Goal: Task Accomplishment & Management: Use online tool/utility

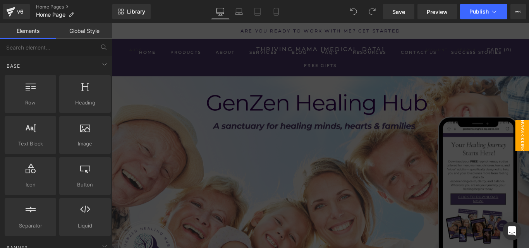
click at [388, 118] on div at bounding box center [346, 149] width 469 height 253
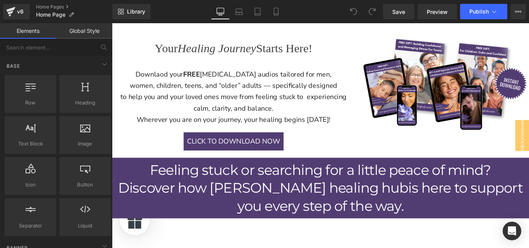
scroll to position [273, 0]
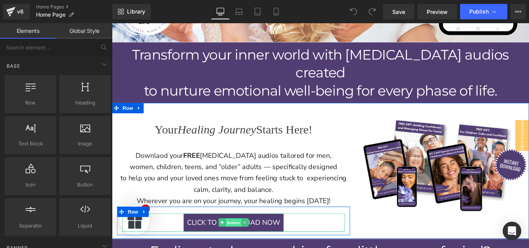
click at [246, 243] on span "Button" at bounding box center [249, 247] width 18 height 9
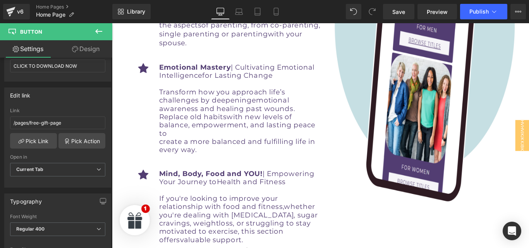
scroll to position [2335, 0]
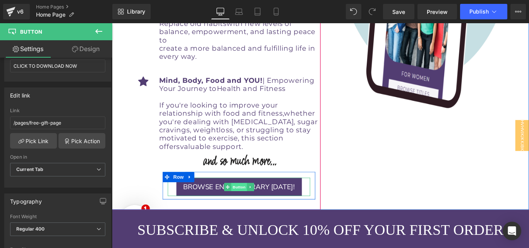
click at [246, 203] on span "Button" at bounding box center [255, 207] width 18 height 9
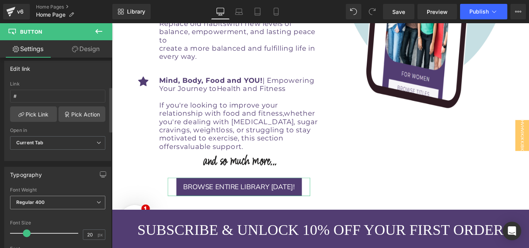
scroll to position [122, 0]
click at [32, 101] on input "#" at bounding box center [57, 97] width 95 height 13
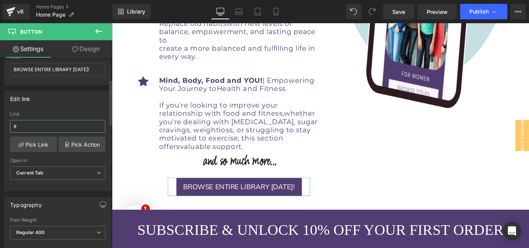
click at [28, 98] on div "Edit link # Link # Pick Link Pick Action Current Tab New Tab Open in Current Ta…" at bounding box center [57, 141] width 107 height 100
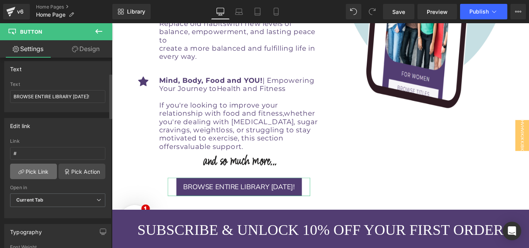
click at [36, 175] on link "Pick Link" at bounding box center [33, 172] width 47 height 16
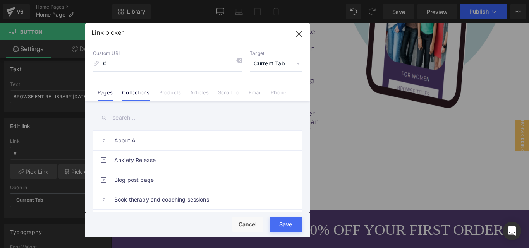
click at [140, 92] on link "Collections" at bounding box center [136, 96] width 28 height 12
click at [289, 224] on button "Save" at bounding box center [286, 225] width 33 height 16
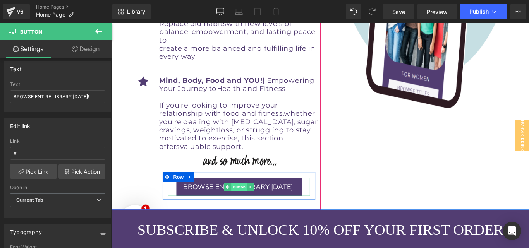
click at [251, 203] on span "Button" at bounding box center [255, 207] width 18 height 9
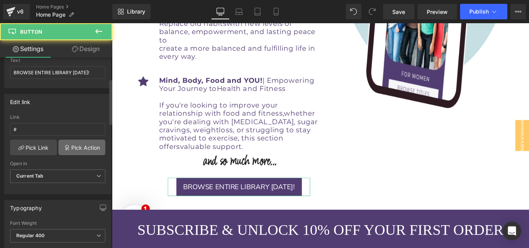
scroll to position [90, 0]
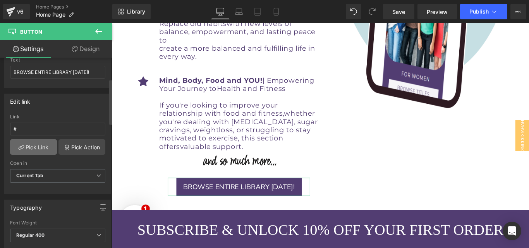
click at [32, 141] on link "Pick Link" at bounding box center [33, 148] width 47 height 16
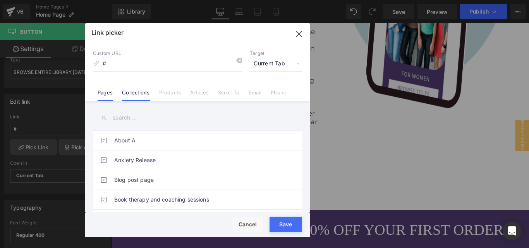
click at [142, 94] on link "Collections" at bounding box center [136, 96] width 28 height 12
drag, startPoint x: 136, startPoint y: 67, endPoint x: 124, endPoint y: 64, distance: 11.5
click at [124, 64] on input "#" at bounding box center [167, 64] width 149 height 15
paste input "[URL][DOMAIN_NAME]"
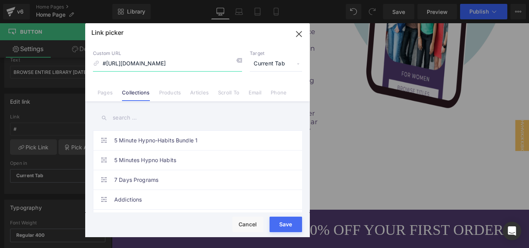
scroll to position [0, 6]
type input "#[URL][DOMAIN_NAME]"
click at [281, 223] on button "Save" at bounding box center [286, 225] width 33 height 16
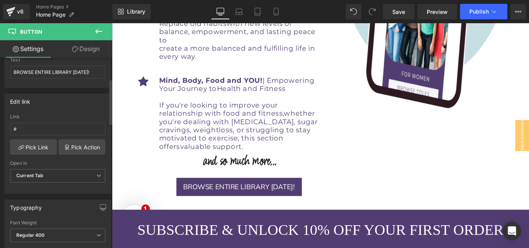
type input "#[URL][DOMAIN_NAME]"
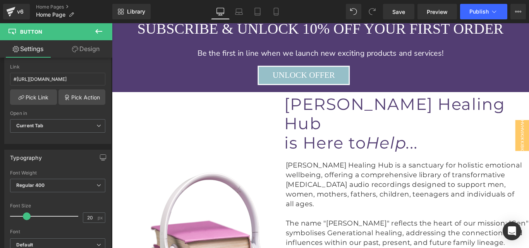
scroll to position [2407, 0]
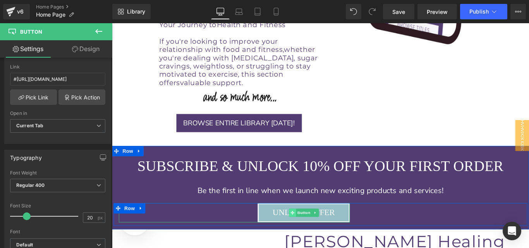
click at [313, 234] on icon at bounding box center [315, 236] width 4 height 4
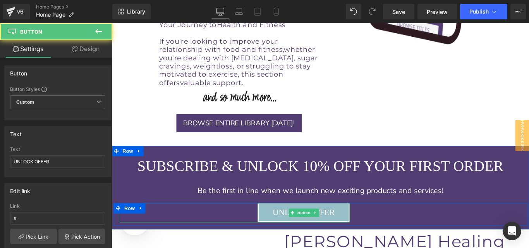
click at [325, 232] on span "Button" at bounding box center [328, 236] width 18 height 9
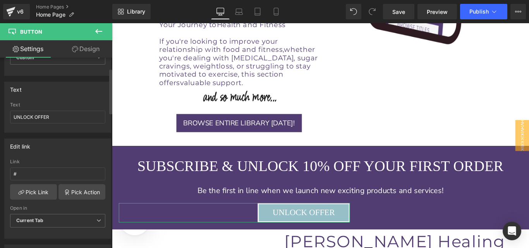
scroll to position [45, 0]
click at [305, 198] on div "Be the first in line when we launch new exciting products and services!" at bounding box center [346, 212] width 469 height 28
click at [315, 171] on div "SUBSCRIBE & unlock 10% off your first order Heading Row Be the first in line wh…" at bounding box center [346, 211] width 469 height 80
click at [315, 226] on div "UNLOCK OFFER Button" at bounding box center [250, 237] width 260 height 22
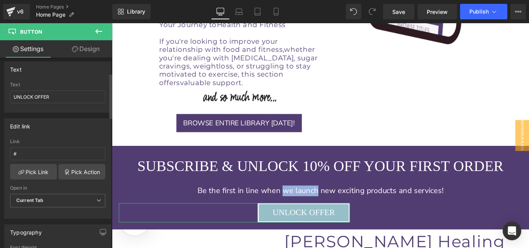
scroll to position [66, 0]
click at [30, 176] on link "Pick Link" at bounding box center [33, 171] width 47 height 16
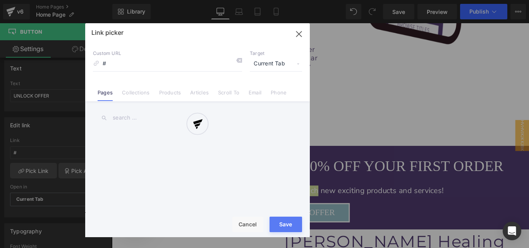
click at [298, 33] on div at bounding box center [197, 130] width 225 height 214
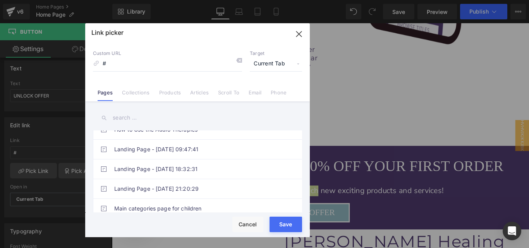
scroll to position [466, 0]
click at [297, 33] on icon "button" at bounding box center [299, 34] width 12 height 12
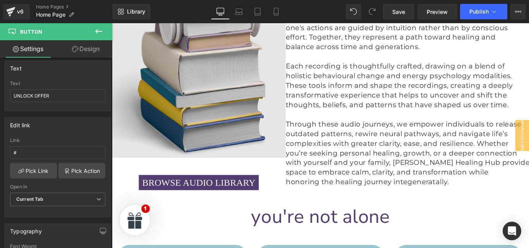
scroll to position [2836, 0]
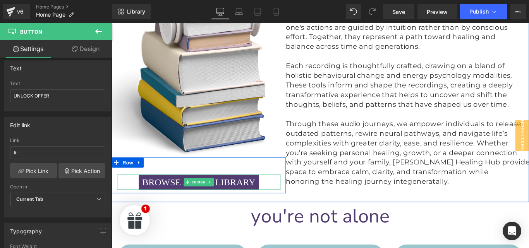
click at [241, 194] on span "BROWSE AUDIO LIBRARY" at bounding box center [209, 202] width 127 height 17
click at [208, 198] on span "Button" at bounding box center [210, 202] width 18 height 9
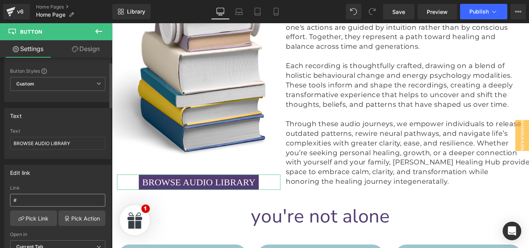
scroll to position [19, 0]
click at [43, 202] on input "#" at bounding box center [57, 200] width 95 height 13
click at [41, 200] on input "#" at bounding box center [57, 200] width 95 height 13
type input "#[URL][DOMAIN_NAME]"
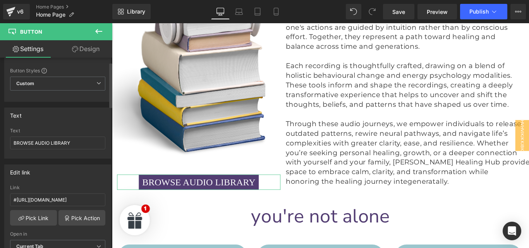
scroll to position [0, 0]
click at [62, 189] on div "Link" at bounding box center [57, 187] width 95 height 5
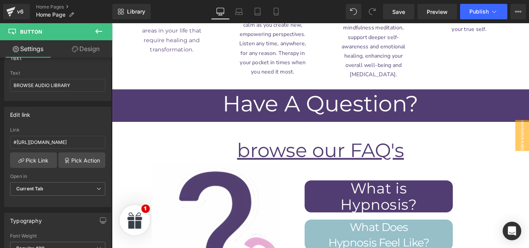
scroll to position [4413, 0]
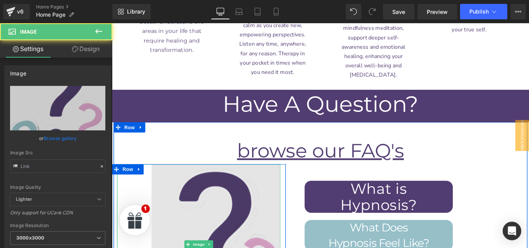
type input "[URL][DOMAIN_NAME]"
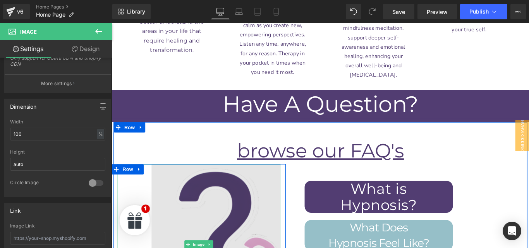
scroll to position [4351, 0]
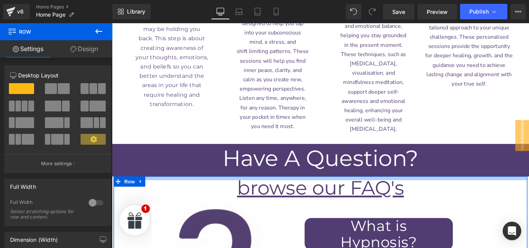
drag, startPoint x: 322, startPoint y: 96, endPoint x: 322, endPoint y: 78, distance: 19.0
click at [322, 196] on div at bounding box center [346, 198] width 465 height 4
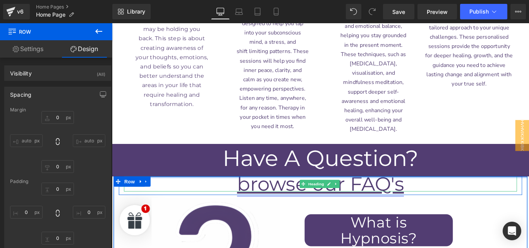
drag, startPoint x: 318, startPoint y: 66, endPoint x: 315, endPoint y: 81, distance: 14.9
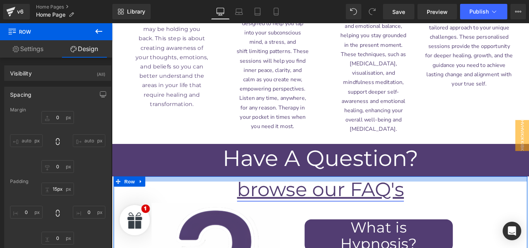
drag, startPoint x: 316, startPoint y: 78, endPoint x: 313, endPoint y: 84, distance: 6.4
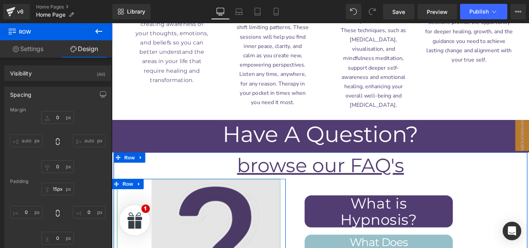
scroll to position [4379, 0]
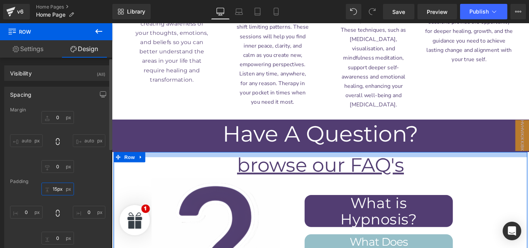
click at [56, 189] on input "15px" at bounding box center [57, 189] width 33 height 13
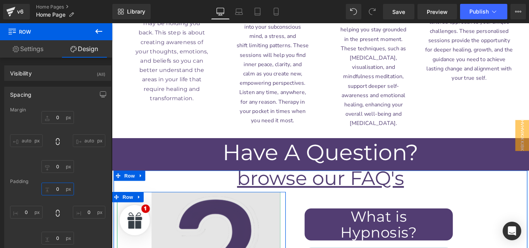
scroll to position [4357, 0]
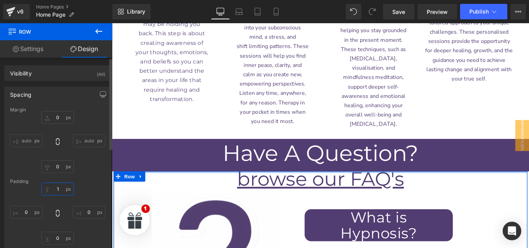
type input "10"
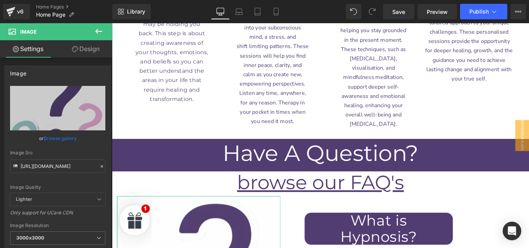
click at [81, 54] on link "Design" at bounding box center [86, 48] width 56 height 17
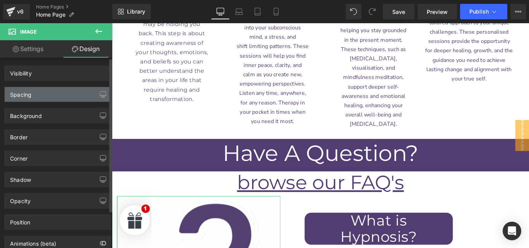
click at [52, 90] on div "Spacing" at bounding box center [58, 94] width 106 height 15
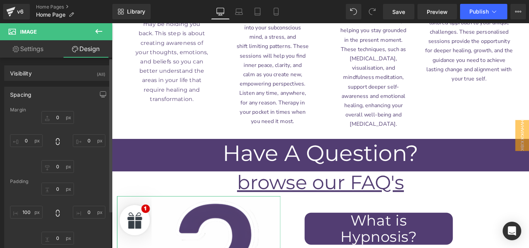
type input "0"
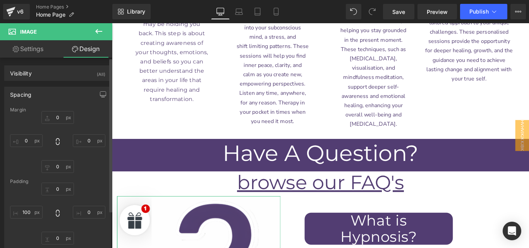
type input "0"
type input "100"
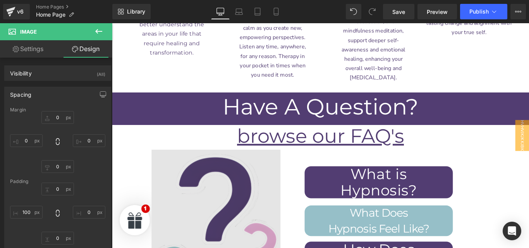
scroll to position [4410, 0]
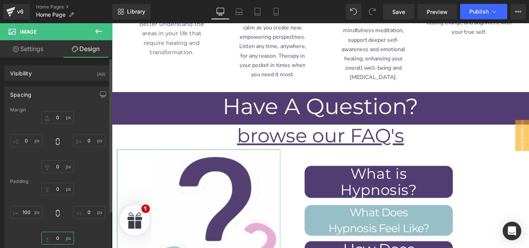
click at [54, 238] on input "0" at bounding box center [57, 238] width 33 height 13
click at [26, 212] on input "100" at bounding box center [26, 212] width 33 height 13
click at [34, 52] on link "Settings" at bounding box center [28, 48] width 56 height 17
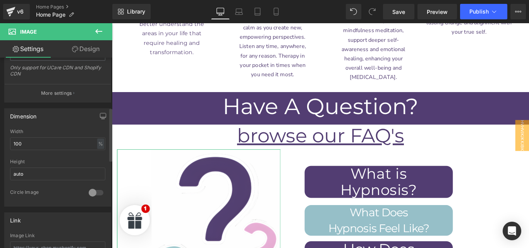
scroll to position [185, 0]
click at [30, 169] on input "auto" at bounding box center [57, 173] width 95 height 13
drag, startPoint x: 30, startPoint y: 169, endPoint x: 14, endPoint y: 170, distance: 15.5
click at [14, 170] on input "auto" at bounding box center [57, 173] width 95 height 13
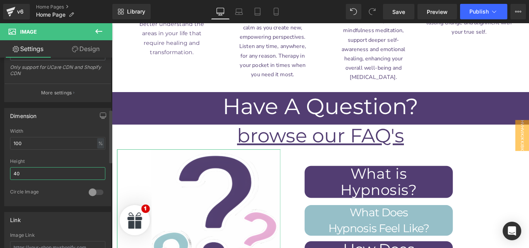
type input "4"
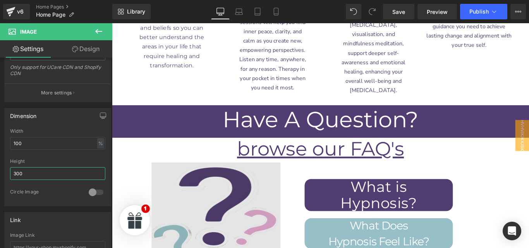
scroll to position [4395, 0]
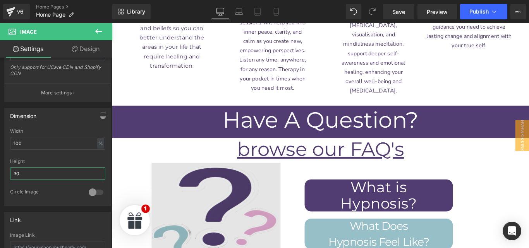
type input "3"
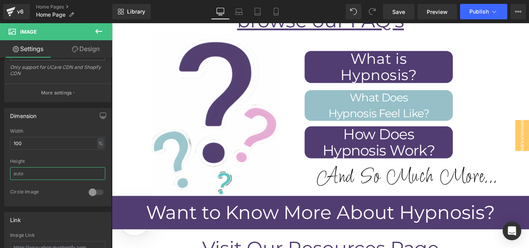
scroll to position [4579, 0]
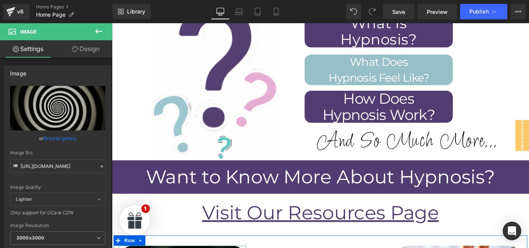
scroll to position [4632, 0]
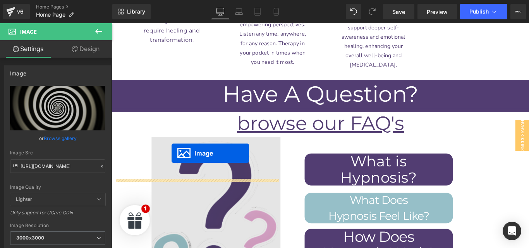
scroll to position [4439, 0]
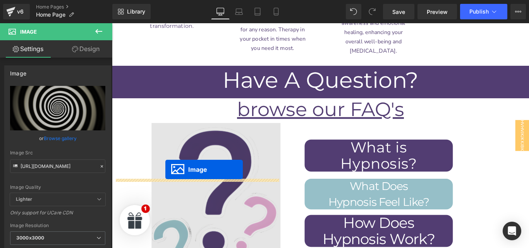
drag, startPoint x: 177, startPoint y: 166, endPoint x: 172, endPoint y: 188, distance: 22.3
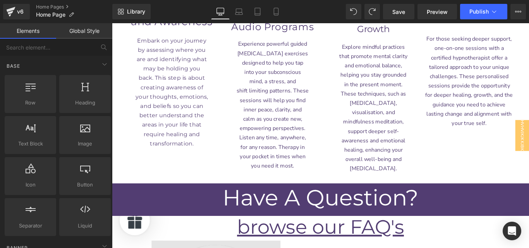
scroll to position [4307, 0]
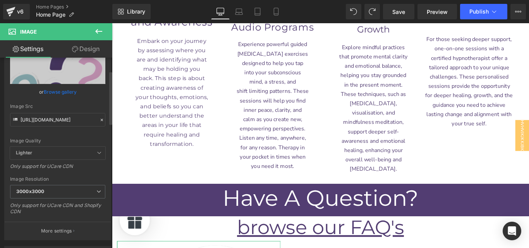
scroll to position [47, 0]
click at [85, 52] on link "Design" at bounding box center [86, 48] width 56 height 17
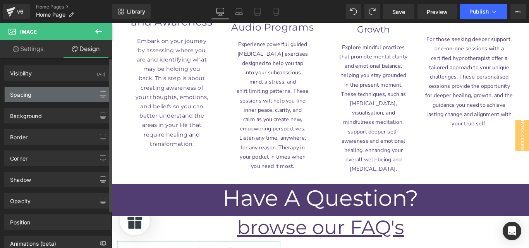
type input "0"
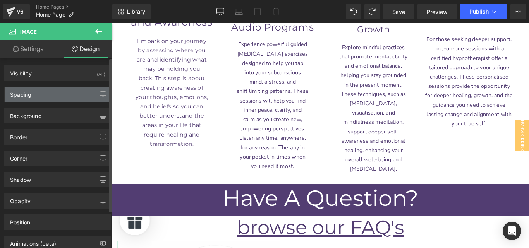
type input "0"
click at [41, 92] on div "Spacing" at bounding box center [58, 94] width 106 height 15
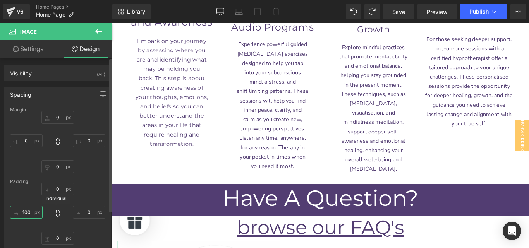
click at [27, 209] on input "100" at bounding box center [26, 212] width 33 height 13
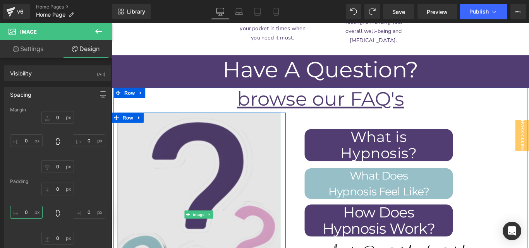
scroll to position [4452, 0]
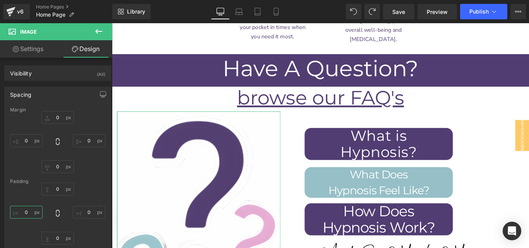
type input "0"
click at [31, 53] on link "Settings" at bounding box center [28, 48] width 56 height 17
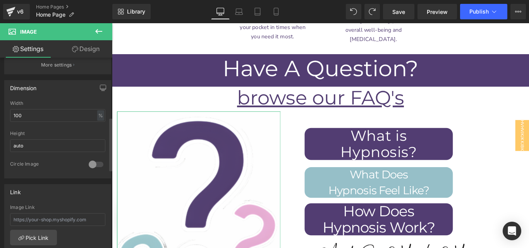
scroll to position [214, 0]
click at [38, 144] on input "auto" at bounding box center [57, 145] width 95 height 13
type input "a"
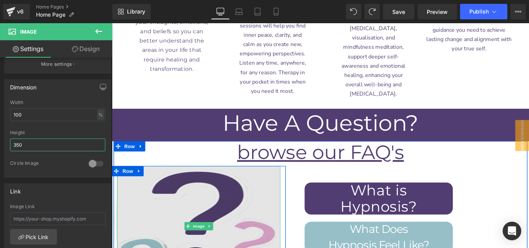
scroll to position [4392, 0]
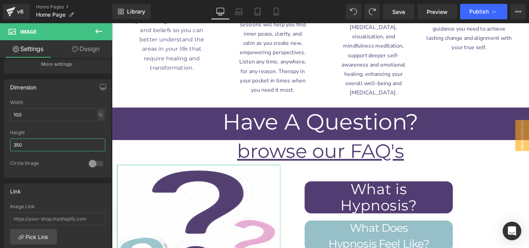
type input "350"
click at [80, 48] on link "Design" at bounding box center [86, 48] width 56 height 17
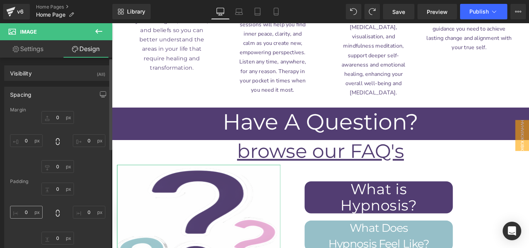
type input "0"
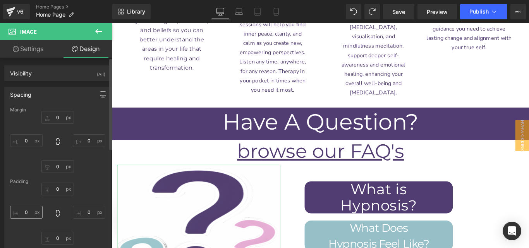
type input "0"
click at [29, 211] on input "0" at bounding box center [26, 212] width 33 height 13
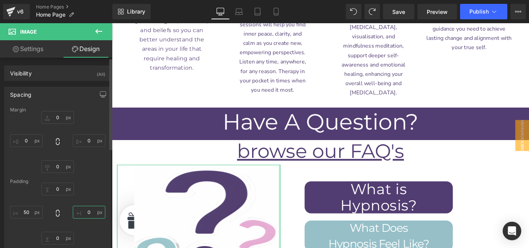
click at [89, 210] on input "0" at bounding box center [89, 212] width 33 height 13
click at [24, 209] on input "50" at bounding box center [26, 212] width 33 height 13
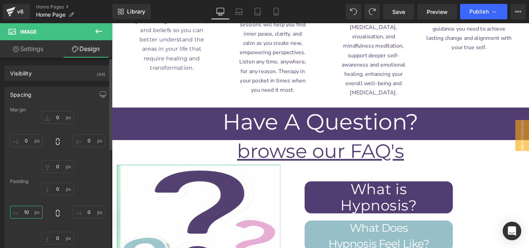
type input "100"
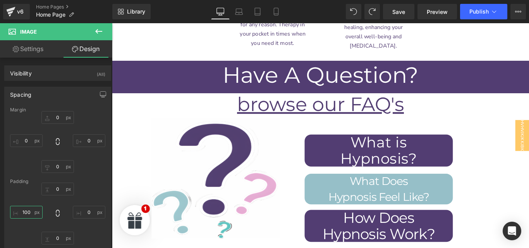
scroll to position [4395, 0]
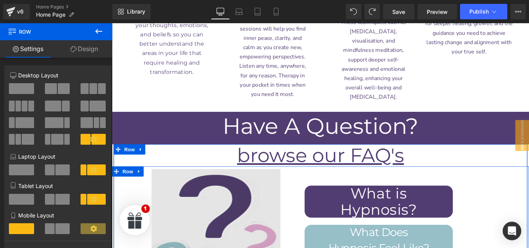
scroll to position [4352, 0]
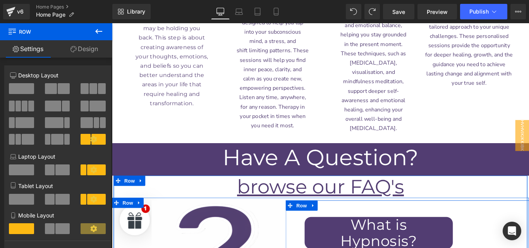
click at [350, 223] on div "What is H ypnosis? [GEOGRAPHIC_DATA]" at bounding box center [444, 252] width 274 height 59
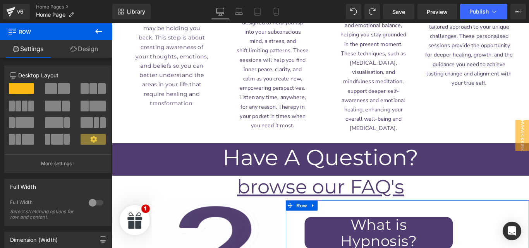
click at [79, 52] on link "Design" at bounding box center [84, 48] width 56 height 17
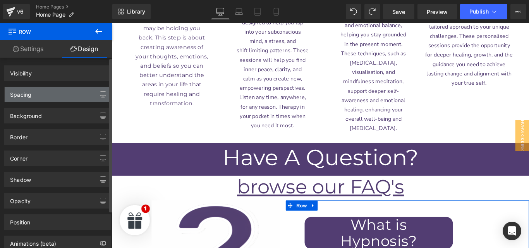
click at [60, 89] on div "Spacing" at bounding box center [58, 94] width 106 height 15
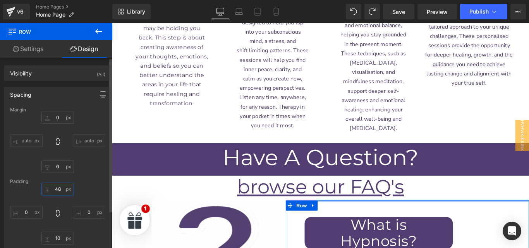
click at [57, 189] on input "48" at bounding box center [57, 189] width 33 height 13
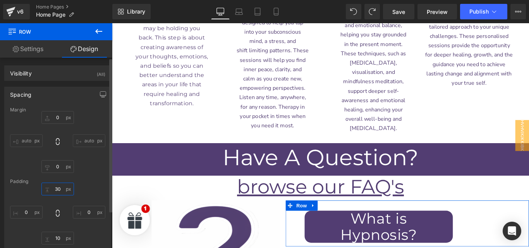
type input "3"
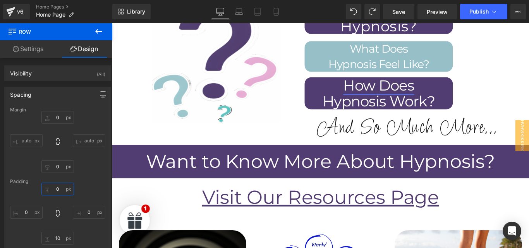
scroll to position [4585, 0]
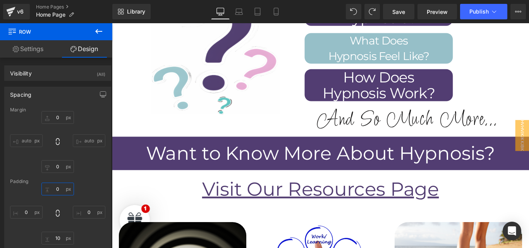
type input "0"
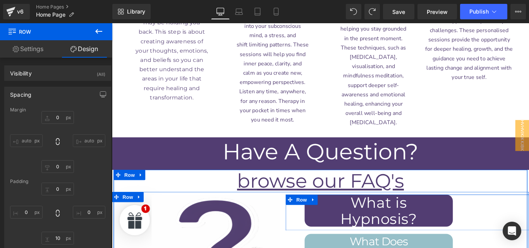
click at [308, 216] on div "What is H ypnosis? Heading Row" at bounding box center [444, 234] width 274 height 36
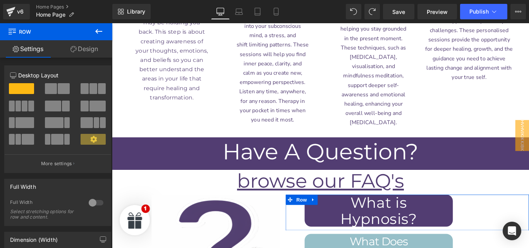
click at [82, 48] on link "Design" at bounding box center [84, 48] width 56 height 17
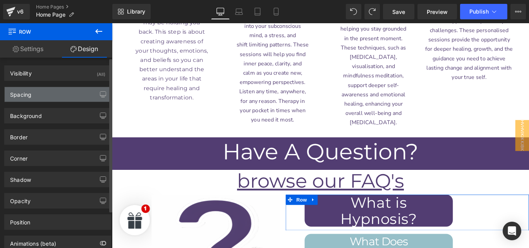
click at [47, 97] on div "Spacing" at bounding box center [58, 94] width 106 height 15
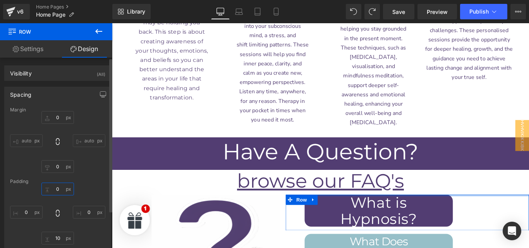
click at [55, 189] on input "0" at bounding box center [57, 189] width 33 height 13
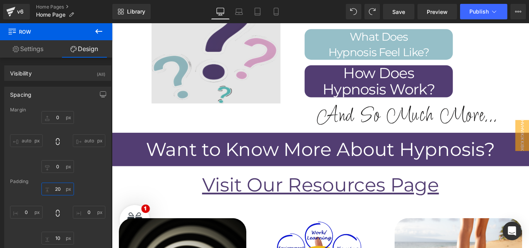
scroll to position [4598, 0]
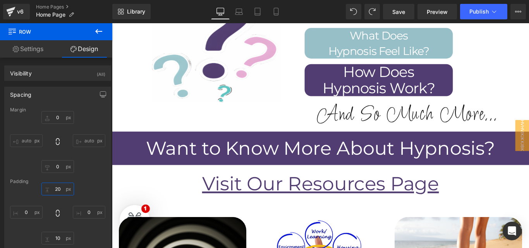
type input "20"
click at [406, 17] on link "Save" at bounding box center [398, 12] width 31 height 16
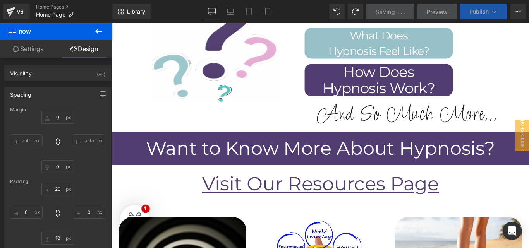
click at [497, 12] on icon at bounding box center [495, 12] width 8 height 8
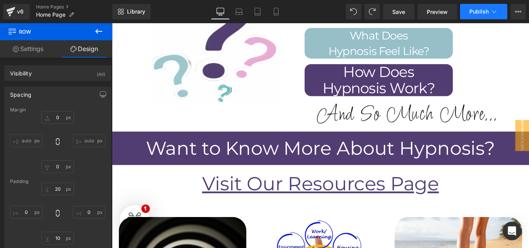
click at [497, 12] on icon at bounding box center [495, 12] width 8 height 8
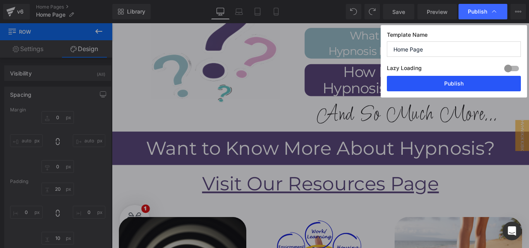
click at [443, 80] on button "Publish" at bounding box center [454, 84] width 134 height 16
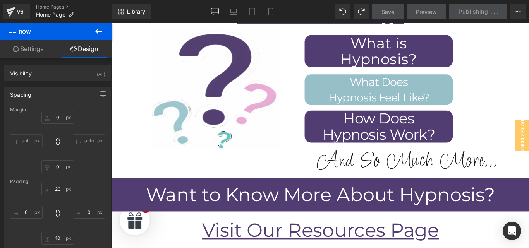
scroll to position [4572, 0]
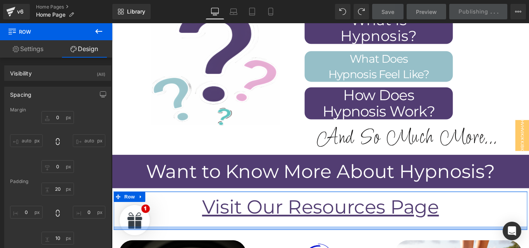
drag, startPoint x: 334, startPoint y: 137, endPoint x: 329, endPoint y: 134, distance: 5.9
click at [333, 213] on div "Visit Our Resources Page Heading Row Row" at bounding box center [346, 234] width 465 height 43
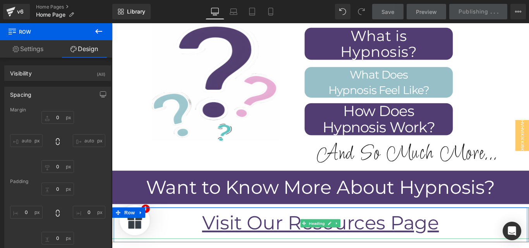
scroll to position [4556, 0]
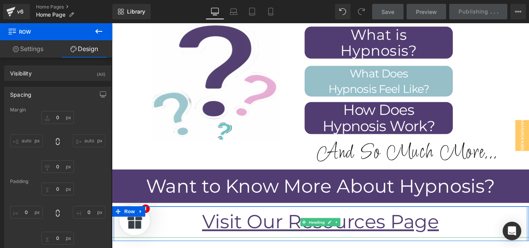
click at [331, 229] on h1 "Visit Our Resources Page" at bounding box center [346, 246] width 469 height 35
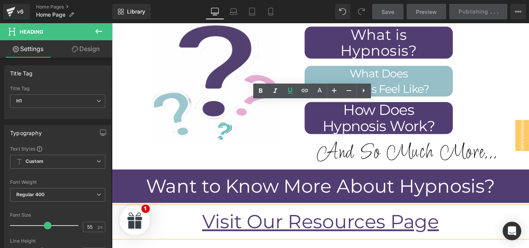
click at [303, 229] on h1 "Visit Our Resources Page" at bounding box center [346, 246] width 469 height 35
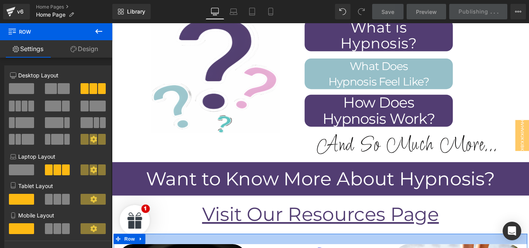
scroll to position [4564, 0]
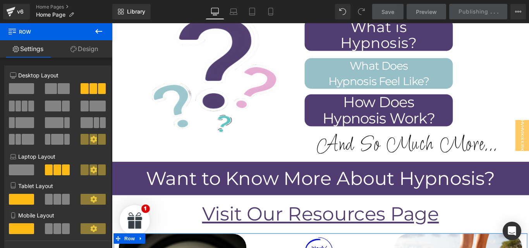
drag, startPoint x: 301, startPoint y: 153, endPoint x: 300, endPoint y: 141, distance: 11.3
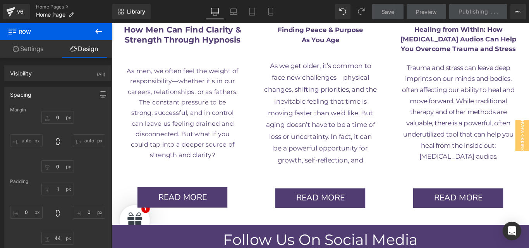
scroll to position [5348, 0]
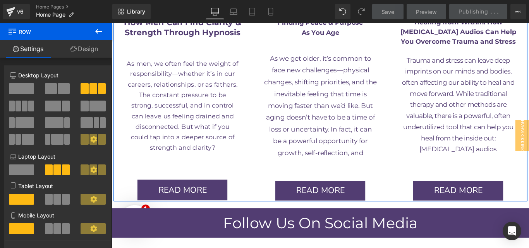
drag, startPoint x: 312, startPoint y: 114, endPoint x: 309, endPoint y: 103, distance: 10.9
click at [309, 103] on div "Image How Men Can Find Clarity & Strength Through Hypnosis Text Block Row As me…" at bounding box center [346, 57] width 465 height 332
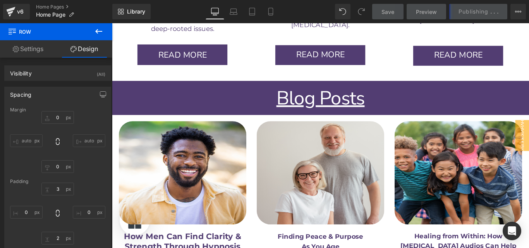
scroll to position [5114, 0]
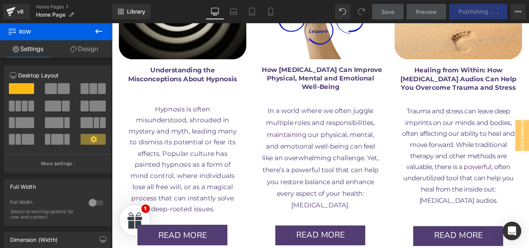
scroll to position [4904, 0]
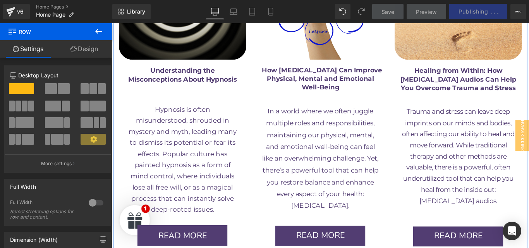
click at [321, 161] on div "Image Understanding the Misconceptions About Hypnosis Text Block Row Hypnosis i…" at bounding box center [346, 106] width 465 height 371
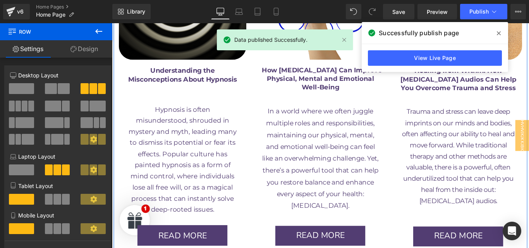
click at [268, 159] on div "Image Understanding the Misconceptions About Hypnosis Text Block Row Hypnosis i…" at bounding box center [346, 106] width 465 height 371
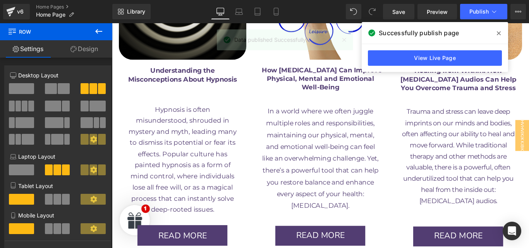
click at [498, 33] on icon at bounding box center [499, 33] width 4 height 6
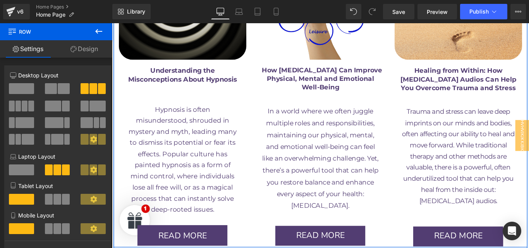
drag, startPoint x: 265, startPoint y: 171, endPoint x: 265, endPoint y: 162, distance: 9.3
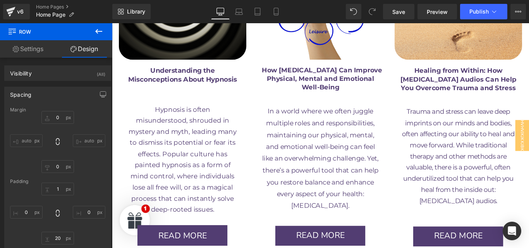
scroll to position [4559, 0]
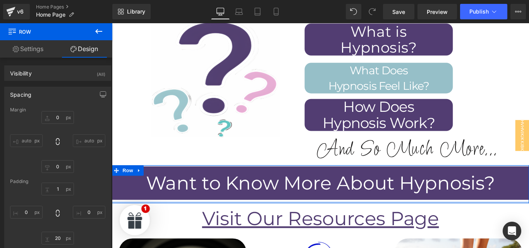
drag, startPoint x: 216, startPoint y: 107, endPoint x: 216, endPoint y: 98, distance: 8.1
click at [216, 183] on div "Want to Know More About Hypnosis? [GEOGRAPHIC_DATA]" at bounding box center [346, 204] width 469 height 43
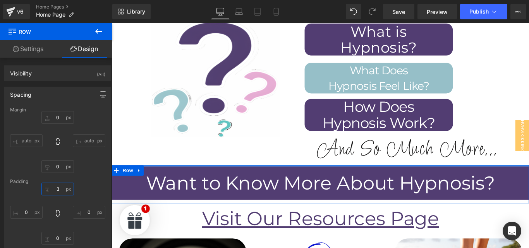
click at [57, 193] on input "3" at bounding box center [57, 189] width 33 height 13
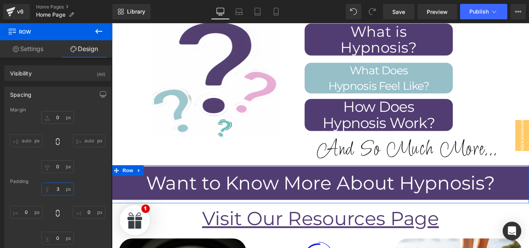
type input "0"
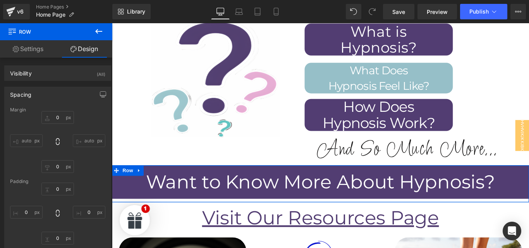
click at [282, 183] on div "Want to Know More About Hypnosis? Heading Row" at bounding box center [346, 203] width 469 height 41
click at [282, 223] on div at bounding box center [346, 224] width 469 height 2
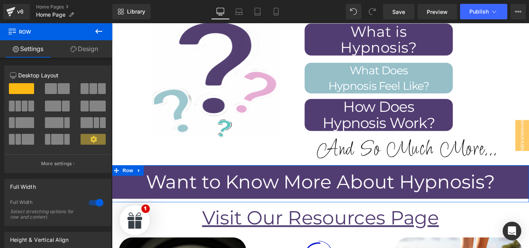
click at [83, 43] on link "Design" at bounding box center [84, 48] width 56 height 17
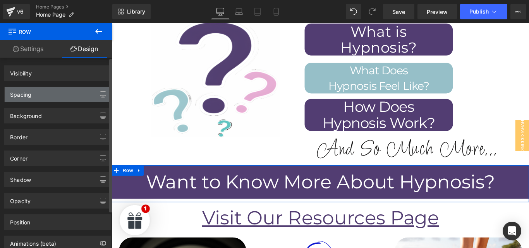
click at [67, 90] on div "Spacing" at bounding box center [58, 94] width 106 height 15
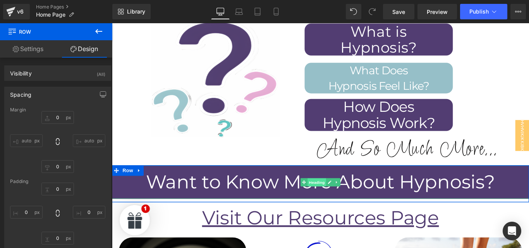
click at [338, 198] on span "Heading" at bounding box center [342, 202] width 21 height 9
drag, startPoint x: 338, startPoint y: 84, endPoint x: 153, endPoint y: 121, distance: 188.8
click at [273, 183] on div "Want to Know More About Hypnosis? Heading" at bounding box center [346, 202] width 469 height 38
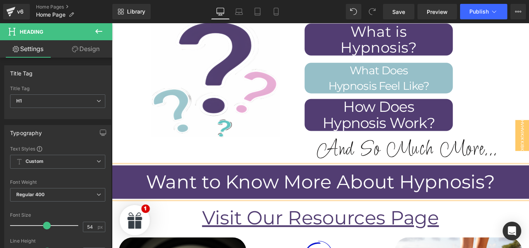
click at [88, 50] on link "Design" at bounding box center [86, 48] width 56 height 17
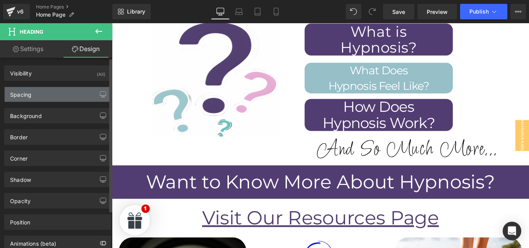
click at [39, 98] on div "Spacing" at bounding box center [58, 94] width 106 height 15
type input "0"
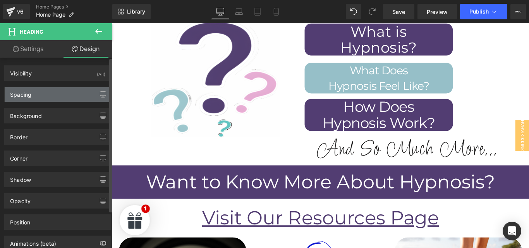
type input "0"
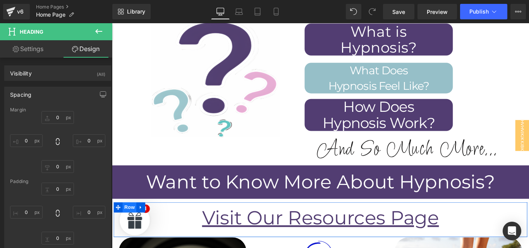
click at [128, 225] on span "Row" at bounding box center [132, 231] width 16 height 12
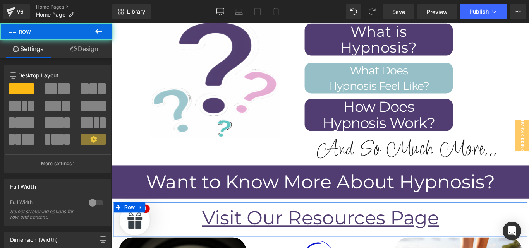
click at [82, 46] on link "Design" at bounding box center [84, 48] width 56 height 17
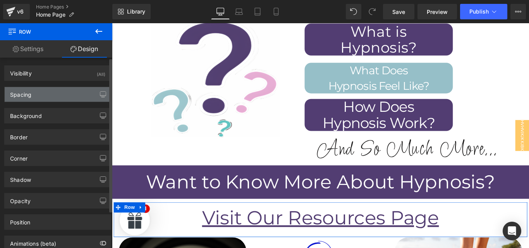
type input "0"
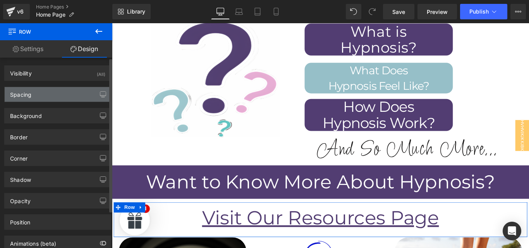
type input "0"
click at [28, 98] on div "Spacing" at bounding box center [58, 94] width 106 height 15
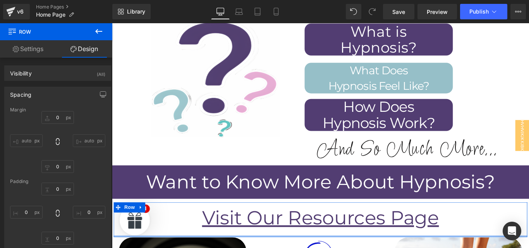
type input "0px"
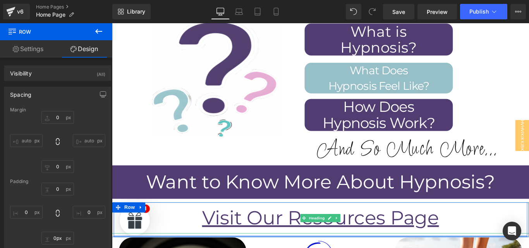
drag, startPoint x: 325, startPoint y: 144, endPoint x: 322, endPoint y: 132, distance: 12.6
click at [322, 225] on div "Visit Our Resources Page Heading Row Row" at bounding box center [346, 244] width 465 height 39
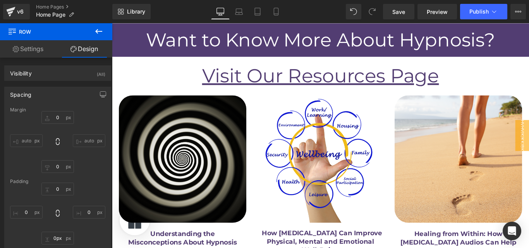
scroll to position [4556, 0]
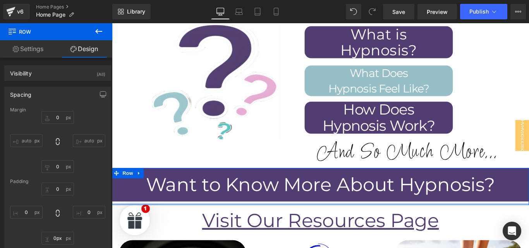
click at [333, 226] on div at bounding box center [346, 227] width 469 height 2
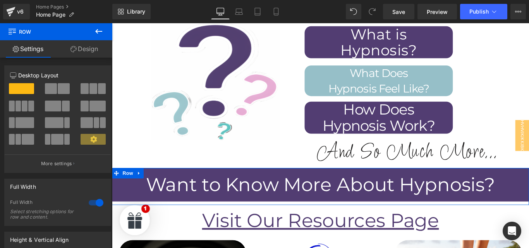
click at [74, 46] on link "Design" at bounding box center [84, 48] width 56 height 17
click at [0, 0] on div "Spacing" at bounding box center [0, 0] width 0 height 0
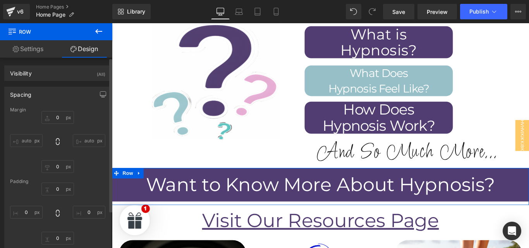
type input "0"
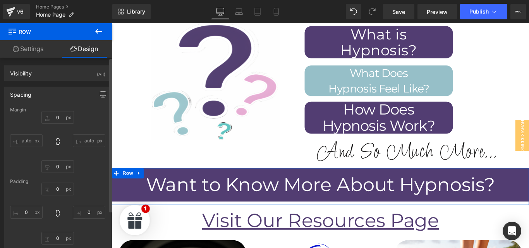
type input "0"
click at [123, 186] on span "Row" at bounding box center [130, 192] width 16 height 12
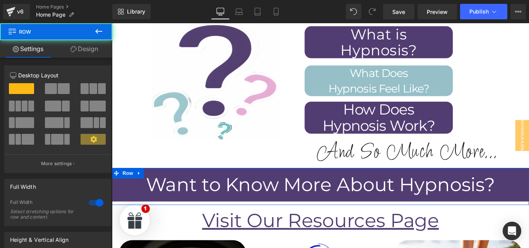
click at [83, 47] on link "Design" at bounding box center [84, 48] width 56 height 17
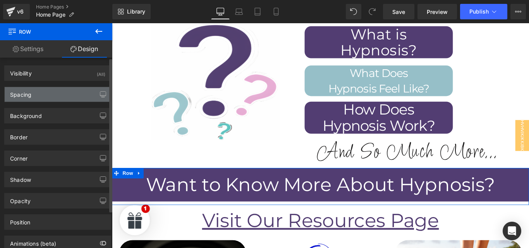
type input "0"
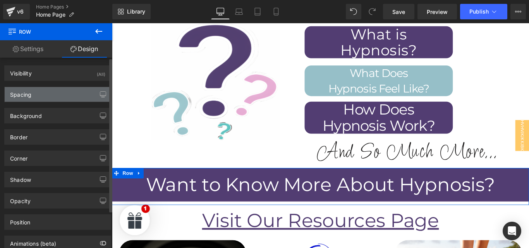
type input "0"
click at [49, 90] on div "Spacing" at bounding box center [58, 94] width 106 height 15
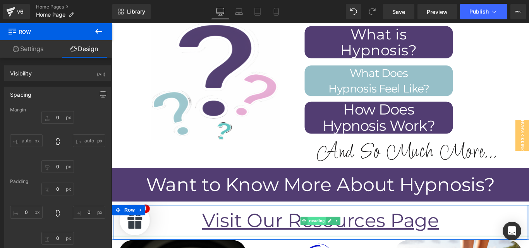
click at [342, 241] on span "Heading" at bounding box center [342, 245] width 21 height 9
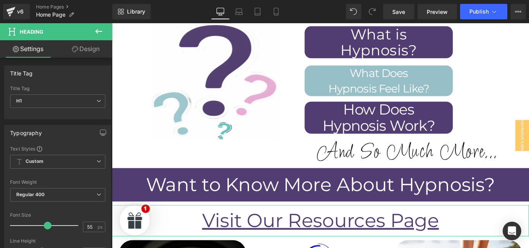
scroll to position [4468, 0]
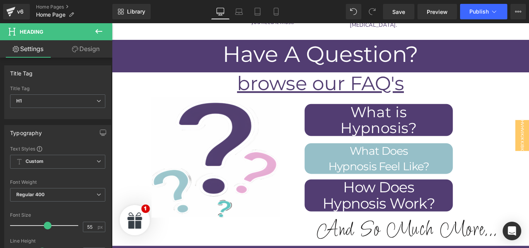
click at [80, 52] on link "Design" at bounding box center [86, 48] width 56 height 17
click at [0, 0] on div "Spacing" at bounding box center [0, 0] width 0 height 0
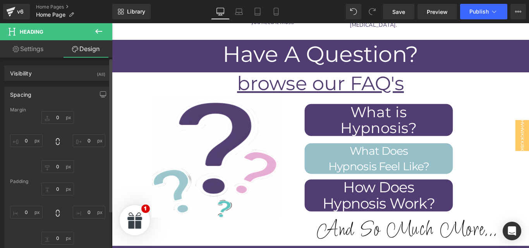
type input "0"
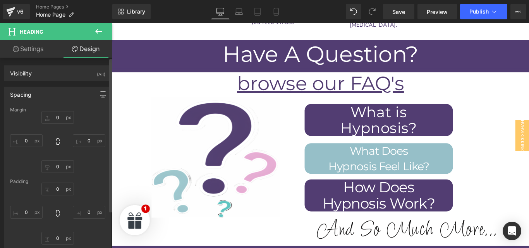
type input "0"
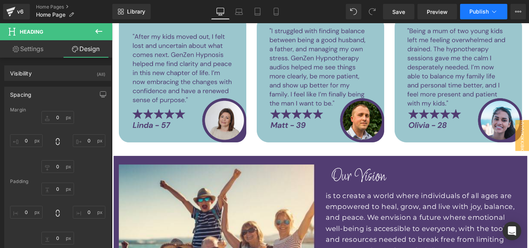
scroll to position [3253, 0]
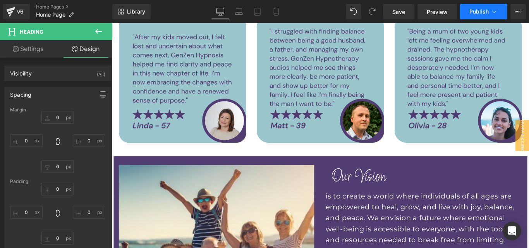
click at [492, 11] on icon at bounding box center [495, 12] width 8 height 8
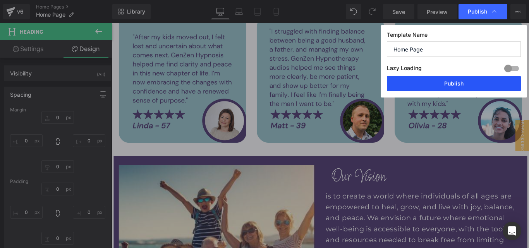
click at [433, 83] on button "Publish" at bounding box center [454, 84] width 134 height 16
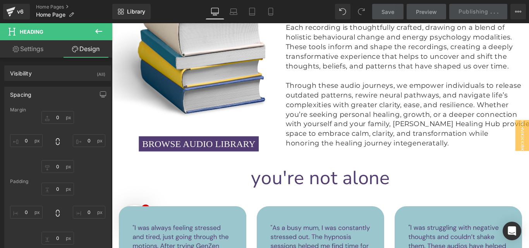
scroll to position [2846, 0]
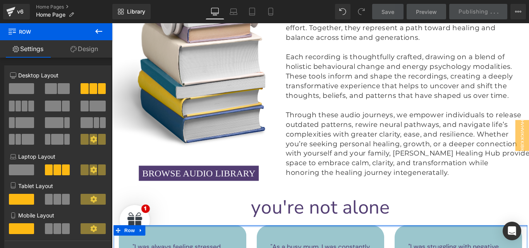
drag, startPoint x: 311, startPoint y: 152, endPoint x: 319, endPoint y: 126, distance: 27.1
click at [319, 126] on div "Image Row Transform your inner world with [MEDICAL_DATA] audios created to nurt…" at bounding box center [346, 166] width 469 height 5858
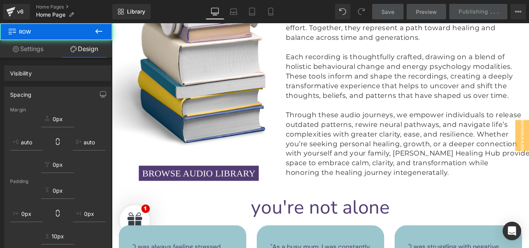
scroll to position [3100, 0]
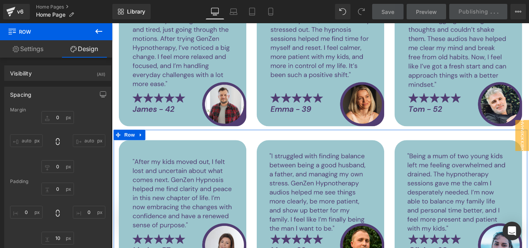
click at [251, 205] on div "Image Image Image Row" at bounding box center [346, 228] width 465 height 170
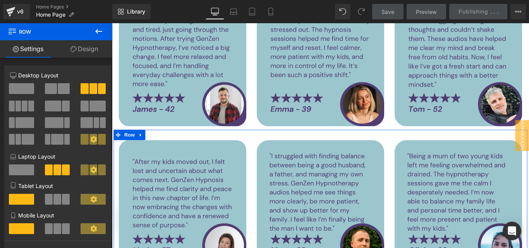
click at [245, 201] on div "Image Image Image Row" at bounding box center [346, 228] width 465 height 170
click at [82, 48] on link "Design" at bounding box center [84, 48] width 56 height 17
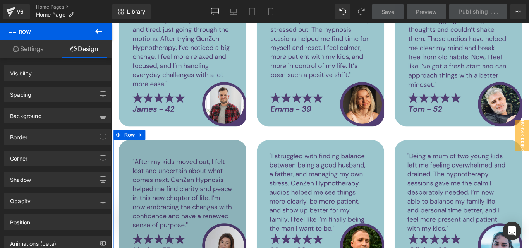
click at [230, 193] on div "Image" at bounding box center [191, 226] width 143 height 143
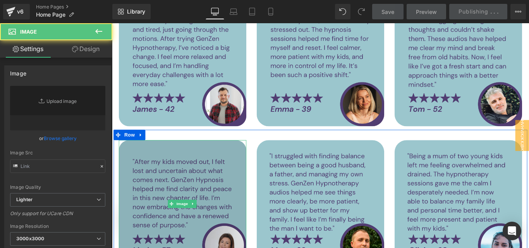
type input "[URL][DOMAIN_NAME]"
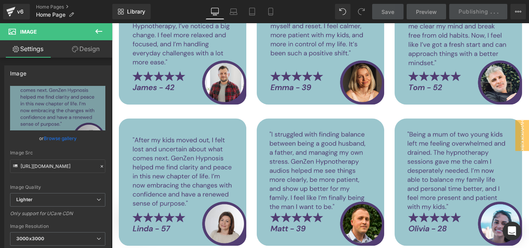
scroll to position [3124, 0]
click at [281, 177] on div "Image Image Image Row" at bounding box center [346, 204] width 465 height 170
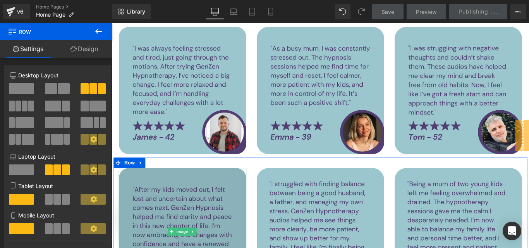
scroll to position [3069, 0]
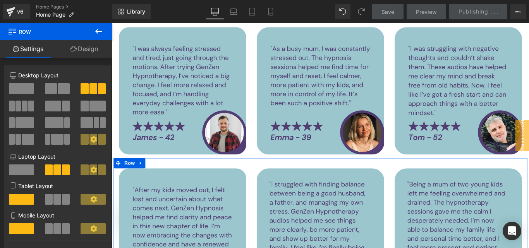
click at [78, 52] on link "Design" at bounding box center [84, 48] width 56 height 17
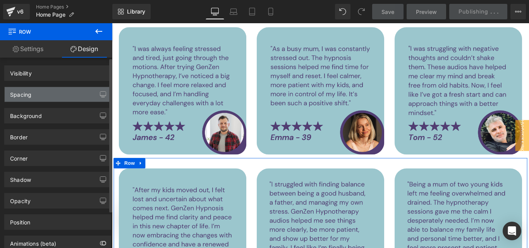
click at [45, 91] on div "Spacing" at bounding box center [58, 94] width 106 height 15
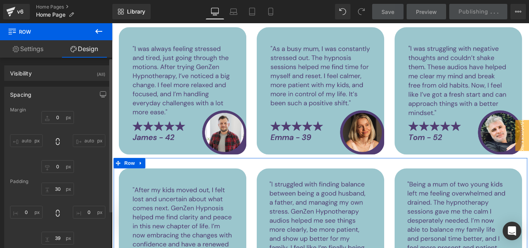
type input "0"
type input "30"
type input "0"
type input "39"
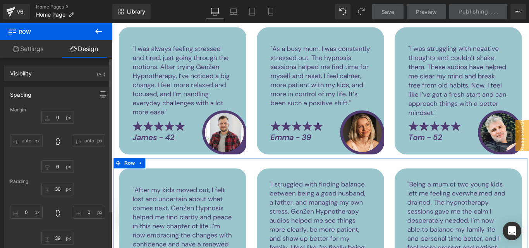
type input "0"
click at [54, 236] on input "39" at bounding box center [57, 238] width 33 height 13
type input "10"
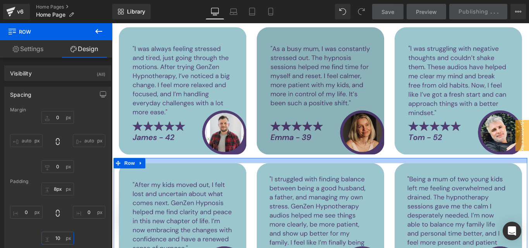
type input "0px"
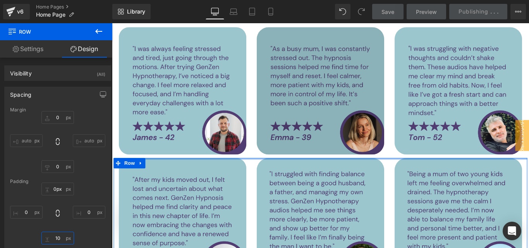
drag, startPoint x: 292, startPoint y: 79, endPoint x: 296, endPoint y: 53, distance: 26.4
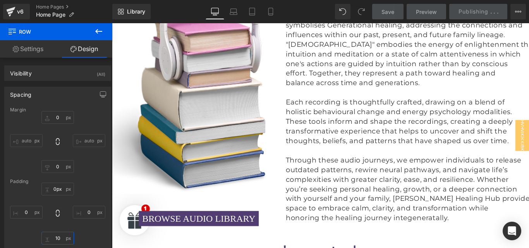
scroll to position [2795, 0]
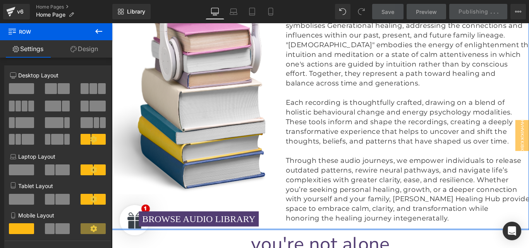
drag, startPoint x: 242, startPoint y: 161, endPoint x: 246, endPoint y: 141, distance: 20.2
click at [246, 141] on div "Image BROWSE AUDIO LIBRARY Button Row [PERSON_NAME] Healing Hub is a sanctuary …" at bounding box center [346, 98] width 469 height 317
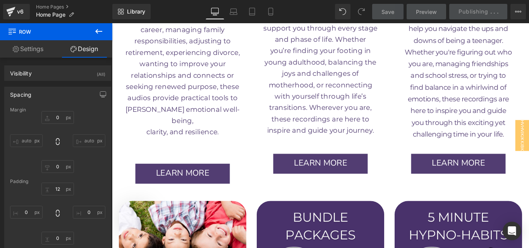
scroll to position [1155, 0]
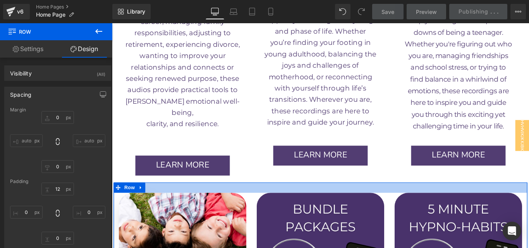
drag, startPoint x: 247, startPoint y: 179, endPoint x: 262, endPoint y: 150, distance: 31.7
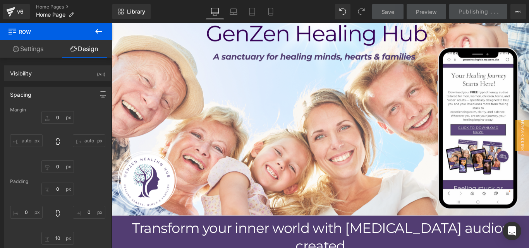
scroll to position [0, 0]
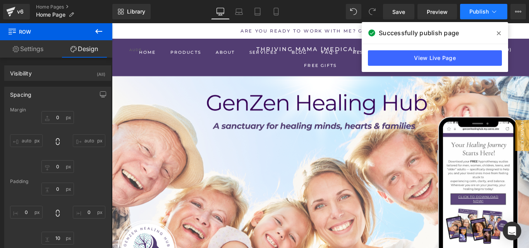
click at [495, 9] on icon at bounding box center [495, 12] width 8 height 8
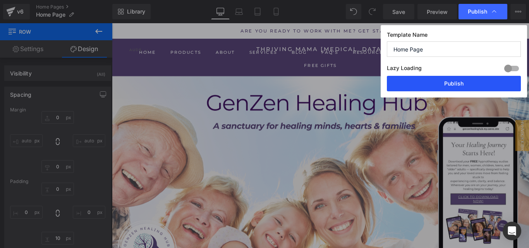
click at [467, 90] on button "Publish" at bounding box center [454, 84] width 134 height 16
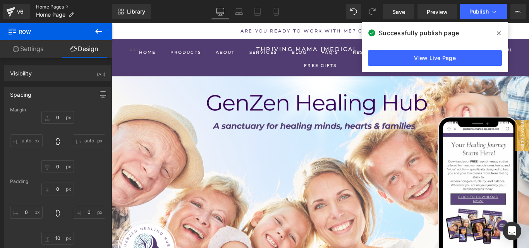
click at [57, 7] on link "Home Pages" at bounding box center [74, 7] width 76 height 6
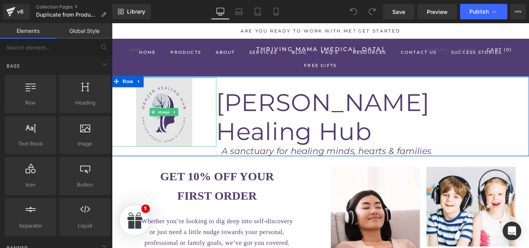
click at [192, 132] on img at bounding box center [170, 123] width 117 height 78
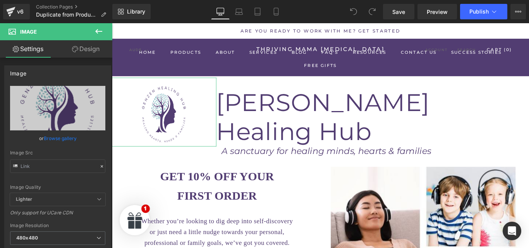
click at [94, 46] on link "Design" at bounding box center [86, 48] width 56 height 17
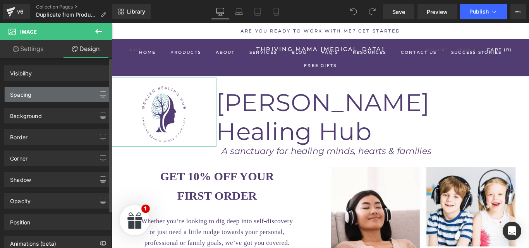
click at [45, 91] on div "Spacing" at bounding box center [58, 94] width 106 height 15
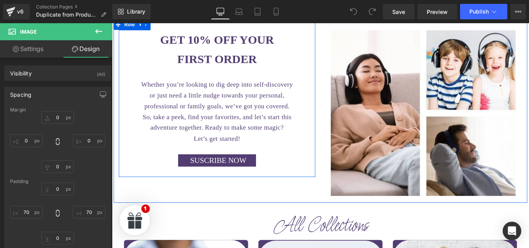
scroll to position [156, 0]
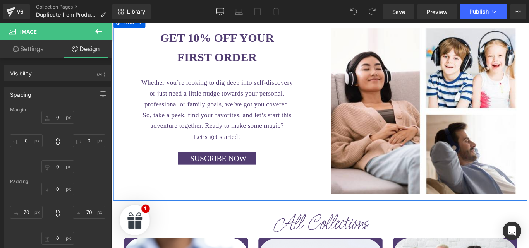
click at [242, 169] on div "SUSCRIBE NOW Button" at bounding box center [230, 176] width 186 height 14
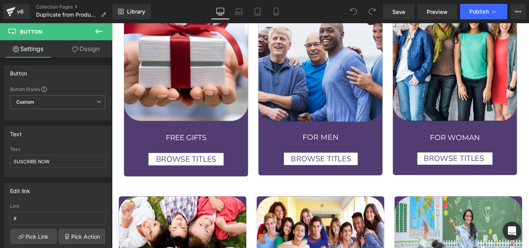
scroll to position [427, 0]
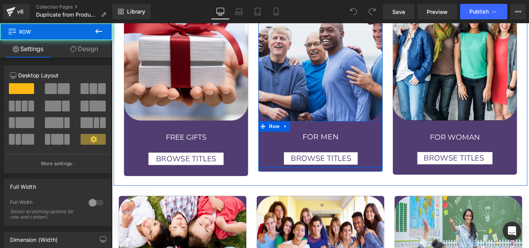
drag, startPoint x: 295, startPoint y: 176, endPoint x: 296, endPoint y: 162, distance: 14.8
click at [296, 162] on div "FOR MEN Heading BROWSE TITLES Button Row Row" at bounding box center [347, 160] width 140 height 53
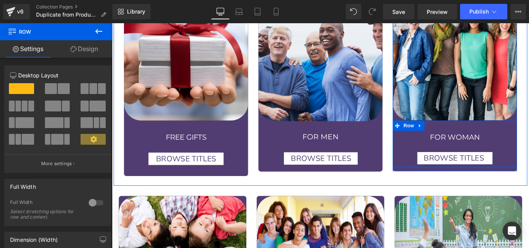
drag, startPoint x: 483, startPoint y: 176, endPoint x: 483, endPoint y: 162, distance: 14.0
click at [483, 162] on div "FOR WOMAN Heading BROWSE TITLES Button Row Row" at bounding box center [498, 159] width 140 height 53
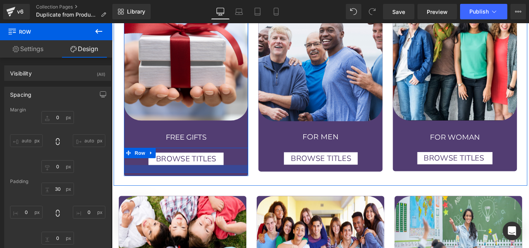
drag, startPoint x: 201, startPoint y: 179, endPoint x: 199, endPoint y: 162, distance: 17.5
click at [199, 164] on div "BROWSE TITLES Button Row" at bounding box center [196, 178] width 140 height 28
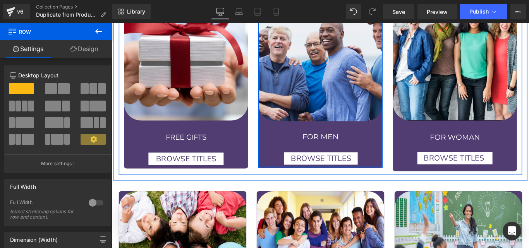
drag, startPoint x: 336, startPoint y: 175, endPoint x: 335, endPoint y: 165, distance: 9.7
click at [335, 165] on div "Image FOR MEN Heading BROWSE TITLES Button Row Row Row" at bounding box center [347, 89] width 140 height 193
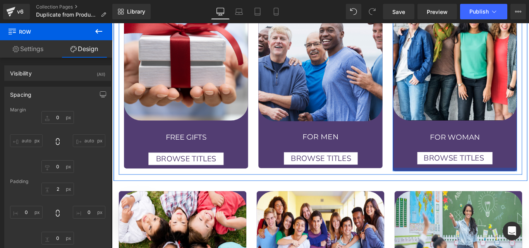
drag, startPoint x: 496, startPoint y: 175, endPoint x: 494, endPoint y: 166, distance: 9.0
click at [494, 166] on div "Image FOR WOMAN Heading BROWSE TITLES Button Row Row Row" at bounding box center [498, 91] width 140 height 196
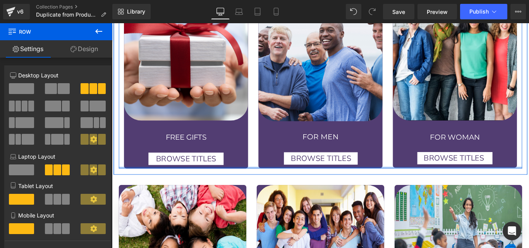
drag, startPoint x: 278, startPoint y: 174, endPoint x: 278, endPoint y: 162, distance: 12.0
click at [278, 162] on div "Image FREE GIFTS Heading Row BROWSE TITLES Button Row Row Image FOR MEN Heading…" at bounding box center [346, 89] width 453 height 193
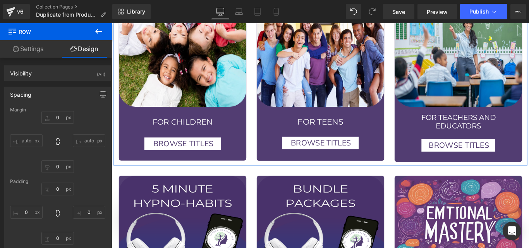
scroll to position [632, 0]
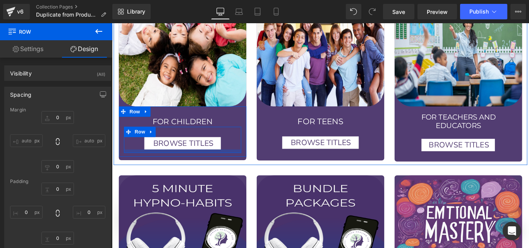
drag, startPoint x: 191, startPoint y: 156, endPoint x: 191, endPoint y: 144, distance: 12.0
click at [191, 144] on div "BROWSE TITLES Button Row" at bounding box center [192, 154] width 132 height 29
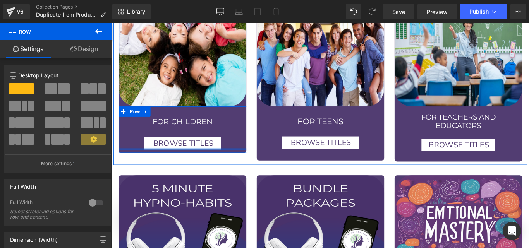
drag, startPoint x: 183, startPoint y: 157, endPoint x: 184, endPoint y: 146, distance: 11.0
click at [184, 146] on div "FOR CHILDREN Heading BROWSE TITLES Button Row Row" at bounding box center [191, 141] width 143 height 48
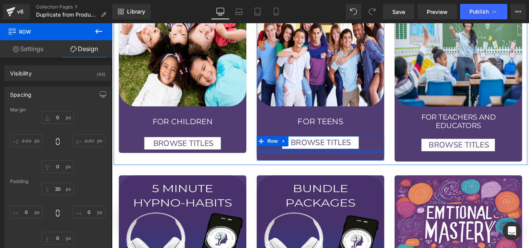
drag, startPoint x: 343, startPoint y: 157, endPoint x: 339, endPoint y: 143, distance: 15.2
click at [339, 150] on div "BROWSE TITLES Button Row" at bounding box center [346, 159] width 143 height 19
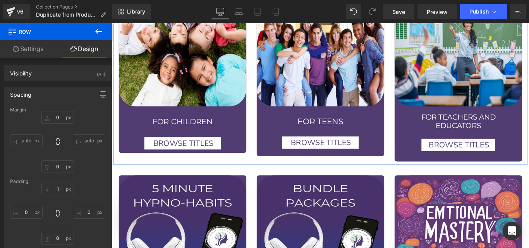
click at [392, 155] on div "Image FOR TEENS Heading Row BROWSE TITLES Button Row Row" at bounding box center [346, 87] width 143 height 172
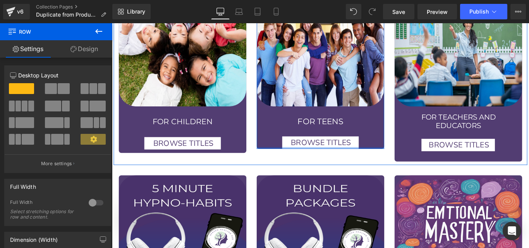
drag, startPoint x: 319, startPoint y: 158, endPoint x: 320, endPoint y: 138, distance: 20.2
click at [320, 138] on div "Image FOR TEENS Heading Row BROWSE TITLES Button Row Row" at bounding box center [346, 83] width 143 height 164
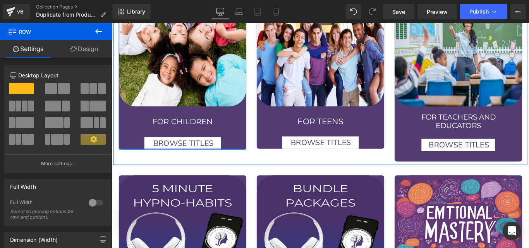
drag, startPoint x: 183, startPoint y: 157, endPoint x: 187, endPoint y: 148, distance: 9.7
click at [187, 148] on div "Image FOR CHILDREN Heading BROWSE TITLES Button Row Row Row" at bounding box center [191, 83] width 143 height 165
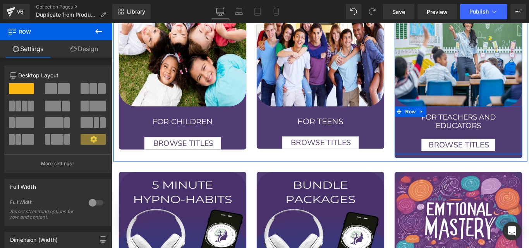
drag, startPoint x: 497, startPoint y: 161, endPoint x: 498, endPoint y: 145, distance: 15.9
click at [498, 145] on div "for teachers and educators Heading BROWSE TITLES Button Row Row" at bounding box center [501, 144] width 143 height 54
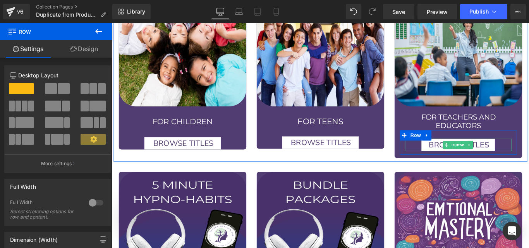
click at [486, 151] on div "BROWSE TITLES Button Row" at bounding box center [502, 158] width 132 height 28
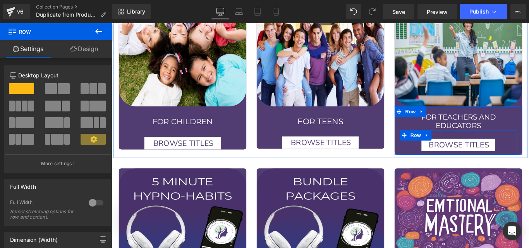
drag, startPoint x: 495, startPoint y: 161, endPoint x: 495, endPoint y: 154, distance: 7.4
click at [495, 154] on div "Image for teachers and educators Heading BROWSE TITLES Button Row Row Row" at bounding box center [501, 86] width 143 height 171
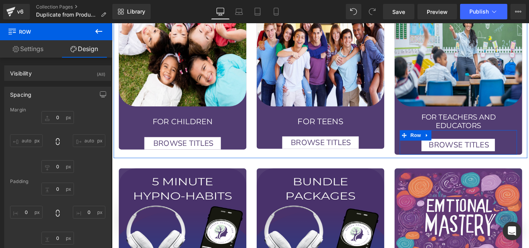
click at [529, 144] on div "BROWSE TITLES Button Row" at bounding box center [502, 158] width 132 height 28
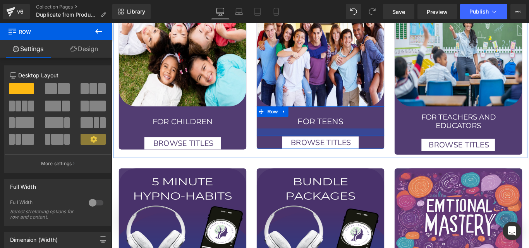
click at [347, 142] on div at bounding box center [346, 146] width 143 height 9
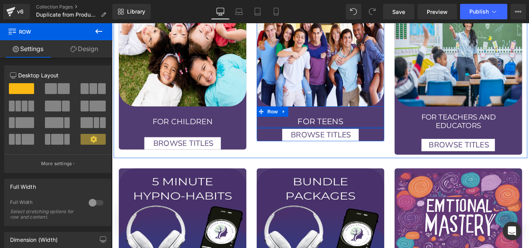
drag, startPoint x: 347, startPoint y: 137, endPoint x: 350, endPoint y: 126, distance: 11.1
click at [350, 126] on div "FOR TEENS Heading Row" at bounding box center [346, 129] width 143 height 25
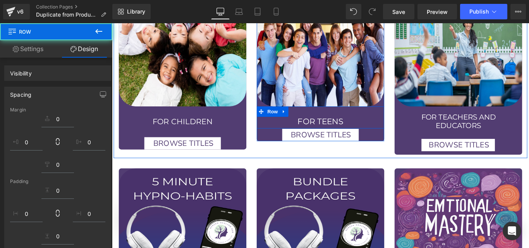
click at [368, 127] on h1 "FOR TEENS" at bounding box center [347, 134] width 132 height 15
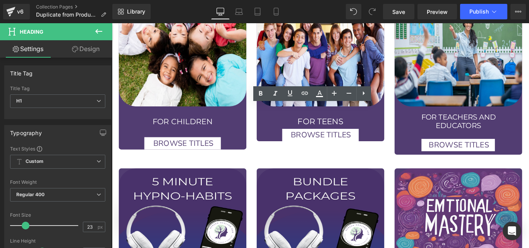
click at [372, 127] on h1 "FOR TEENS" at bounding box center [347, 134] width 132 height 15
click at [370, 127] on h1 "FOR TEENS" at bounding box center [347, 134] width 132 height 15
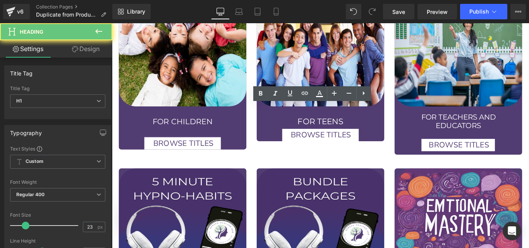
click at [370, 127] on h1 "FOR TEENS" at bounding box center [347, 134] width 132 height 15
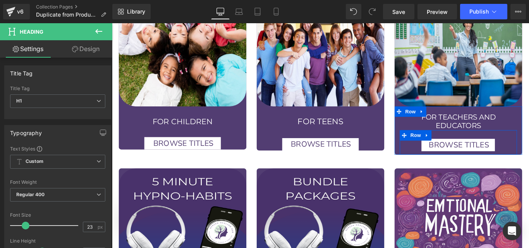
drag, startPoint x: 481, startPoint y: 134, endPoint x: 330, endPoint y: 138, distance: 150.8
click at [400, 138] on div "Image FOR CHILDREN Heading BROWSE TITLES Button Row Row Row Image FOR TEENS Hea…" at bounding box center [346, 82] width 465 height 186
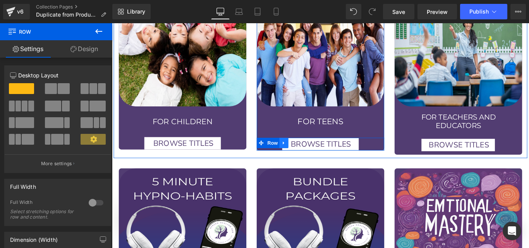
click at [303, 155] on icon at bounding box center [305, 158] width 5 height 6
click at [326, 152] on link at bounding box center [325, 158] width 10 height 12
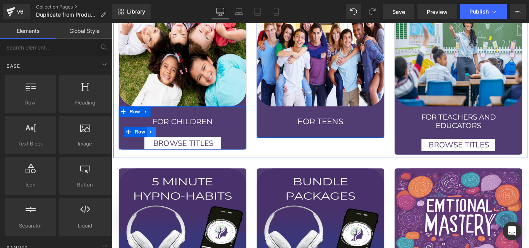
click at [155, 144] on icon at bounding box center [156, 145] width 2 height 3
click at [166, 143] on icon at bounding box center [166, 145] width 5 height 5
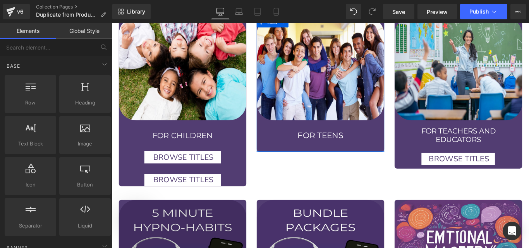
scroll to position [608, 0]
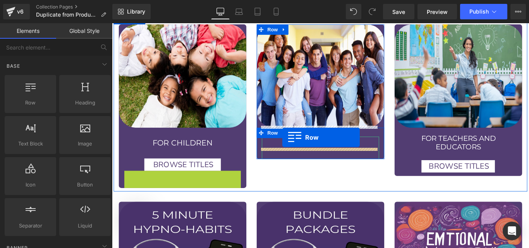
drag, startPoint x: 136, startPoint y: 181, endPoint x: 304, endPoint y: 152, distance: 170.4
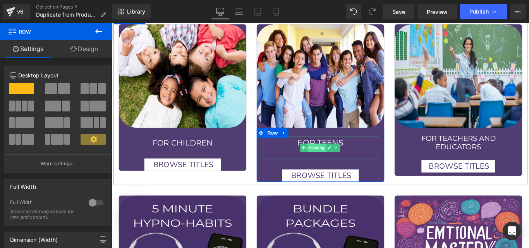
click at [340, 159] on span "Heading" at bounding box center [342, 163] width 21 height 9
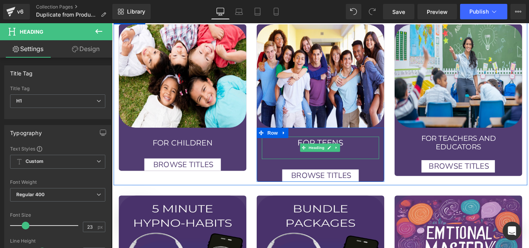
click at [380, 153] on h1 "FOR TEENS" at bounding box center [347, 158] width 132 height 15
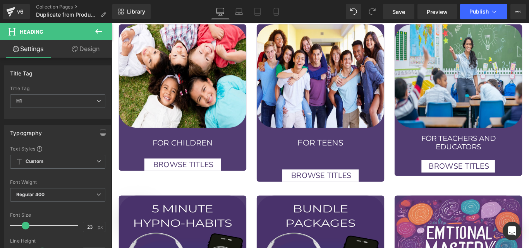
click at [355, 166] on div at bounding box center [347, 171] width 132 height 10
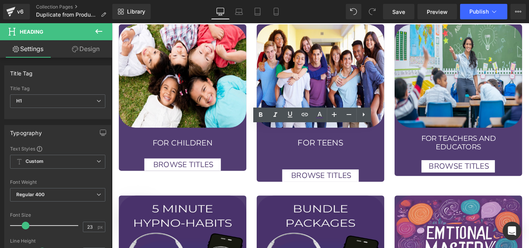
click at [355, 166] on div at bounding box center [347, 171] width 132 height 10
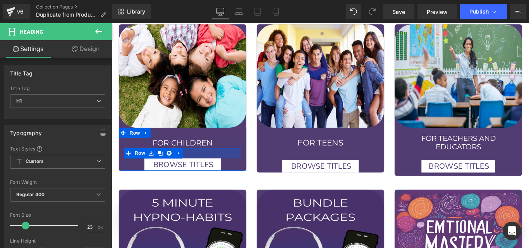
click at [202, 164] on div at bounding box center [192, 170] width 132 height 12
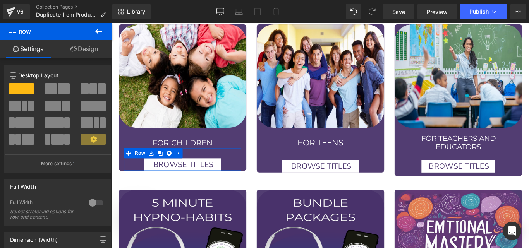
click at [74, 45] on link "Design" at bounding box center [84, 48] width 56 height 17
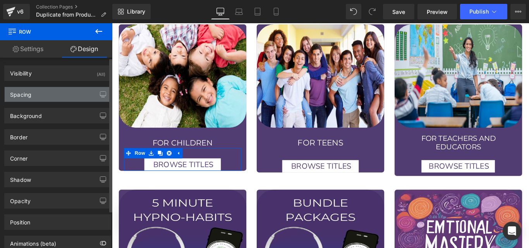
click at [31, 95] on div "Spacing" at bounding box center [20, 92] width 21 height 11
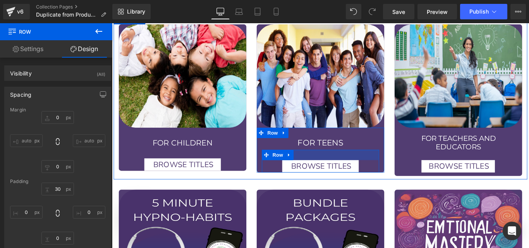
click at [339, 166] on div at bounding box center [347, 172] width 132 height 12
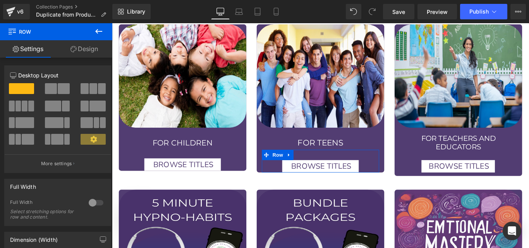
click at [80, 46] on link "Design" at bounding box center [84, 48] width 56 height 17
click at [0, 0] on div "Spacing" at bounding box center [0, 0] width 0 height 0
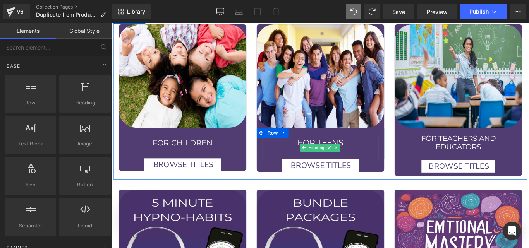
click at [378, 151] on h1 "FOR TEENS" at bounding box center [347, 158] width 132 height 15
drag, startPoint x: 378, startPoint y: 142, endPoint x: 370, endPoint y: 145, distance: 8.2
click at [378, 151] on h1 "FOR TEENS" at bounding box center [347, 158] width 132 height 15
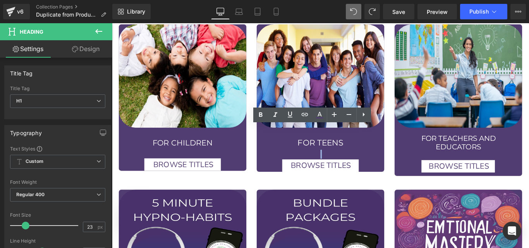
click at [370, 151] on h1 "FOR TEENS" at bounding box center [347, 158] width 132 height 15
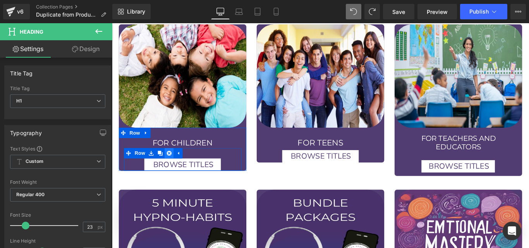
click at [174, 167] on icon at bounding box center [176, 169] width 5 height 5
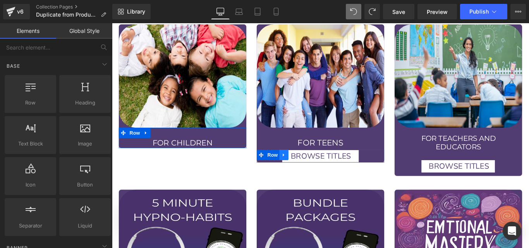
click at [303, 169] on icon at bounding box center [305, 172] width 5 height 6
click at [313, 169] on icon at bounding box center [315, 171] width 5 height 5
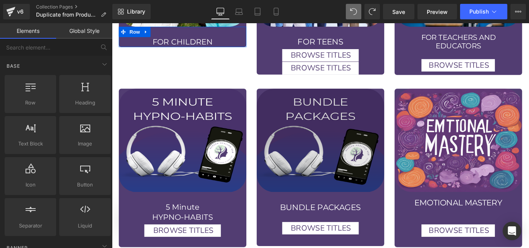
scroll to position [642, 0]
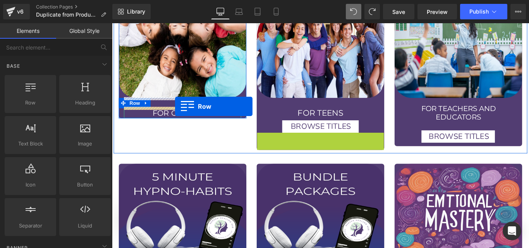
drag, startPoint x: 293, startPoint y: 139, endPoint x: 183, endPoint y: 117, distance: 111.9
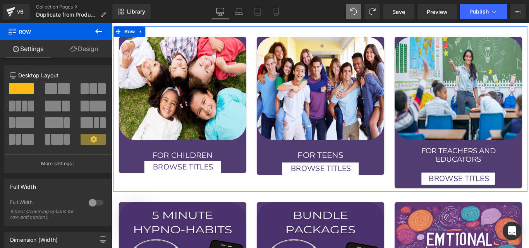
scroll to position [594, 0]
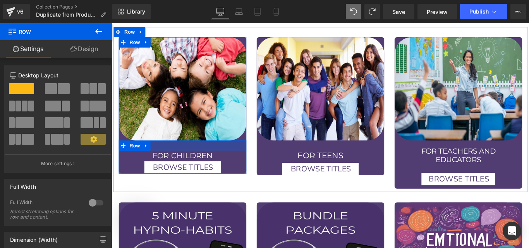
click at [192, 155] on div at bounding box center [191, 161] width 143 height 12
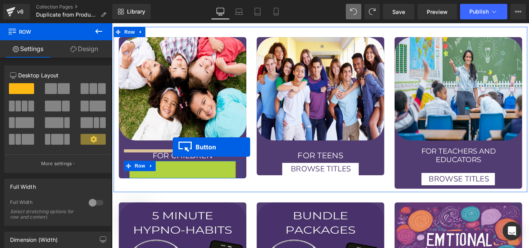
drag, startPoint x: 174, startPoint y: 172, endPoint x: 180, endPoint y: 163, distance: 11.3
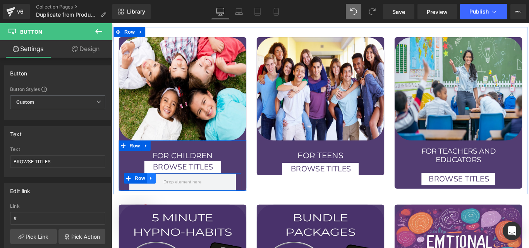
click at [153, 195] on icon at bounding box center [155, 198] width 5 height 6
click at [171, 192] on link at bounding box center [176, 198] width 10 height 12
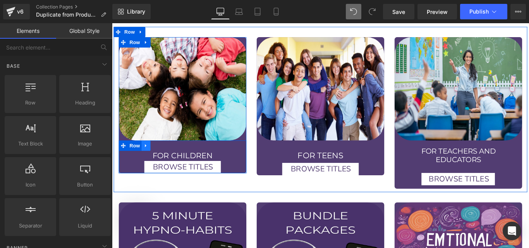
click at [148, 158] on icon at bounding box center [150, 161] width 5 height 6
click at [155, 155] on link at bounding box center [160, 161] width 10 height 12
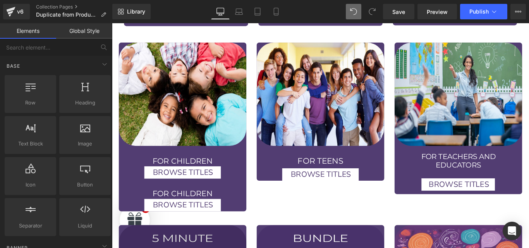
scroll to position [587, 0]
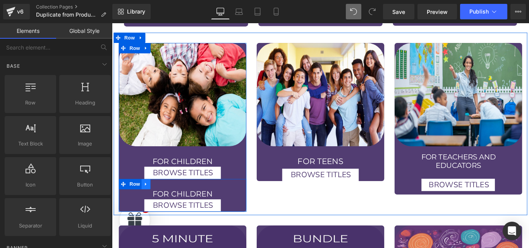
click at [149, 203] on icon at bounding box center [150, 204] width 2 height 3
click at [138, 198] on span "Row" at bounding box center [138, 204] width 16 height 12
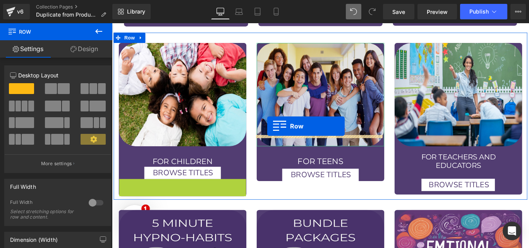
drag, startPoint x: 134, startPoint y: 193, endPoint x: 286, endPoint y: 139, distance: 161.4
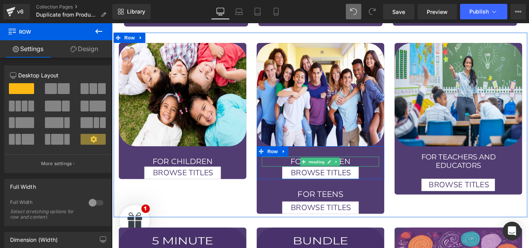
click at [371, 173] on h1 "FOR CHILDREN" at bounding box center [347, 178] width 132 height 11
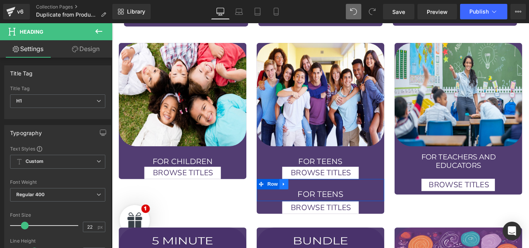
click at [304, 203] on icon at bounding box center [305, 204] width 2 height 3
click at [323, 202] on icon at bounding box center [325, 205] width 5 height 6
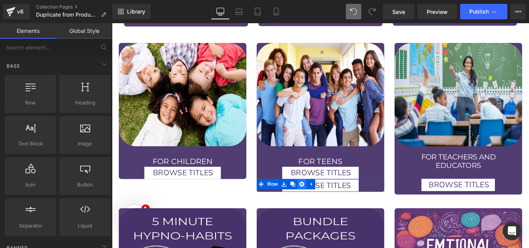
click at [323, 202] on icon at bounding box center [325, 205] width 5 height 6
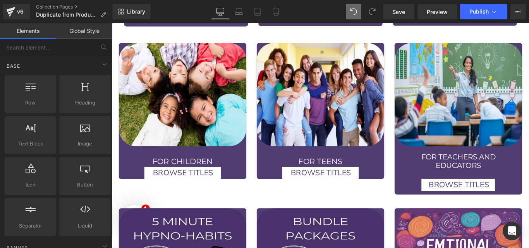
click at [315, 173] on h1 "FOR TEENS" at bounding box center [347, 178] width 132 height 11
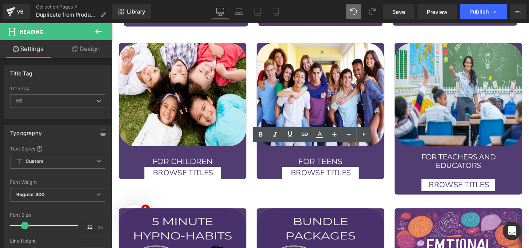
click at [287, 173] on h1 "FOR TEENS" at bounding box center [347, 178] width 132 height 11
click at [286, 184] on div "BROWSE TITLES" at bounding box center [347, 191] width 132 height 14
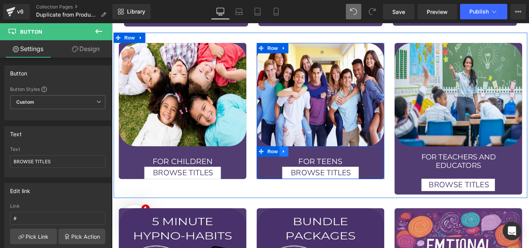
click at [303, 165] on icon at bounding box center [305, 168] width 5 height 6
click at [310, 162] on link at bounding box center [315, 168] width 10 height 12
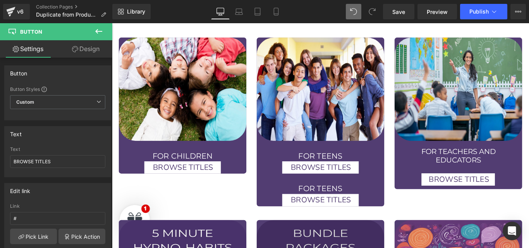
scroll to position [593, 0]
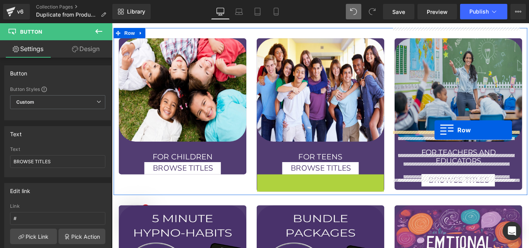
drag, startPoint x: 285, startPoint y: 186, endPoint x: 474, endPoint y: 143, distance: 193.9
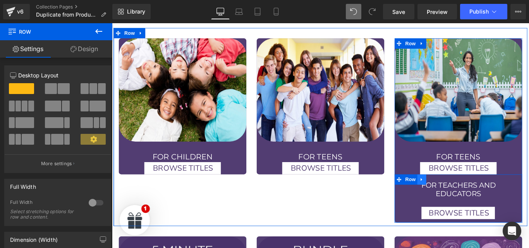
click at [456, 193] on link at bounding box center [460, 199] width 10 height 12
click at [475, 193] on link at bounding box center [480, 199] width 10 height 12
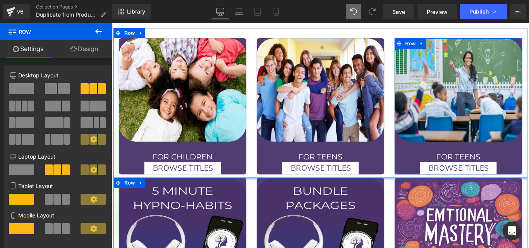
drag, startPoint x: 341, startPoint y: 194, endPoint x: 342, endPoint y: 177, distance: 17.1
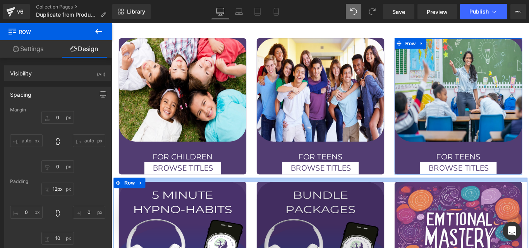
click at [333, 197] on div at bounding box center [346, 199] width 465 height 5
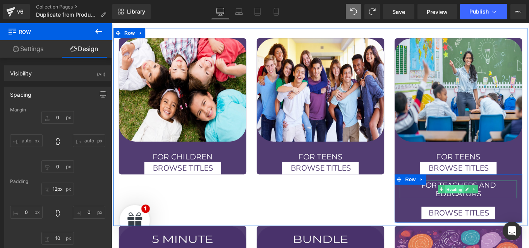
click at [494, 205] on span "Heading" at bounding box center [497, 209] width 21 height 9
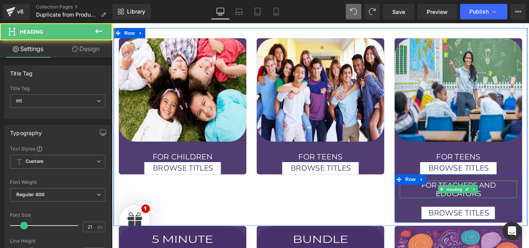
click at [524, 210] on h1 "educators" at bounding box center [502, 215] width 132 height 10
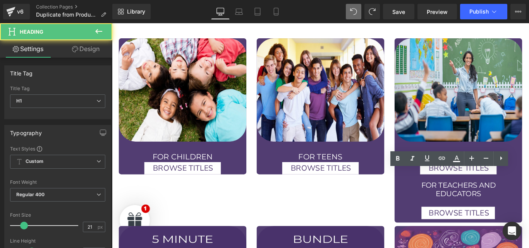
click at [524, 210] on h1 "educators" at bounding box center [502, 215] width 132 height 10
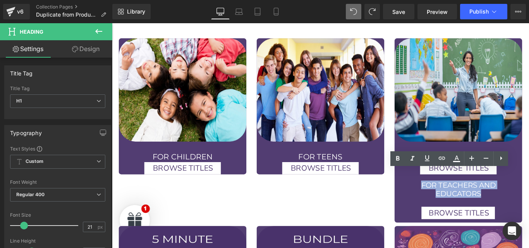
drag, startPoint x: 524, startPoint y: 202, endPoint x: 445, endPoint y: 191, distance: 79.3
click at [445, 200] on div "for teachers and educators" at bounding box center [502, 209] width 132 height 19
copy div "for teachers and educators"
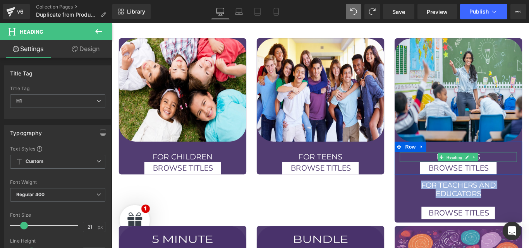
click at [523, 168] on h1 "FOR TEENS" at bounding box center [502, 173] width 132 height 11
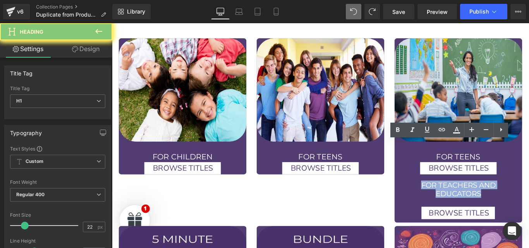
click at [523, 168] on h1 "FOR TEENS" at bounding box center [502, 173] width 132 height 11
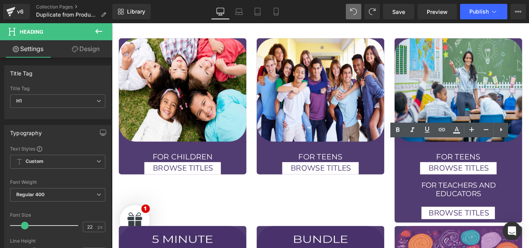
click at [523, 168] on h1 "FOR TEENS" at bounding box center [502, 173] width 132 height 11
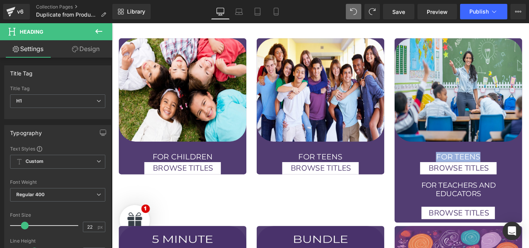
paste div
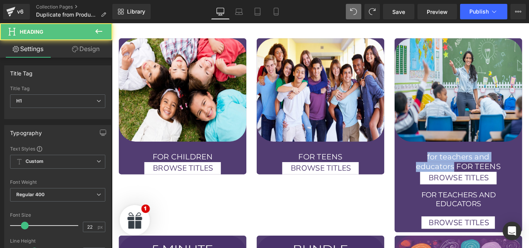
drag, startPoint x: 493, startPoint y: 173, endPoint x: 462, endPoint y: 160, distance: 33.8
click at [462, 168] on div "for teachers and educators FOR TEENS" at bounding box center [502, 179] width 132 height 22
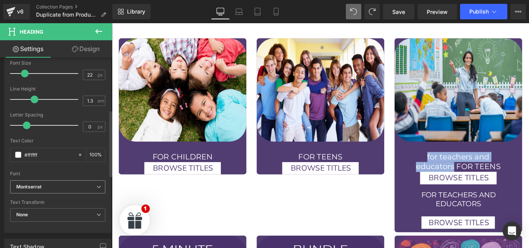
scroll to position [145, 0]
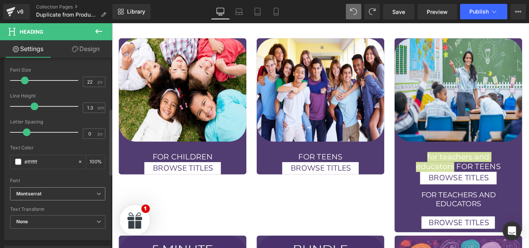
click at [100, 193] on span "Montserrat" at bounding box center [57, 195] width 95 height 14
click at [106, 207] on div "Text Styles Custom Custom Setup Global Style Custom Setup Global Style Thin 100…" at bounding box center [58, 119] width 106 height 239
click at [96, 223] on icon at bounding box center [98, 222] width 5 height 5
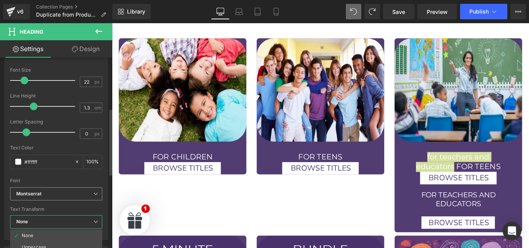
click at [88, 203] on div "Montserrat Default Montserrat Montserrat Alternates Nunito Sans Licorice Seawee…" at bounding box center [56, 197] width 92 height 18
drag, startPoint x: 88, startPoint y: 203, endPoint x: 95, endPoint y: 218, distance: 16.8
click at [95, 218] on div "Text Styles Custom Custom Setup Global Style Custom Setup Global Style Thin 100…" at bounding box center [56, 119] width 103 height 239
click at [95, 218] on span "None" at bounding box center [56, 222] width 92 height 14
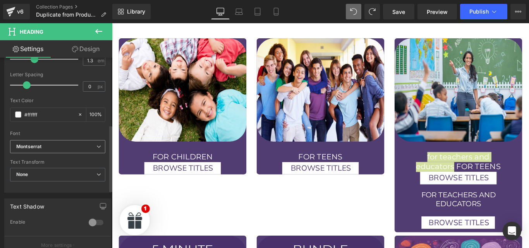
scroll to position [224, 0]
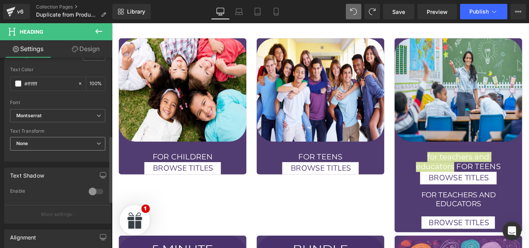
click at [96, 147] on span "None" at bounding box center [57, 144] width 95 height 14
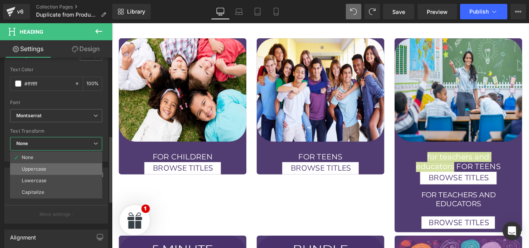
click at [59, 169] on li "Uppercase" at bounding box center [56, 170] width 92 height 12
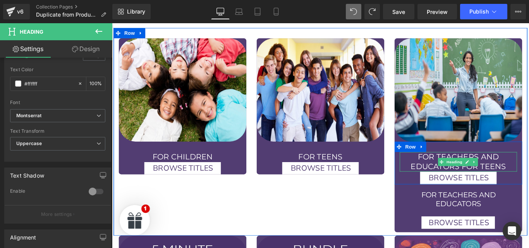
click at [529, 179] on h1 "educators FOR TEENS" at bounding box center [502, 184] width 132 height 11
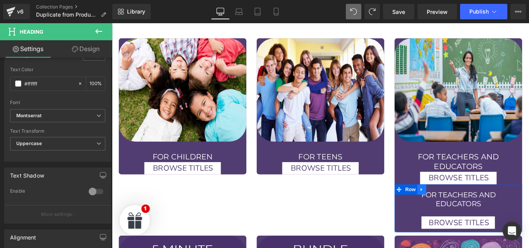
click at [458, 207] on icon at bounding box center [460, 210] width 5 height 6
click at [478, 208] on icon at bounding box center [480, 210] width 5 height 5
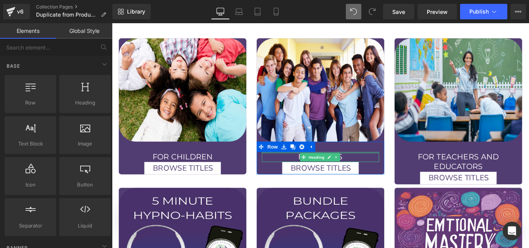
click at [371, 168] on div at bounding box center [347, 169] width 132 height 2
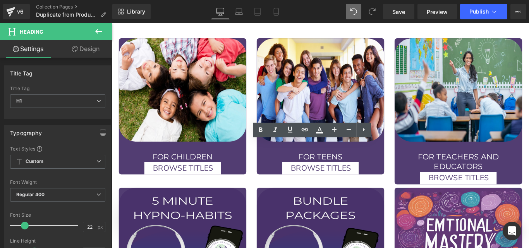
click at [371, 168] on h1 "FOR TEENS" at bounding box center [347, 173] width 132 height 11
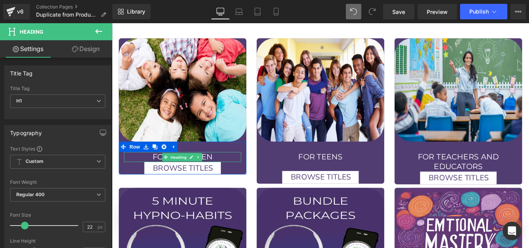
click at [227, 168] on h1 "FOR CHILDREN" at bounding box center [192, 173] width 132 height 11
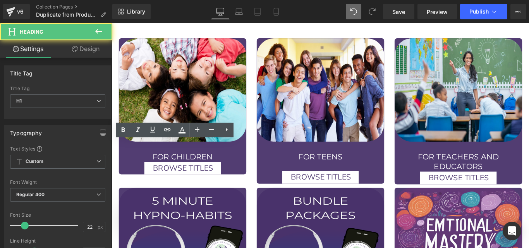
click at [227, 168] on h1 "FOR CHILDREN" at bounding box center [192, 173] width 132 height 11
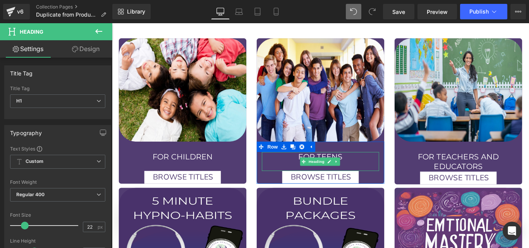
click at [298, 179] on div at bounding box center [347, 184] width 132 height 10
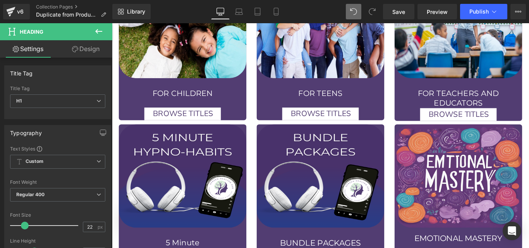
scroll to position [664, 0]
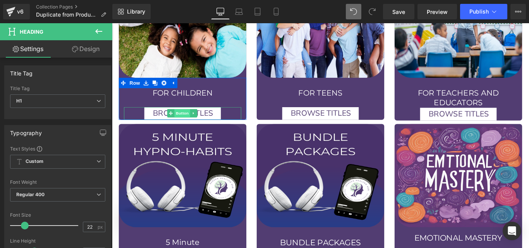
click at [189, 120] on span "Button" at bounding box center [191, 124] width 18 height 9
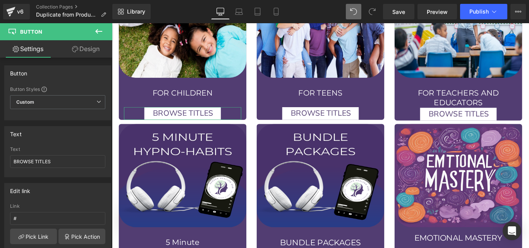
click at [83, 49] on link "Design" at bounding box center [86, 48] width 56 height 17
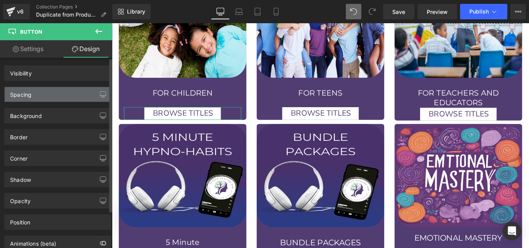
click at [40, 97] on div "Spacing" at bounding box center [58, 94] width 106 height 15
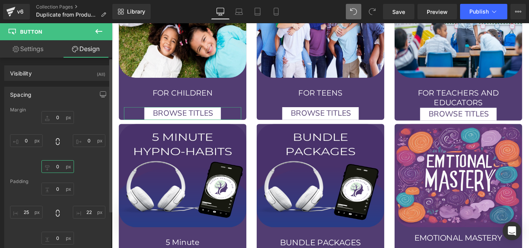
click at [55, 169] on input "text" at bounding box center [57, 166] width 33 height 13
type input "10"
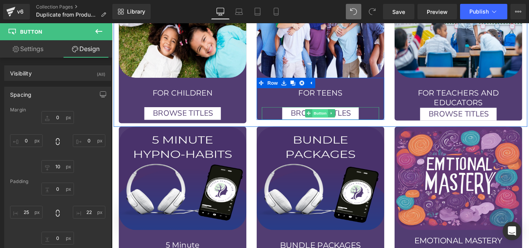
click at [345, 120] on span "Button" at bounding box center [346, 124] width 18 height 9
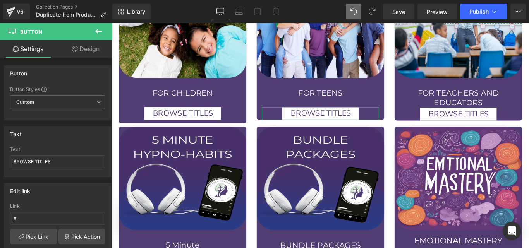
click at [81, 50] on link "Design" at bounding box center [86, 48] width 56 height 17
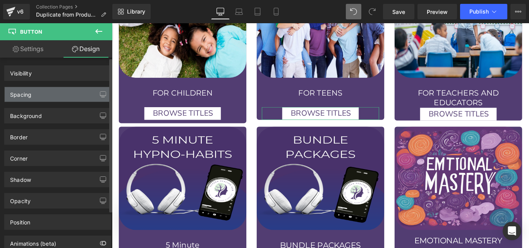
click at [40, 95] on div "Spacing" at bounding box center [58, 94] width 106 height 15
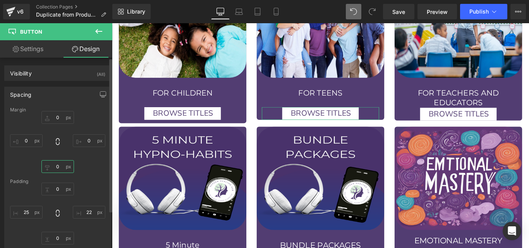
click at [57, 168] on input "text" at bounding box center [57, 166] width 33 height 13
type input "10"
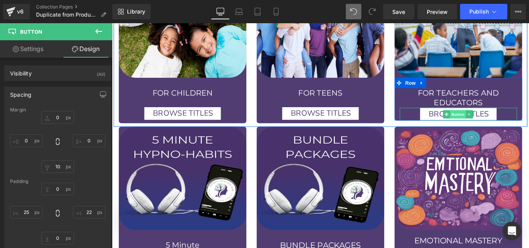
click at [499, 121] on span "Button" at bounding box center [501, 125] width 18 height 9
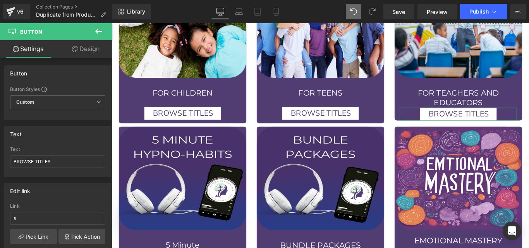
click at [88, 55] on link "Design" at bounding box center [86, 48] width 56 height 17
click at [0, 0] on div "Spacing" at bounding box center [0, 0] width 0 height 0
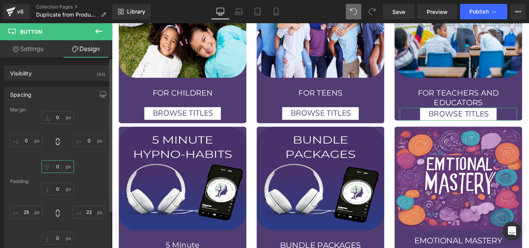
click at [54, 171] on input "text" at bounding box center [57, 166] width 33 height 13
type input "10"
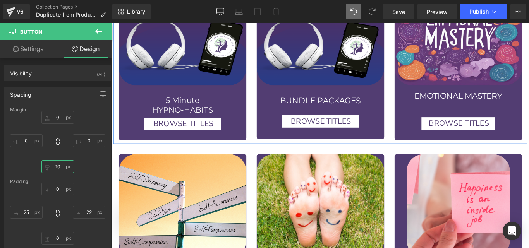
scroll to position [772, 0]
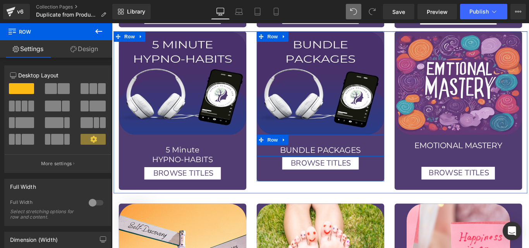
drag, startPoint x: 313, startPoint y: 166, endPoint x: 311, endPoint y: 149, distance: 16.9
click at [311, 149] on div "bUNDLE PACKAGES Heading Row" at bounding box center [346, 161] width 143 height 25
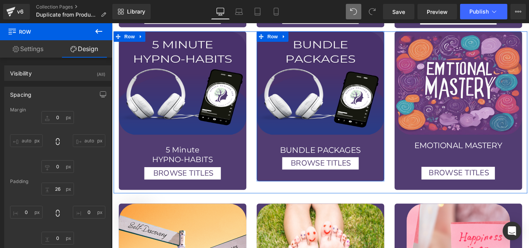
click at [339, 181] on div "Image bUNDLE PACKAGES Heading Row BROWSE TITLES Button Row Row" at bounding box center [346, 117] width 143 height 169
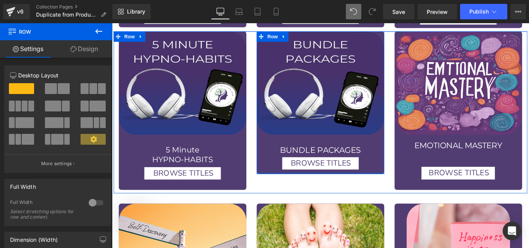
drag, startPoint x: 338, startPoint y: 188, endPoint x: 331, endPoint y: 173, distance: 16.5
click at [331, 173] on div "Image bUNDLE PACKAGES Heading Row BROWSE TITLES Button Row Row" at bounding box center [346, 113] width 143 height 160
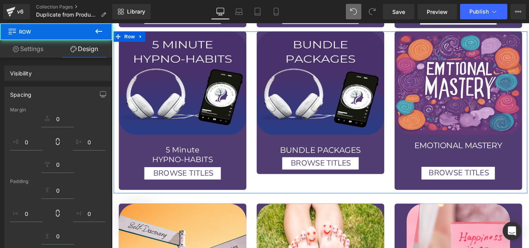
scroll to position [793, 0]
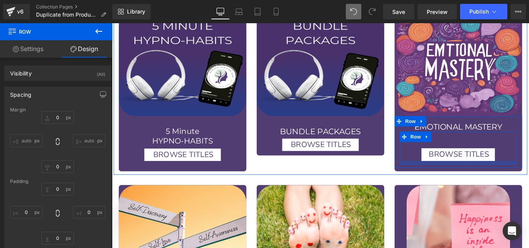
drag, startPoint x: 484, startPoint y: 169, endPoint x: 488, endPoint y: 167, distance: 4.5
click at [484, 160] on div "BROWSE TITLES Button Row" at bounding box center [502, 163] width 132 height 36
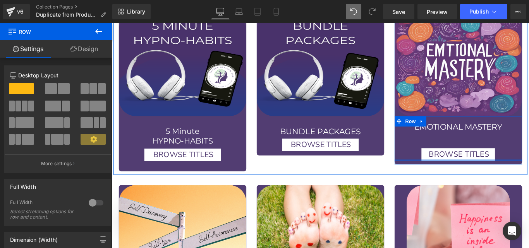
click at [490, 162] on div "Emotional Mastery Heading BROWSE TITLES Button Row Row" at bounding box center [501, 153] width 143 height 50
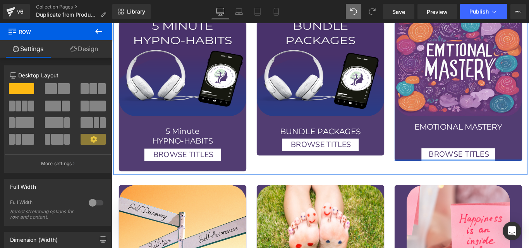
drag, startPoint x: 495, startPoint y: 168, endPoint x: 492, endPoint y: 161, distance: 7.6
click at [492, 161] on div "Image Emotional Mastery Heading BROWSE TITLES Button Row Row Row" at bounding box center [501, 95] width 143 height 167
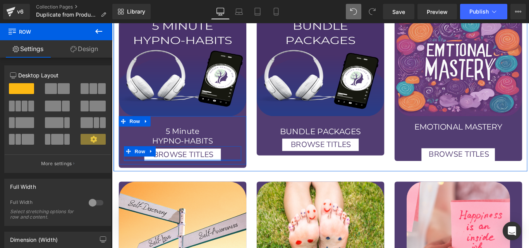
drag, startPoint x: 184, startPoint y: 167, endPoint x: 181, endPoint y: 163, distance: 5.5
click at [181, 163] on div "BROWSE TITLES Button Row" at bounding box center [192, 170] width 132 height 17
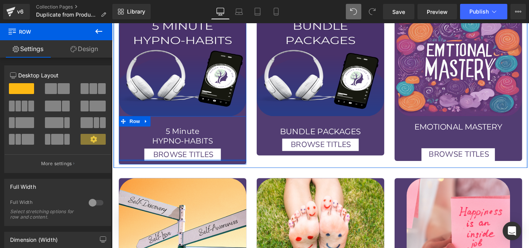
drag, startPoint x: 194, startPoint y: 168, endPoint x: 189, endPoint y: 164, distance: 6.6
click at [189, 176] on div at bounding box center [191, 177] width 143 height 2
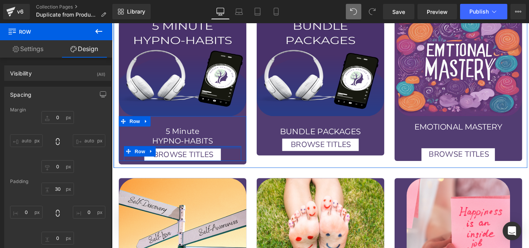
click at [210, 162] on div at bounding box center [192, 163] width 132 height 3
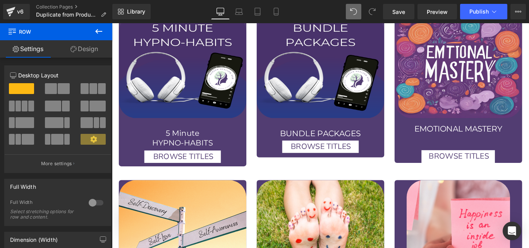
scroll to position [800, 0]
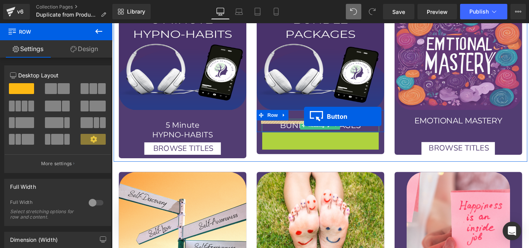
drag, startPoint x: 331, startPoint y: 139, endPoint x: 326, endPoint y: 120, distance: 20.0
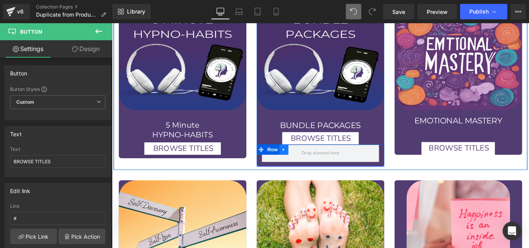
click at [303, 162] on icon at bounding box center [305, 165] width 5 height 6
click at [325, 163] on icon at bounding box center [325, 165] width 5 height 5
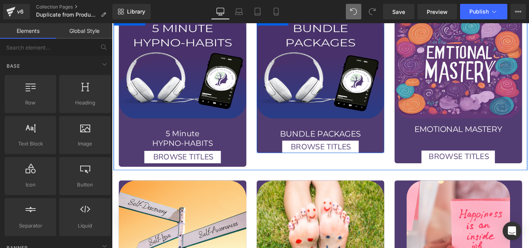
scroll to position [790, 0]
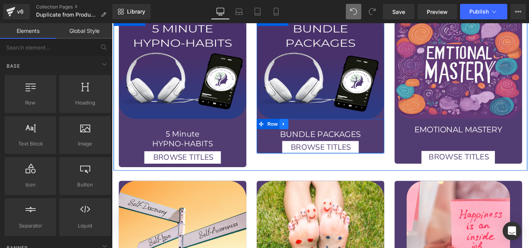
click at [303, 134] on icon at bounding box center [305, 137] width 5 height 6
click at [313, 134] on icon at bounding box center [315, 136] width 5 height 5
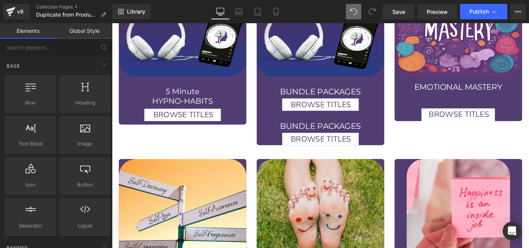
scroll to position [838, 0]
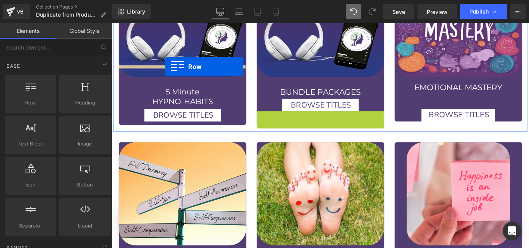
drag, startPoint x: 287, startPoint y: 117, endPoint x: 173, endPoint y: -14, distance: 173.3
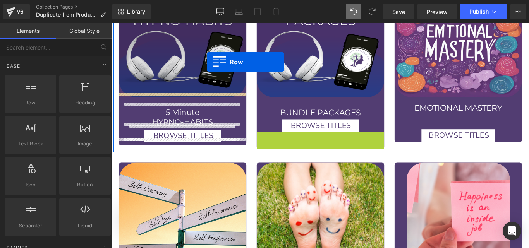
scroll to position [807, 0]
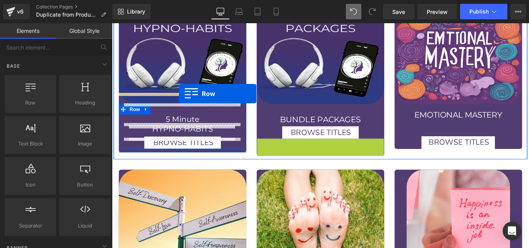
click at [187, 114] on div at bounding box center [191, 120] width 143 height 12
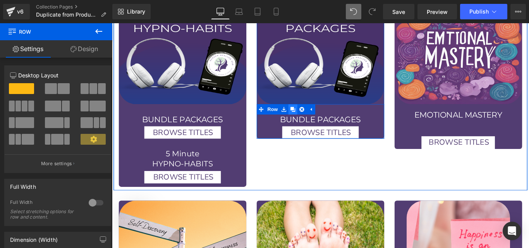
click at [313, 117] on icon at bounding box center [315, 119] width 5 height 5
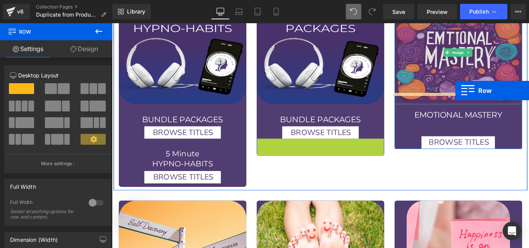
drag, startPoint x: 292, startPoint y: 146, endPoint x: 498, endPoint y: 99, distance: 211.0
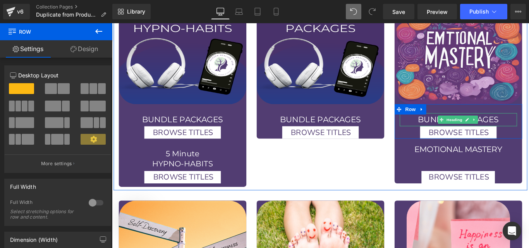
click at [529, 124] on h1 "bUNDLE PACKAGES" at bounding box center [502, 131] width 132 height 15
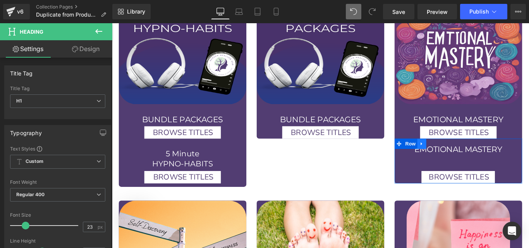
click at [458, 156] on icon at bounding box center [460, 159] width 5 height 6
click at [478, 156] on icon at bounding box center [480, 158] width 5 height 5
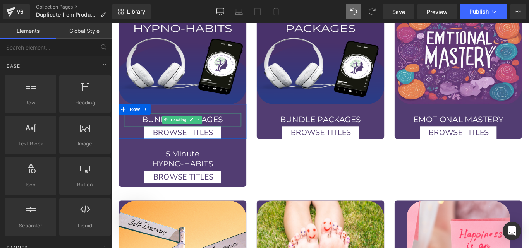
click at [219, 124] on h1 "bUNDLE PACKAGES" at bounding box center [192, 131] width 132 height 15
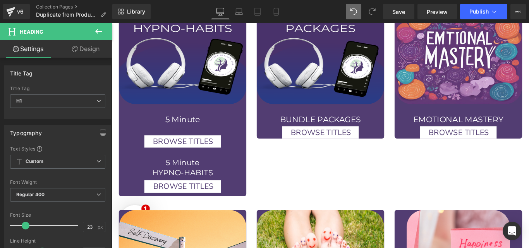
click at [170, 139] on div "HYPNO" at bounding box center [192, 144] width 132 height 10
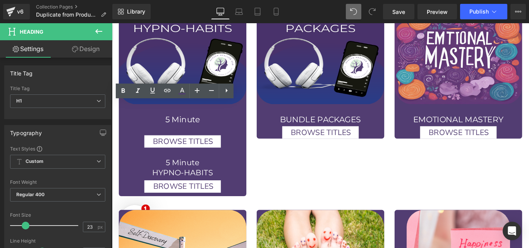
click at [170, 139] on div "HYPNO" at bounding box center [192, 144] width 132 height 10
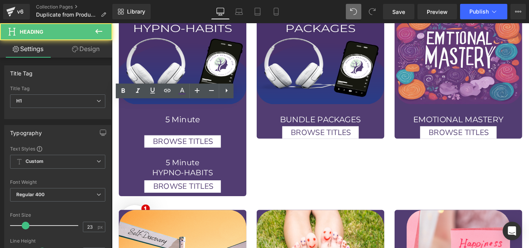
click at [175, 139] on div "HYPNO" at bounding box center [192, 144] width 132 height 10
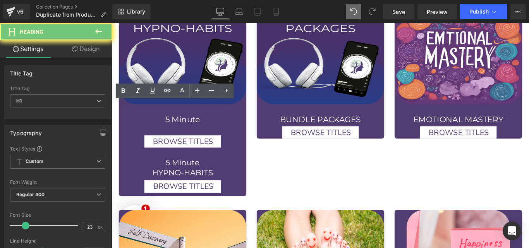
click at [175, 139] on div "HYPNO" at bounding box center [192, 144] width 132 height 10
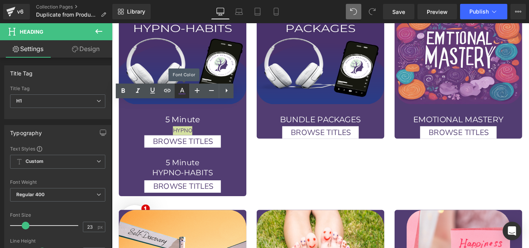
click at [179, 91] on icon at bounding box center [181, 90] width 9 height 9
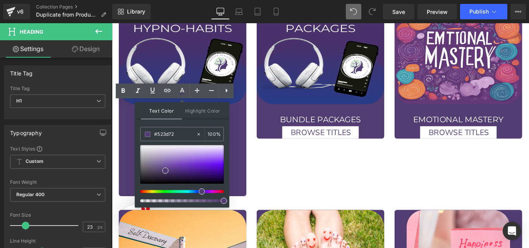
drag, startPoint x: 247, startPoint y: 125, endPoint x: 184, endPoint y: 148, distance: 66.4
click at [247, 125] on h1 "5 Minute" at bounding box center [192, 131] width 132 height 15
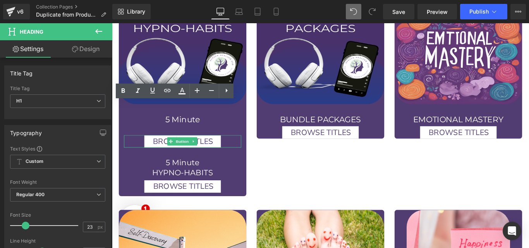
click at [184, 152] on span "Button" at bounding box center [191, 156] width 18 height 9
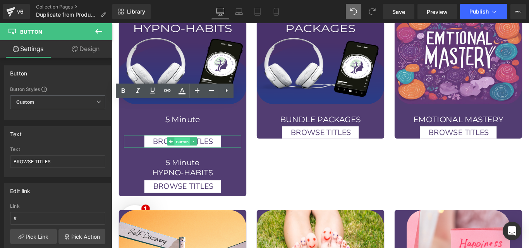
click at [187, 152] on span "Button" at bounding box center [191, 156] width 18 height 9
click at [181, 89] on icon at bounding box center [181, 90] width 9 height 9
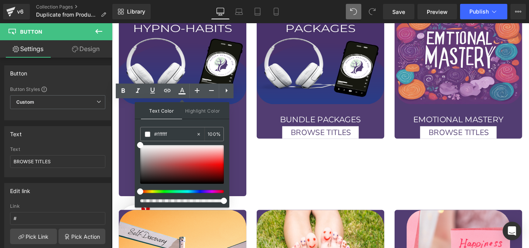
click at [224, 107] on div "Text Color Highlight Color" at bounding box center [182, 110] width 95 height 17
click at [251, 124] on h1 "5 Minute" at bounding box center [192, 131] width 132 height 15
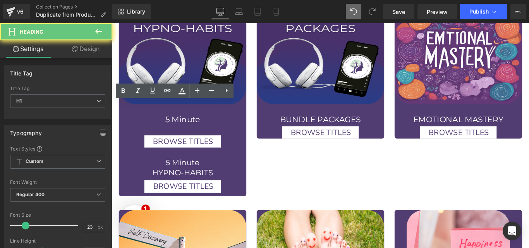
click at [248, 124] on h1 "5 Minute" at bounding box center [192, 131] width 132 height 15
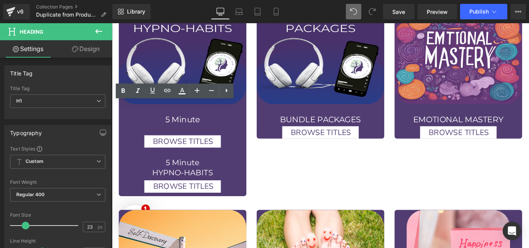
click at [211, 139] on div "HYPNO" at bounding box center [192, 144] width 132 height 10
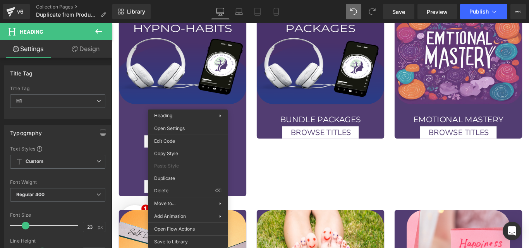
click at [190, 124] on h1 "5 Minute" at bounding box center [192, 131] width 132 height 15
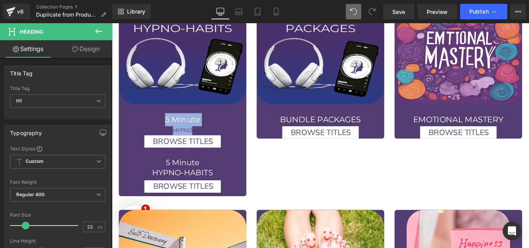
click at [205, 124] on h1 "5 Minute" at bounding box center [192, 131] width 132 height 15
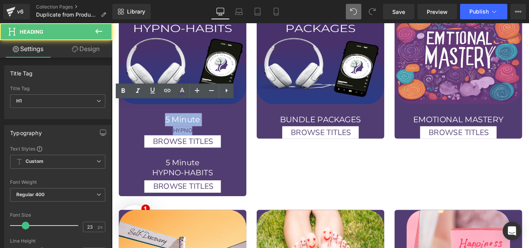
drag, startPoint x: 202, startPoint y: 134, endPoint x: 166, endPoint y: 116, distance: 39.5
click at [166, 124] on div "5 Minute HYPNO" at bounding box center [192, 136] width 132 height 25
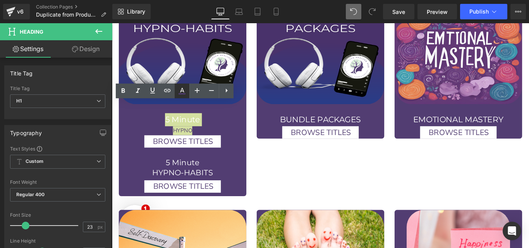
click at [180, 90] on icon at bounding box center [181, 90] width 9 height 9
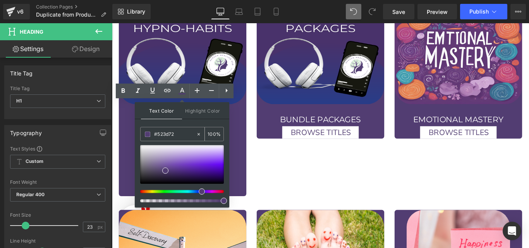
click at [174, 130] on input "#523d72" at bounding box center [175, 134] width 42 height 9
paste input "FEFEFE"
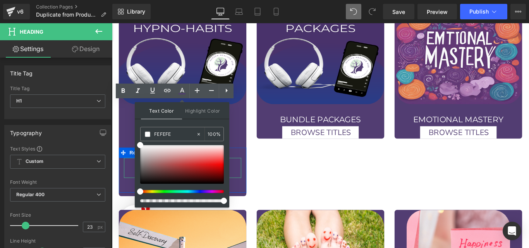
click at [246, 175] on h1 "5 Minute" at bounding box center [192, 180] width 132 height 11
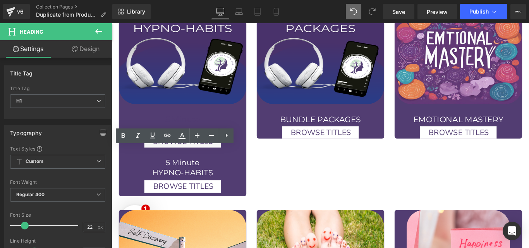
click at [112, 23] on div at bounding box center [112, 23] width 0 height 0
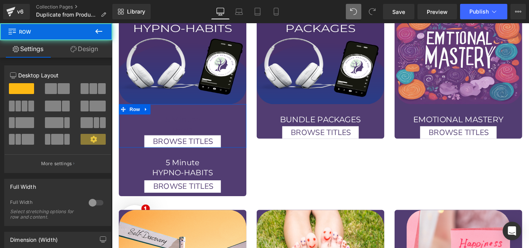
click at [183, 132] on span "Heading" at bounding box center [187, 136] width 21 height 9
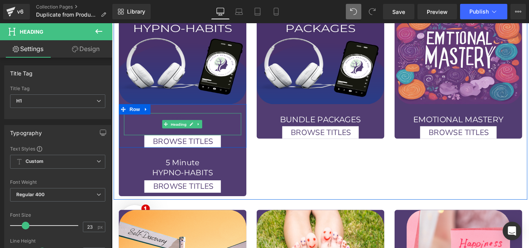
click at [159, 124] on h1 "5 Minute" at bounding box center [192, 131] width 132 height 15
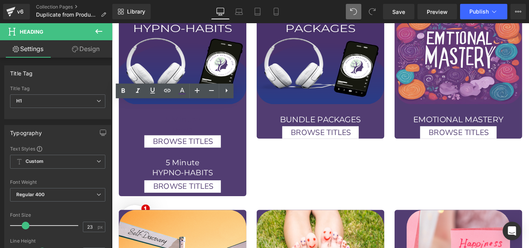
click at [198, 126] on span "5 Minute" at bounding box center [191, 131] width 39 height 11
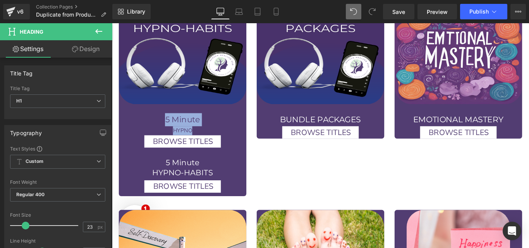
click at [196, 126] on span "5 Minute" at bounding box center [191, 131] width 39 height 11
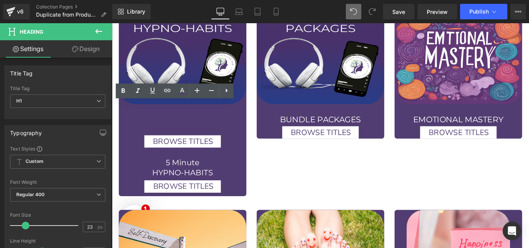
click at [172, 126] on span "5 Minute" at bounding box center [191, 131] width 39 height 11
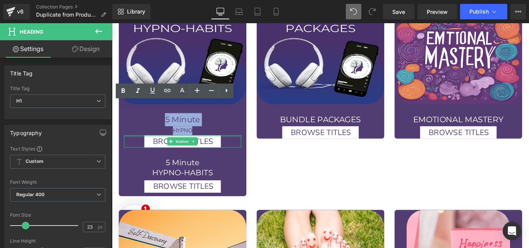
drag, startPoint x: 171, startPoint y: 117, endPoint x: 216, endPoint y: 137, distance: 49.1
click at [216, 137] on div "5 Minute HYPNO Heading BROWSE TITLES Button" at bounding box center [191, 143] width 143 height 39
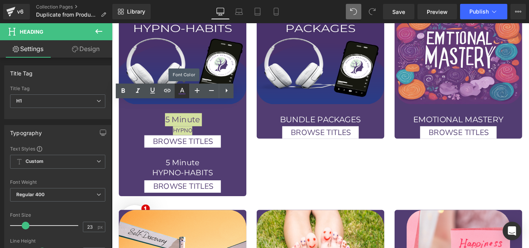
click at [181, 88] on icon at bounding box center [181, 90] width 9 height 9
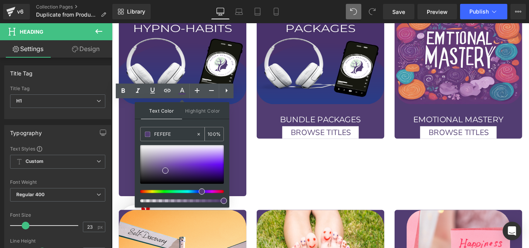
click at [185, 134] on input "FEFEFE" at bounding box center [175, 134] width 42 height 9
paste input "FEFEFE"
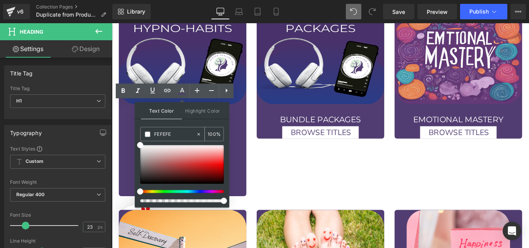
type input "FEFEFE"
click at [209, 124] on div "Text Color Highlight Color #333333 FEFEFE 100 % transparent 0 %" at bounding box center [182, 154] width 95 height 105
click at [174, 123] on div "Text Color Highlight Color #333333 FEFEFE 100 % transparent 0 %" at bounding box center [182, 154] width 95 height 105
click at [245, 175] on h1 "5 Minute" at bounding box center [192, 180] width 132 height 11
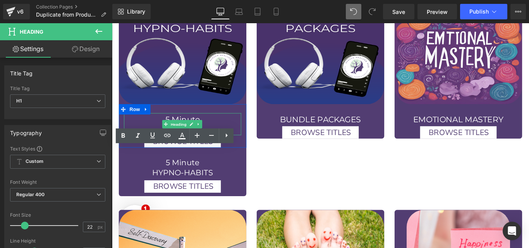
click at [202, 139] on div "HYPNO" at bounding box center [192, 144] width 132 height 10
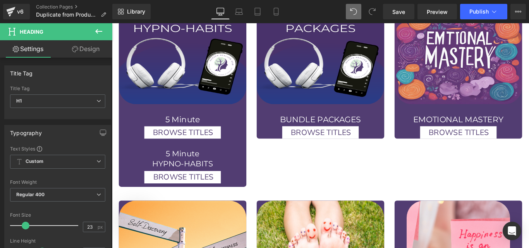
drag, startPoint x: 209, startPoint y: 117, endPoint x: 169, endPoint y: 119, distance: 40.7
click at [169, 124] on h1 "5 Minute" at bounding box center [192, 131] width 132 height 15
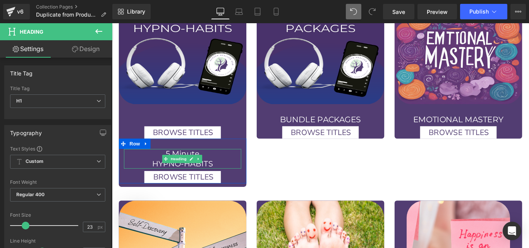
click at [227, 176] on h1 "HYPNO-HABITS" at bounding box center [192, 181] width 132 height 11
drag, startPoint x: 227, startPoint y: 166, endPoint x: 220, endPoint y: 167, distance: 6.2
click at [227, 176] on h1 "HYPNO-HABITS" at bounding box center [192, 181] width 132 height 11
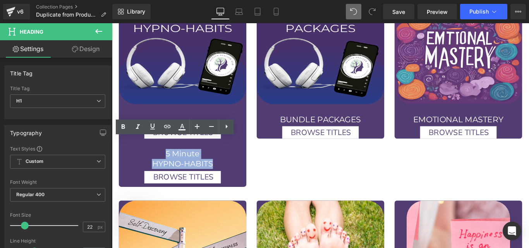
drag, startPoint x: 220, startPoint y: 167, endPoint x: 169, endPoint y: 154, distance: 53.4
click at [169, 165] on div "5 Minute HYPNO-HABITS" at bounding box center [192, 176] width 132 height 22
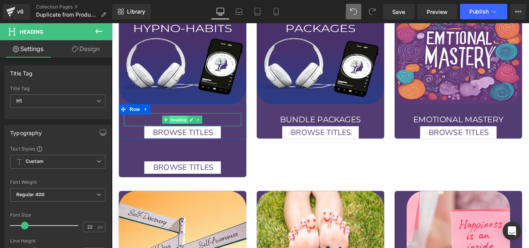
click at [190, 127] on span "Heading" at bounding box center [187, 131] width 21 height 9
click at [233, 124] on h1 at bounding box center [192, 131] width 132 height 15
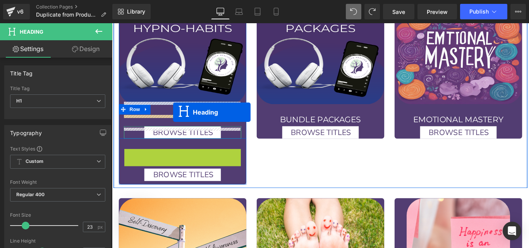
drag, startPoint x: 186, startPoint y: 164, endPoint x: 181, endPoint y: 123, distance: 41.3
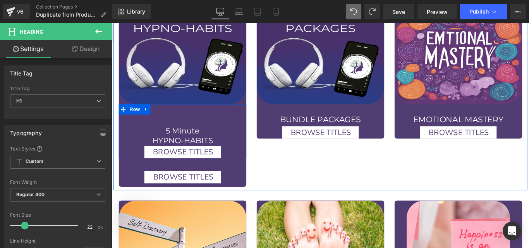
click at [185, 124] on h1 at bounding box center [192, 131] width 132 height 15
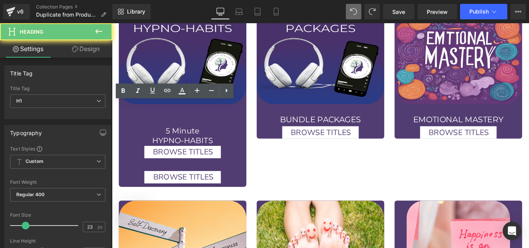
click at [194, 124] on h1 at bounding box center [192, 131] width 132 height 15
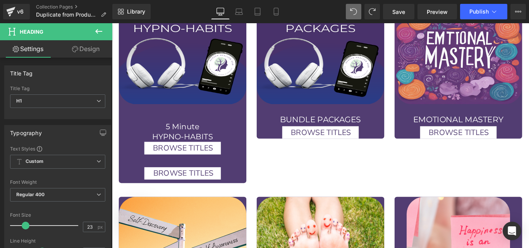
click at [195, 124] on div at bounding box center [192, 129] width 132 height 10
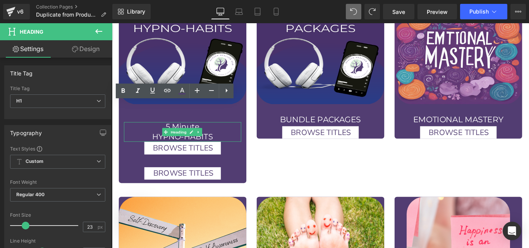
click at [145, 134] on h1 "5 Minute" at bounding box center [192, 139] width 132 height 11
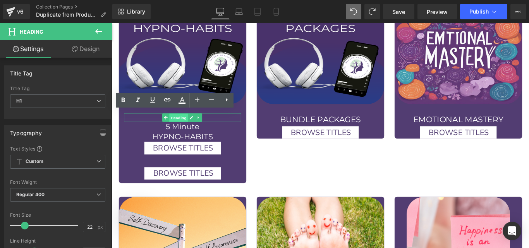
click at [185, 125] on span "Heading" at bounding box center [187, 129] width 21 height 9
click at [207, 127] on icon at bounding box center [209, 129] width 4 height 5
click at [202, 107] on link at bounding box center [196, 100] width 15 height 15
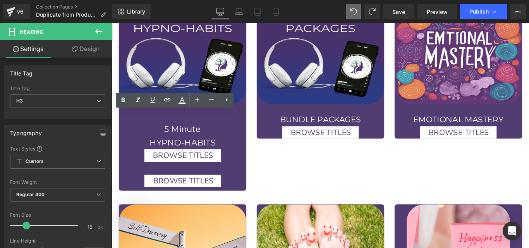
click at [238, 136] on h1 "5 Minute" at bounding box center [192, 142] width 132 height 16
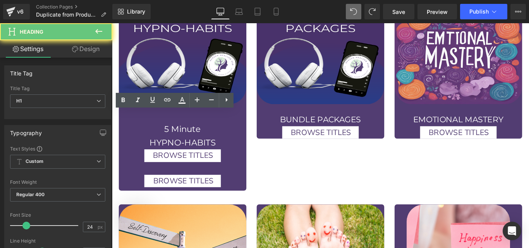
click at [215, 137] on h1 "5 Minute" at bounding box center [192, 142] width 132 height 16
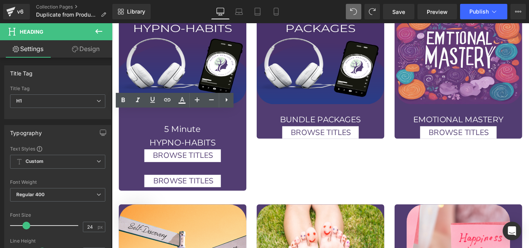
click at [112, 23] on div at bounding box center [112, 23] width 0 height 0
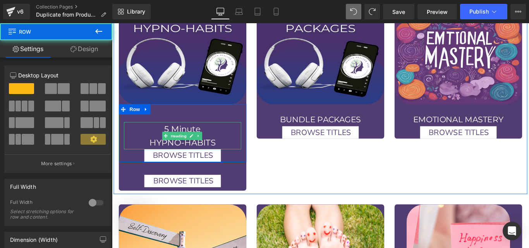
click at [190, 134] on h1 "5 Minute" at bounding box center [192, 142] width 132 height 16
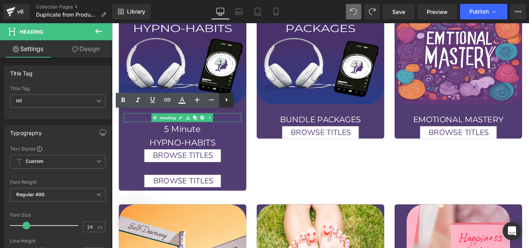
click at [305, 124] on h1 "bUNDLE PACKAGES" at bounding box center [347, 131] width 132 height 15
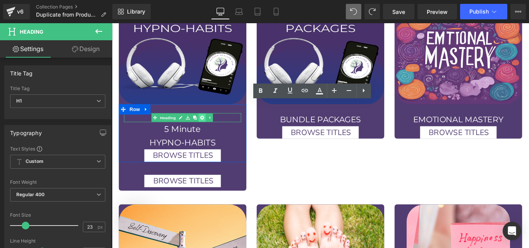
click at [212, 127] on icon at bounding box center [214, 129] width 4 height 5
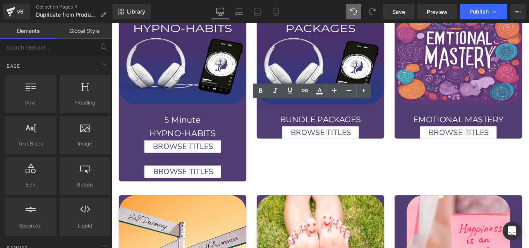
click at [397, 124] on h1 "bUNDLE PACKAGES" at bounding box center [347, 131] width 132 height 15
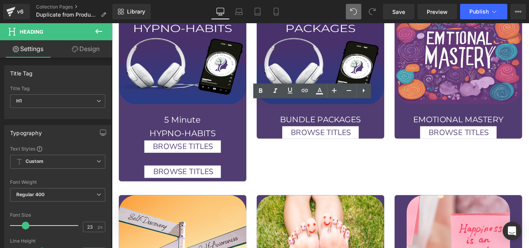
click at [397, 124] on h1 "bUNDLE PACKAGES" at bounding box center [347, 131] width 132 height 15
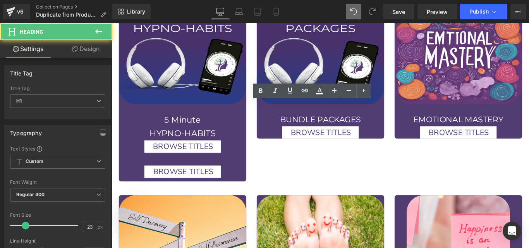
click at [397, 124] on h1 "bUNDLE PACKAGES" at bounding box center [347, 131] width 132 height 15
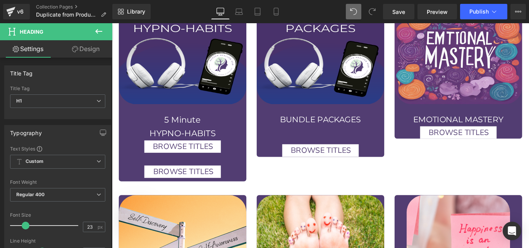
click at [312, 149] on div at bounding box center [347, 154] width 132 height 10
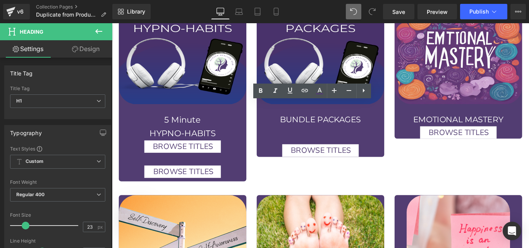
click at [316, 139] on div at bounding box center [347, 144] width 132 height 10
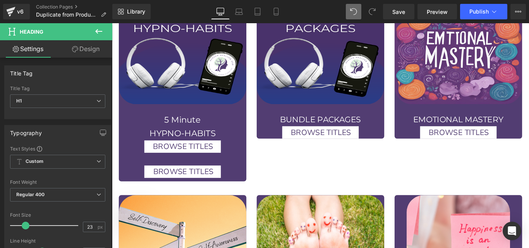
click at [325, 114] on div "bUNDLE PACKAGES Heading BROWSE TITLES Button Row" at bounding box center [346, 133] width 143 height 39
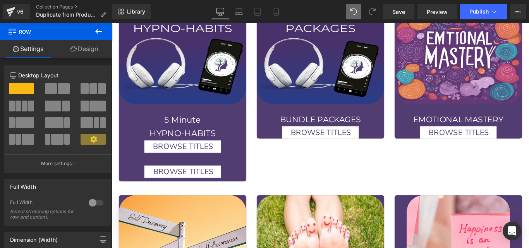
click at [112, 23] on div at bounding box center [112, 23] width 0 height 0
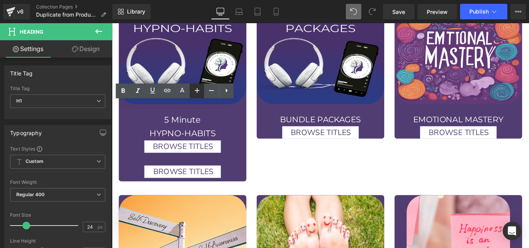
click at [335, 114] on div "bUNDLE PACKAGES Heading BROWSE TITLES Button Row" at bounding box center [346, 133] width 143 height 39
click at [288, 114] on span "Row" at bounding box center [293, 120] width 16 height 12
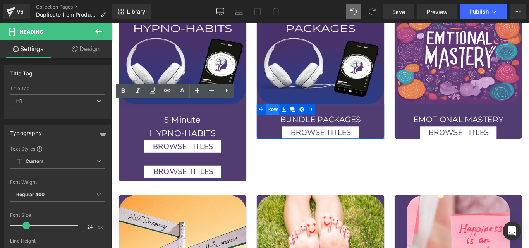
click at [288, 114] on span "Row" at bounding box center [293, 120] width 16 height 12
click at [288, 115] on span "Row" at bounding box center [293, 121] width 16 height 12
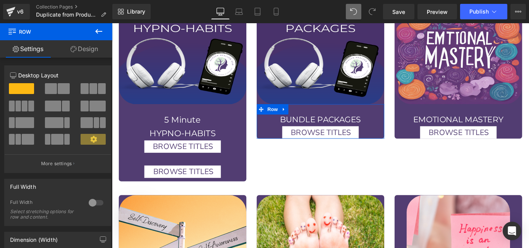
click at [74, 53] on link "Design" at bounding box center [84, 48] width 56 height 17
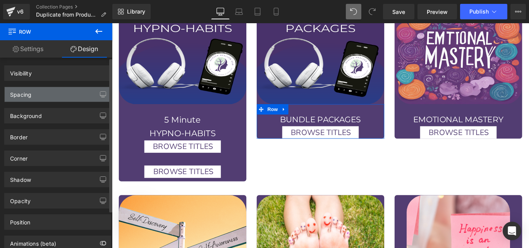
click at [53, 91] on div "Spacing" at bounding box center [58, 94] width 106 height 15
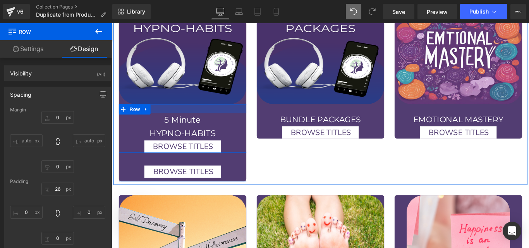
click at [194, 114] on div at bounding box center [191, 119] width 143 height 10
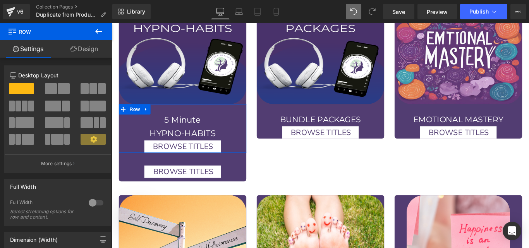
click at [75, 52] on link "Design" at bounding box center [84, 48] width 56 height 17
click at [0, 0] on div "Spacing" at bounding box center [0, 0] width 0 height 0
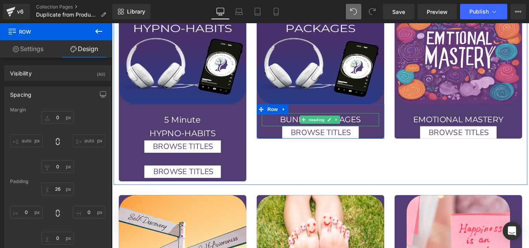
click at [391, 124] on h1 "bUNDLE PACKAGES" at bounding box center [347, 131] width 132 height 15
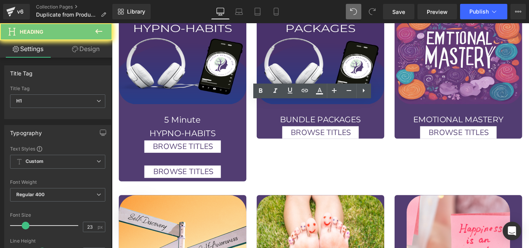
click at [391, 124] on h1 "bUNDLE PACKAGES" at bounding box center [347, 131] width 132 height 15
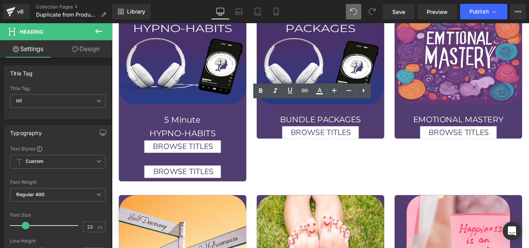
click at [391, 124] on h1 "bUNDLE PACKAGES" at bounding box center [347, 131] width 132 height 15
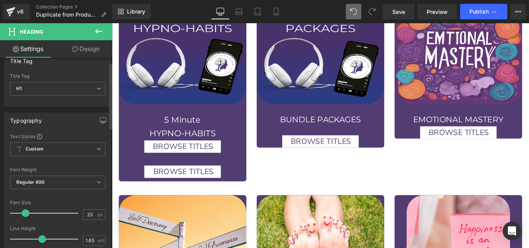
scroll to position [13, 0]
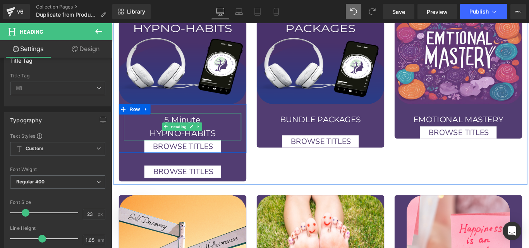
click at [202, 140] on h1 "HYPNO-HABITS" at bounding box center [192, 148] width 132 height 16
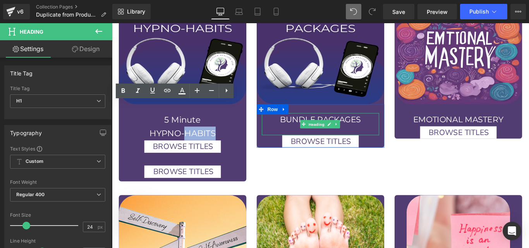
click at [376, 139] on div at bounding box center [347, 144] width 132 height 10
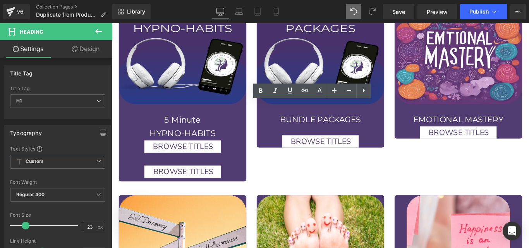
click at [373, 139] on div at bounding box center [347, 144] width 132 height 10
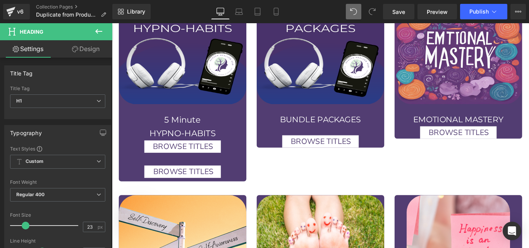
click at [359, 139] on div at bounding box center [347, 144] width 132 height 10
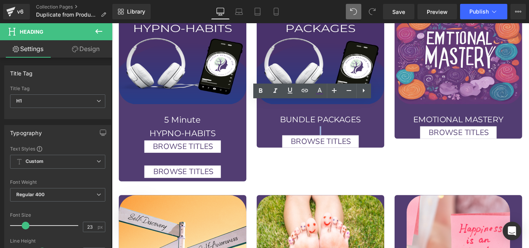
drag, startPoint x: 359, startPoint y: 129, endPoint x: 327, endPoint y: 129, distance: 32.2
click at [327, 139] on div at bounding box center [347, 144] width 132 height 10
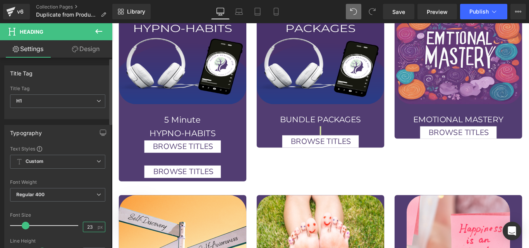
click at [90, 229] on input "23" at bounding box center [90, 227] width 14 height 10
click at [90, 226] on input "2" at bounding box center [90, 227] width 14 height 10
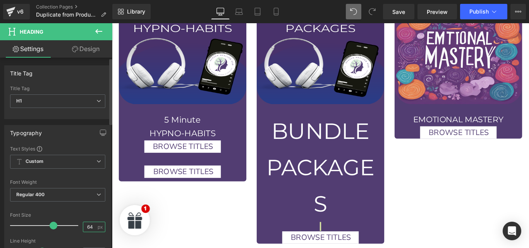
type input "6"
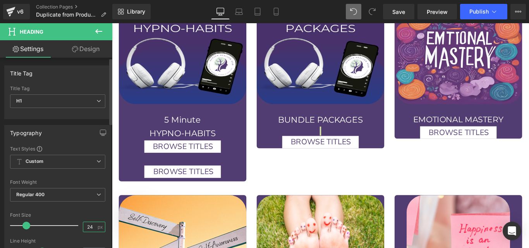
type input "24"
click at [59, 215] on div "Font Size" at bounding box center [57, 215] width 95 height 5
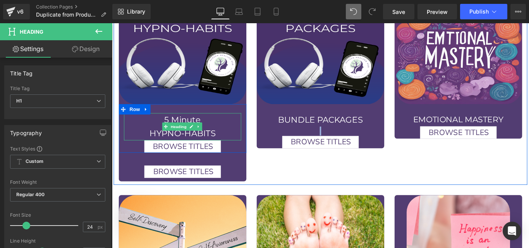
click at [185, 140] on h1 "HYPNO-HABITS" at bounding box center [192, 148] width 132 height 16
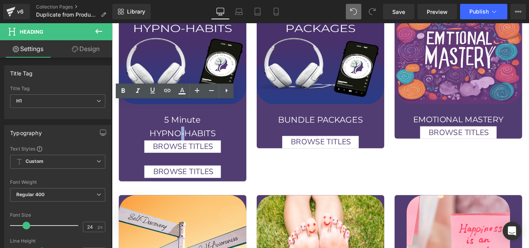
click at [185, 140] on h1 "HYPNO-HABITS" at bounding box center [192, 148] width 132 height 16
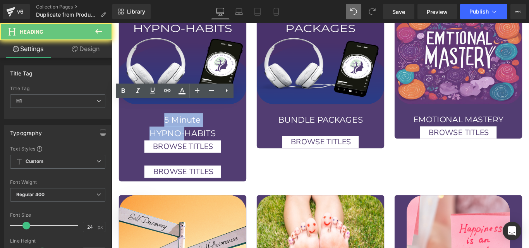
drag, startPoint x: 185, startPoint y: 133, endPoint x: 155, endPoint y: 116, distance: 34.2
click at [155, 124] on div "5 Minute HYPNO-HABITS" at bounding box center [192, 139] width 132 height 31
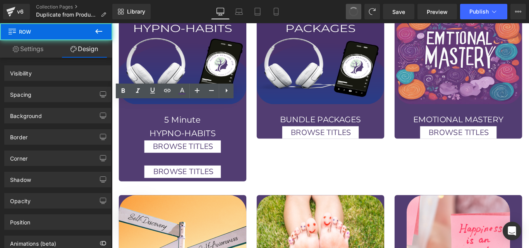
click at [359, 12] on span at bounding box center [354, 12] width 10 height 10
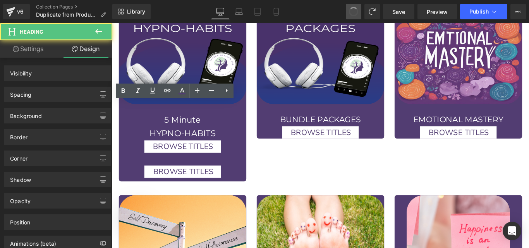
click at [359, 12] on span at bounding box center [354, 12] width 10 height 10
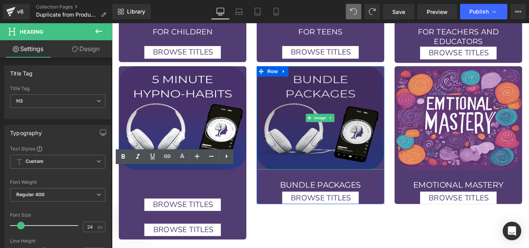
scroll to position [738, 0]
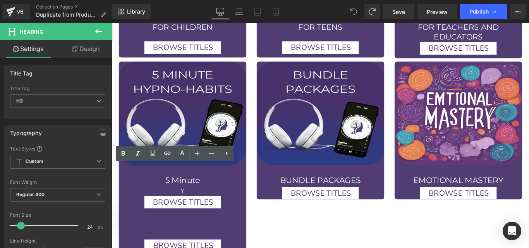
click at [354, 12] on icon at bounding box center [353, 11] width 7 height 7
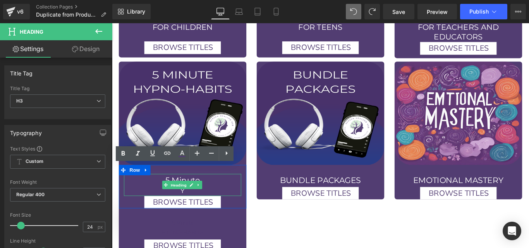
drag, startPoint x: 195, startPoint y: 196, endPoint x: 332, endPoint y: 184, distance: 138.2
click at [195, 201] on span "Heading" at bounding box center [187, 205] width 21 height 9
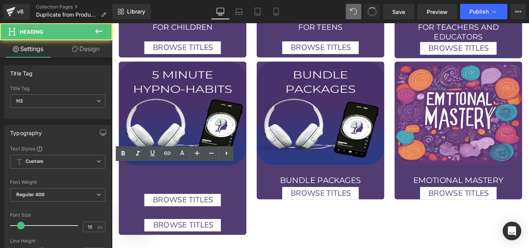
click at [371, 14] on span at bounding box center [372, 11] width 13 height 13
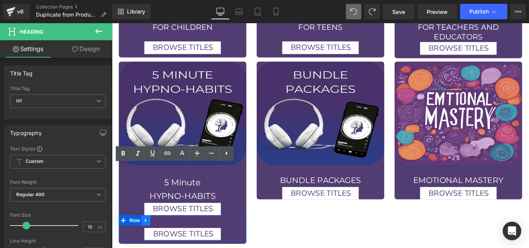
click at [145, 239] on link at bounding box center [150, 245] width 10 height 12
click at [168, 243] on icon at bounding box center [170, 245] width 5 height 5
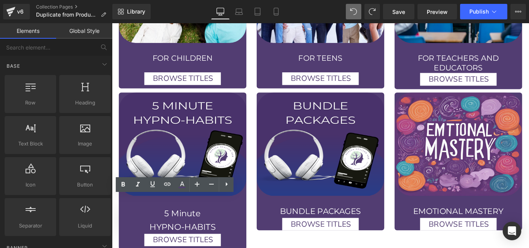
scroll to position [703, 0]
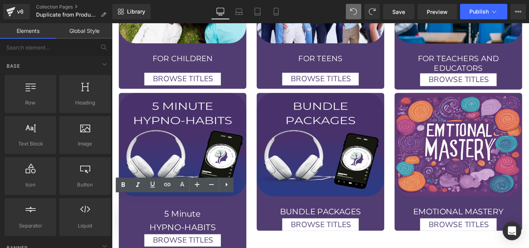
click at [311, 218] on div "bUNDLE PACKAGES Heading BROWSE TITLES Button Row" at bounding box center [346, 237] width 143 height 39
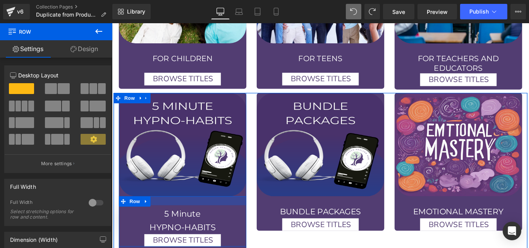
click at [188, 218] on div at bounding box center [191, 223] width 143 height 10
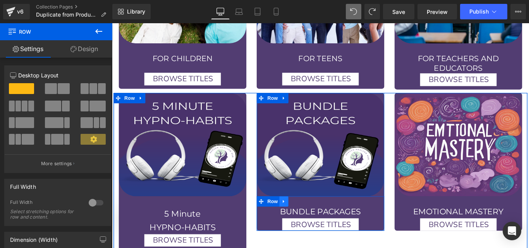
click at [303, 221] on icon at bounding box center [305, 224] width 5 height 6
click at [315, 221] on icon at bounding box center [315, 223] width 5 height 5
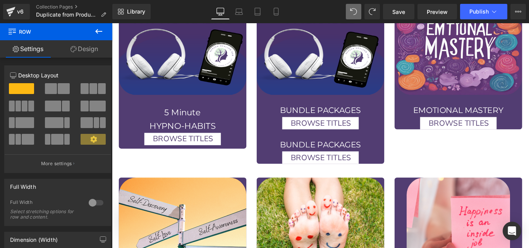
scroll to position [816, 0]
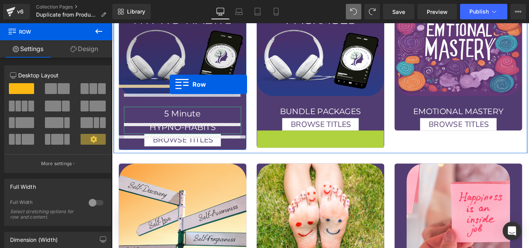
drag, startPoint x: 293, startPoint y: 138, endPoint x: 177, endPoint y: 92, distance: 124.7
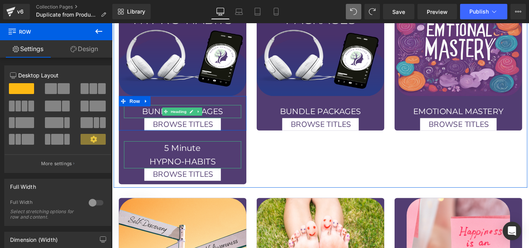
click at [227, 115] on h1 "bUNDLE PACKAGES" at bounding box center [192, 122] width 132 height 15
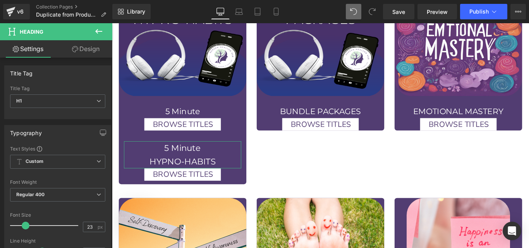
click at [202, 115] on h1 "5 Minute" at bounding box center [192, 122] width 132 height 15
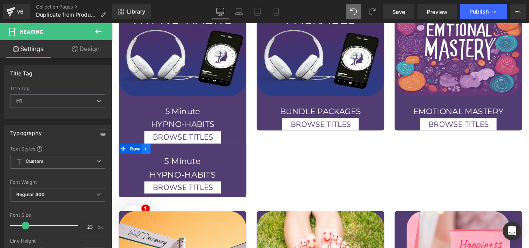
click at [148, 162] on icon at bounding box center [150, 165] width 5 height 6
click at [168, 162] on icon at bounding box center [170, 164] width 5 height 5
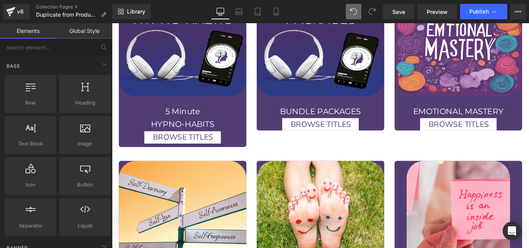
click at [234, 148] on div "Image 5 Minute hYPNO-HABITS Heading BROWSE TITLES Button Row Row" at bounding box center [191, 76] width 143 height 174
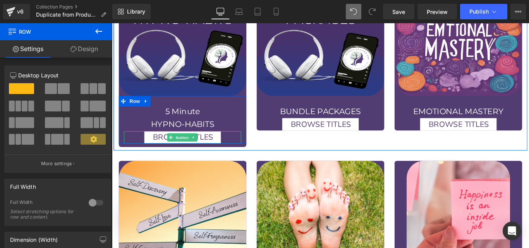
click at [234, 145] on div "BROWSE TITLES" at bounding box center [192, 152] width 132 height 14
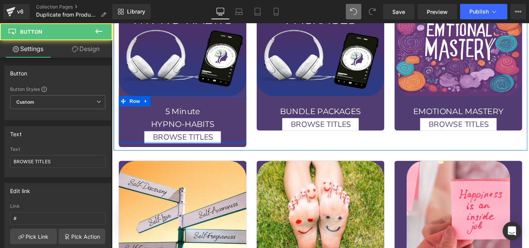
click at [124, 157] on div at bounding box center [191, 158] width 143 height 2
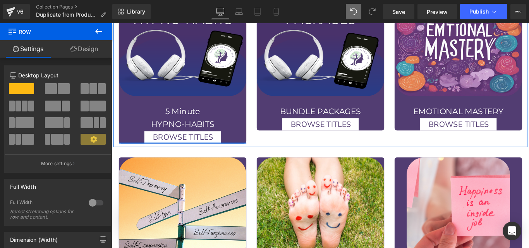
drag, startPoint x: 250, startPoint y: 149, endPoint x: 245, endPoint y: 141, distance: 9.6
click at [245, 141] on div "Image 5 Minute hYPNO-HABITS Heading BROWSE TITLES Button Row Row" at bounding box center [191, 74] width 143 height 170
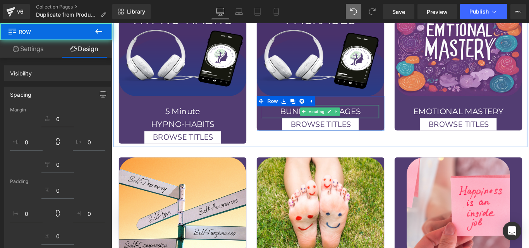
click at [388, 115] on h1 "bUNDLE PACKAGES" at bounding box center [347, 122] width 132 height 15
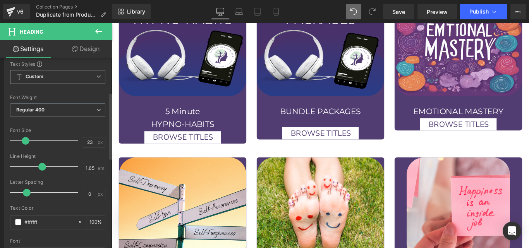
scroll to position [100, 0]
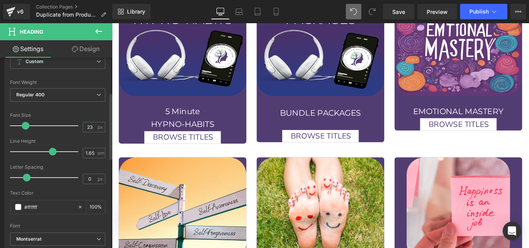
drag, startPoint x: 43, startPoint y: 149, endPoint x: 53, endPoint y: 151, distance: 11.0
click at [53, 151] on span at bounding box center [53, 152] width 8 height 8
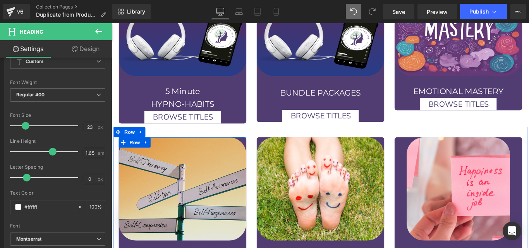
scroll to position [839, 0]
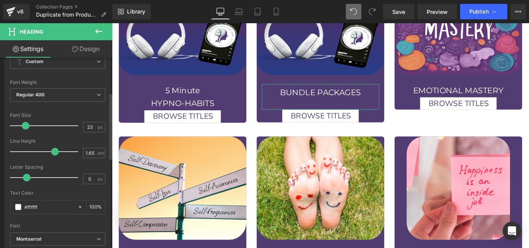
click at [55, 150] on span at bounding box center [55, 152] width 8 height 8
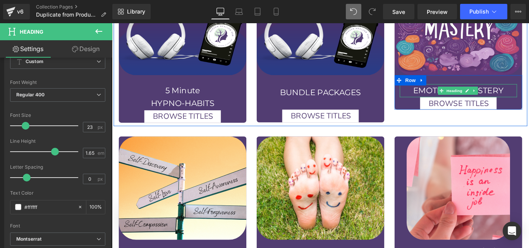
click at [529, 92] on h1 "EMOTIONAL MASTERY" at bounding box center [502, 99] width 132 height 15
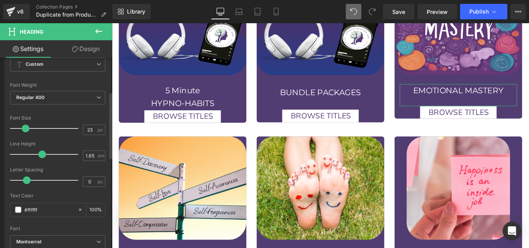
scroll to position [98, 0]
drag, startPoint x: 41, startPoint y: 154, endPoint x: 52, endPoint y: 156, distance: 11.8
click at [52, 156] on span at bounding box center [55, 154] width 8 height 8
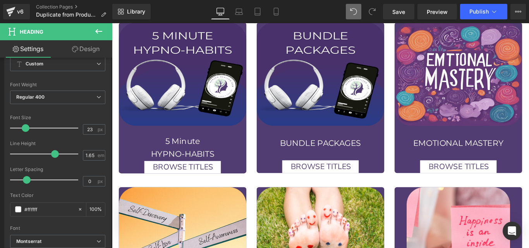
scroll to position [784, 0]
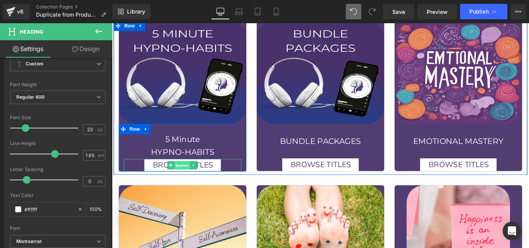
click at [190, 179] on span "Button" at bounding box center [191, 183] width 18 height 9
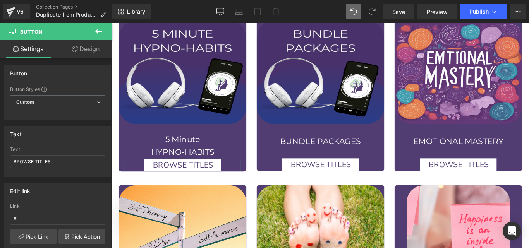
click at [83, 50] on link "Design" at bounding box center [86, 48] width 56 height 17
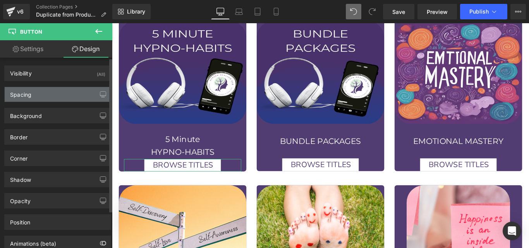
click at [47, 94] on div "Spacing" at bounding box center [58, 94] width 106 height 15
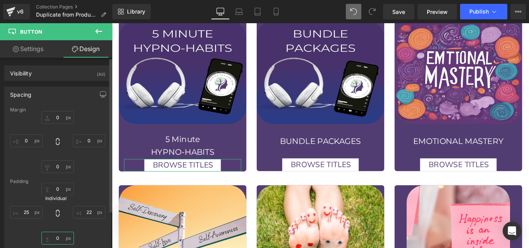
click at [60, 235] on input "text" at bounding box center [57, 238] width 33 height 13
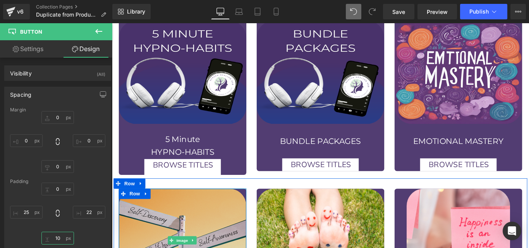
type input "1"
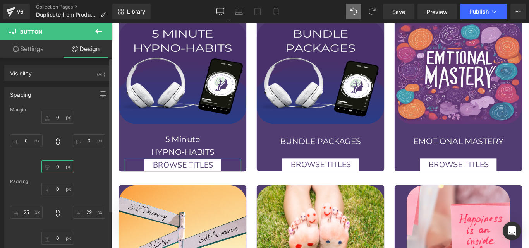
click at [53, 167] on input "text" at bounding box center [57, 166] width 33 height 13
type input "10"
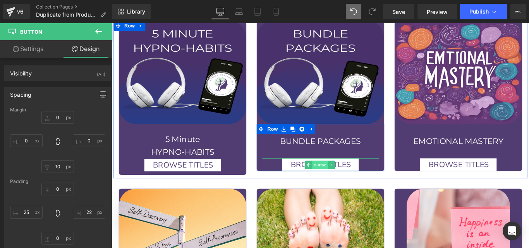
click at [349, 178] on span "Button" at bounding box center [346, 182] width 18 height 9
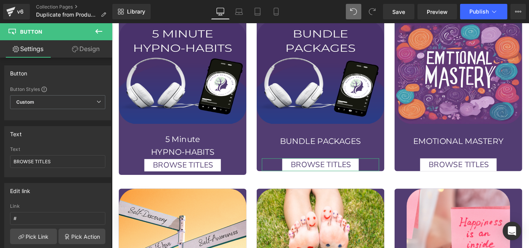
click at [91, 53] on link "Design" at bounding box center [86, 48] width 56 height 17
click at [0, 0] on div "Spacing" at bounding box center [0, 0] width 0 height 0
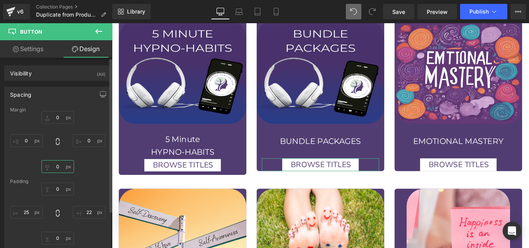
click at [57, 171] on input "text" at bounding box center [57, 166] width 33 height 13
type input "10"
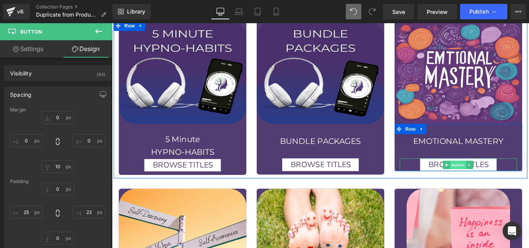
click at [501, 178] on span "Button" at bounding box center [501, 182] width 18 height 9
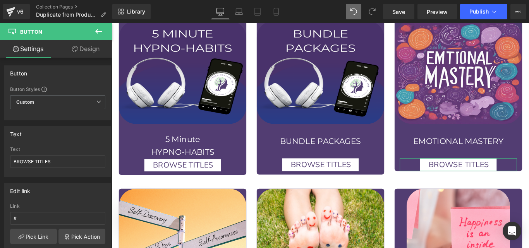
click at [78, 52] on link "Design" at bounding box center [86, 48] width 56 height 17
click at [0, 0] on div "Spacing" at bounding box center [0, 0] width 0 height 0
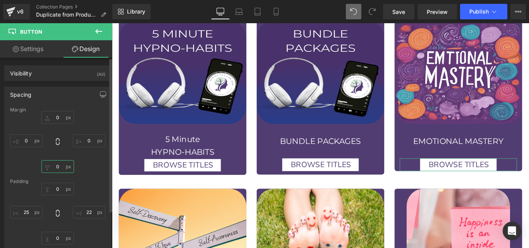
click at [56, 166] on input "text" at bounding box center [57, 166] width 33 height 13
type input "10"
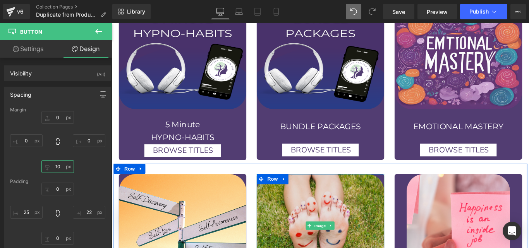
scroll to position [802, 0]
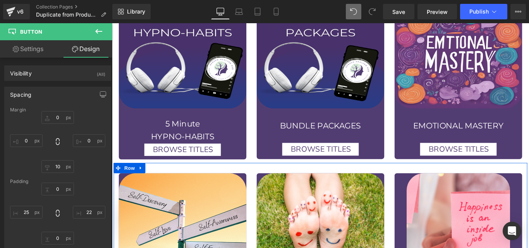
drag, startPoint x: 353, startPoint y: 176, endPoint x: 350, endPoint y: 167, distance: 9.9
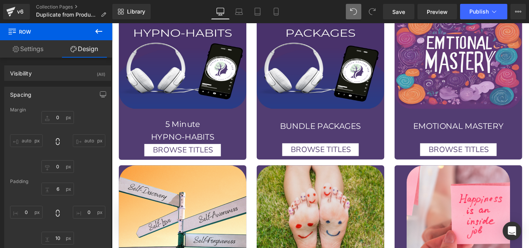
scroll to position [803, 0]
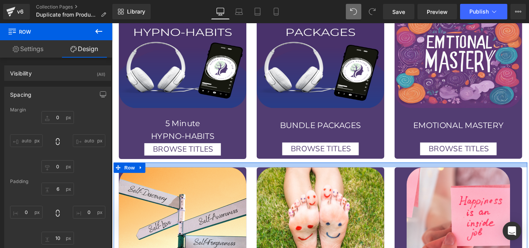
click at [284, 180] on div at bounding box center [346, 182] width 465 height 5
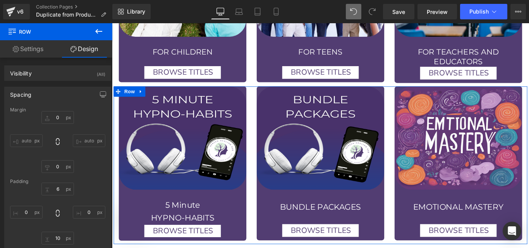
scroll to position [710, 0]
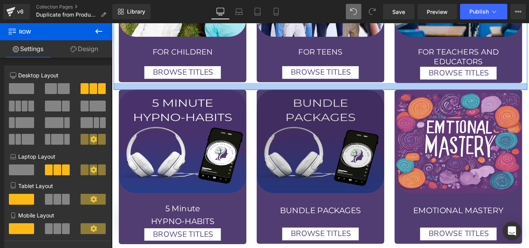
drag, startPoint x: 293, startPoint y: 80, endPoint x: 292, endPoint y: 84, distance: 4.0
click at [292, 91] on div at bounding box center [346, 95] width 465 height 8
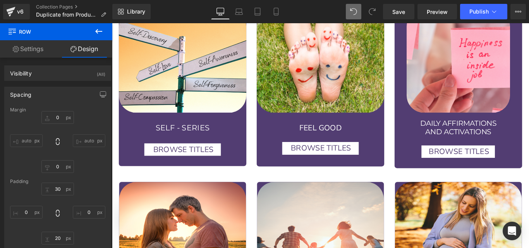
scroll to position [984, 0]
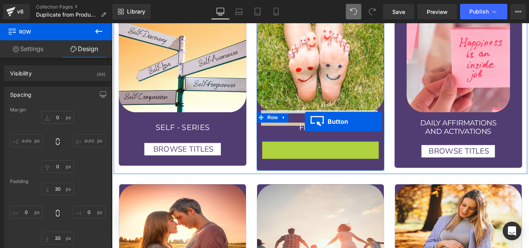
drag, startPoint x: 332, startPoint y: 149, endPoint x: 329, endPoint y: 134, distance: 15.6
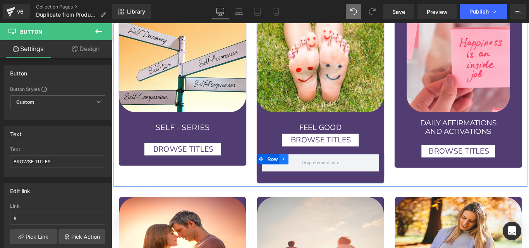
click at [303, 173] on icon at bounding box center [305, 176] width 5 height 6
click at [323, 173] on icon at bounding box center [325, 176] width 5 height 6
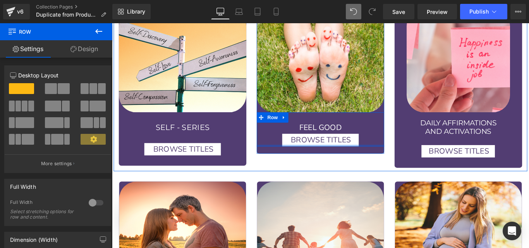
drag, startPoint x: 339, startPoint y: 155, endPoint x: 327, endPoint y: 152, distance: 12.3
click at [330, 146] on div "FEEL GOOD Heading BROWSE TITLES Button Row" at bounding box center [346, 143] width 143 height 38
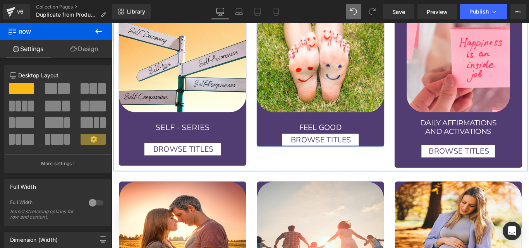
drag, startPoint x: 333, startPoint y: 155, endPoint x: 332, endPoint y: 145, distance: 10.5
click at [332, 145] on div "Image FEEL GOOD Heading BROWSE TITLES Button Row Row" at bounding box center [346, 84] width 143 height 155
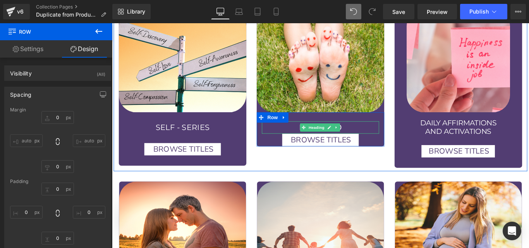
click at [371, 134] on div "FEEL GOOD" at bounding box center [347, 141] width 132 height 14
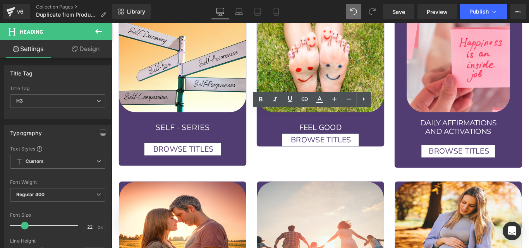
click at [410, 124] on div "FEEL GOOD Heading BROWSE TITLES Button Row" at bounding box center [346, 143] width 143 height 38
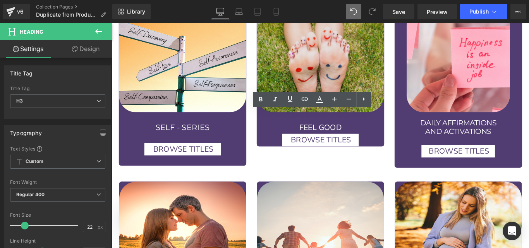
click at [409, 103] on img at bounding box center [346, 65] width 143 height 116
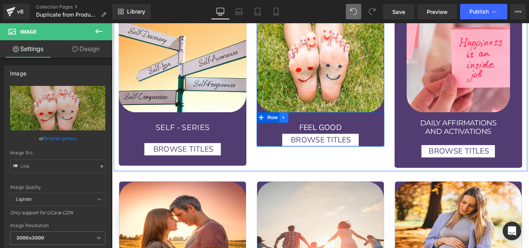
click at [305, 126] on icon at bounding box center [305, 129] width 5 height 6
click at [313, 127] on icon at bounding box center [315, 129] width 5 height 5
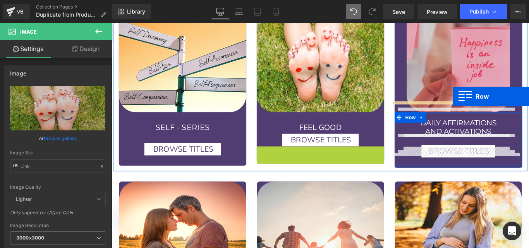
drag, startPoint x: 292, startPoint y: 154, endPoint x: 495, endPoint y: 105, distance: 209.1
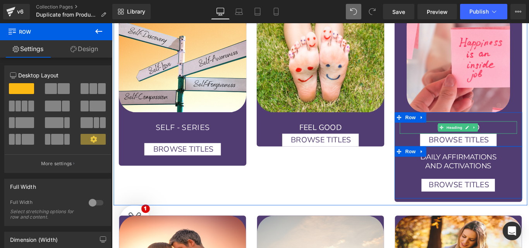
click at [529, 134] on div "FEEL GOOD" at bounding box center [502, 141] width 132 height 14
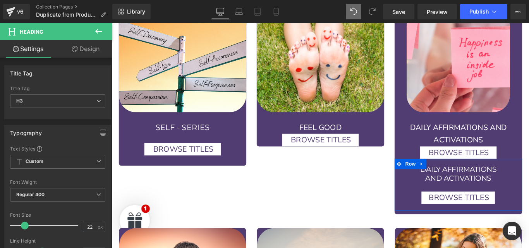
click at [494, 137] on span "DAILY AFFIRMATIONS AND ACTIVATIONS" at bounding box center [501, 148] width 109 height 26
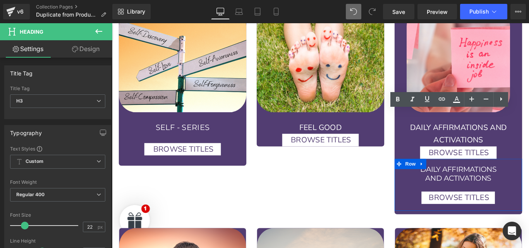
click at [515, 135] on div "DAILY AFFIRMATIONS AND ACTIVATIONS" at bounding box center [502, 148] width 132 height 28
click at [515, 135] on span "DAILY AFFIRMATIONS AND ACTIVATIONS" at bounding box center [501, 148] width 109 height 26
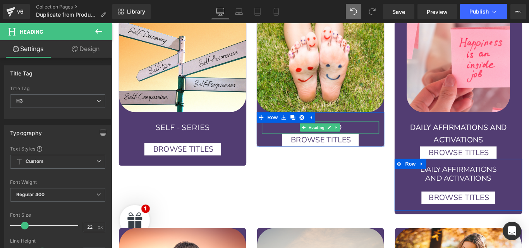
click at [335, 136] on span "Heading" at bounding box center [342, 140] width 21 height 9
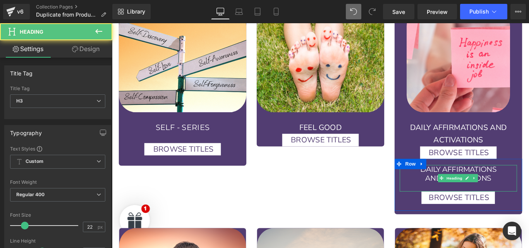
click at [498, 193] on span "Heading" at bounding box center [497, 197] width 21 height 9
drag, startPoint x: 498, startPoint y: 184, endPoint x: 558, endPoint y: 138, distance: 75.7
click at [498, 193] on span "Heading" at bounding box center [497, 197] width 21 height 9
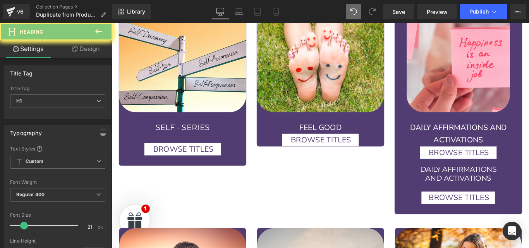
click at [529, 135] on div "DAILY AFFIRMATIONS AND ACTIVATIONS" at bounding box center [502, 148] width 132 height 28
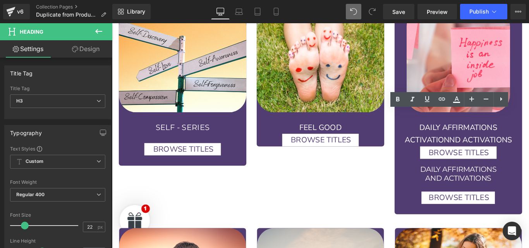
click at [529, 134] on div "DAILY AFFIRMATIONS ACTIVATIONND ACTIVATIONS" at bounding box center [502, 148] width 132 height 28
click at [487, 139] on span "DAILY AFFIRMATIONS ACTIVATIONND ACTIVATIONS" at bounding box center [501, 148] width 121 height 26
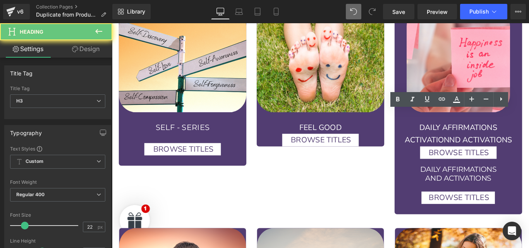
click at [487, 139] on span "DAILY AFFIRMATIONS ACTIVATIONND ACTIVATIONS" at bounding box center [501, 148] width 121 height 26
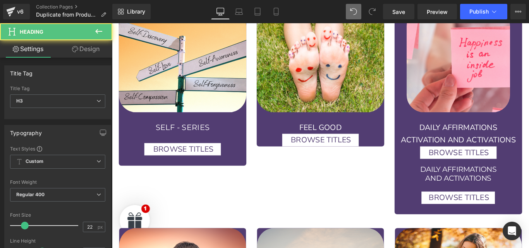
drag, startPoint x: 485, startPoint y: 140, endPoint x: 435, endPoint y: 142, distance: 50.0
click at [437, 142] on span "DAILY AFFIRMATIONS ACTIVATION AND ACTIVATIONS" at bounding box center [501, 148] width 129 height 26
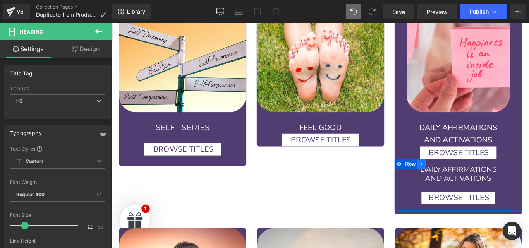
click at [459, 180] on icon at bounding box center [460, 181] width 2 height 3
click at [478, 179] on icon at bounding box center [480, 181] width 5 height 5
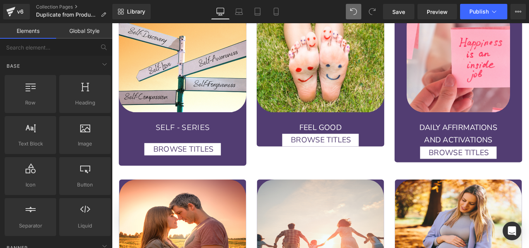
click at [468, 164] on div "Image DAILY AFFIRMATIONS AND ACTIVATIONS Heading BROWSE TITLES Button Row Row" at bounding box center [501, 93] width 143 height 172
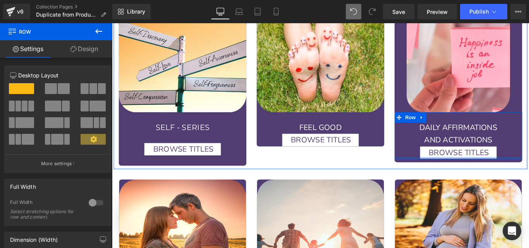
click at [467, 163] on div "Image DAILY AFFIRMATIONS AND ACTIVATIONS Heading BROWSE TITLES Button Row Row" at bounding box center [501, 93] width 143 height 172
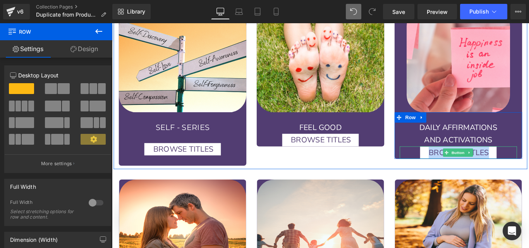
drag, startPoint x: 463, startPoint y: 165, endPoint x: 466, endPoint y: 158, distance: 7.8
click at [466, 158] on div "Image DAILY AFFIRMATIONS AND ACTIVATIONS Heading BROWSE TITLES Button Row Row" at bounding box center [501, 91] width 143 height 169
click at [436, 148] on div "AND ACTIVATIONS" at bounding box center [502, 155] width 132 height 14
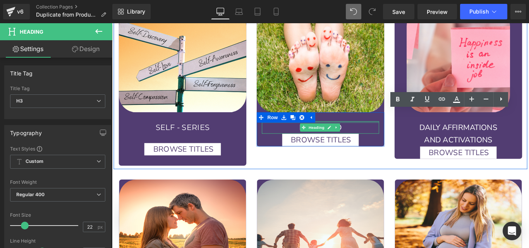
click at [374, 134] on div at bounding box center [347, 135] width 132 height 2
click at [372, 134] on div "FEEL GOOD" at bounding box center [347, 141] width 132 height 14
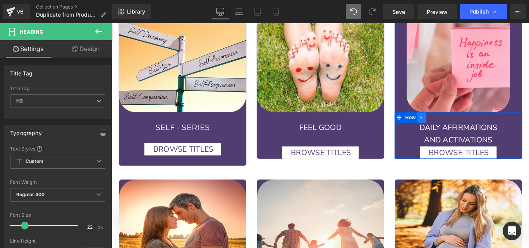
click at [458, 126] on icon at bounding box center [460, 129] width 5 height 6
click at [468, 127] on icon at bounding box center [470, 129] width 5 height 5
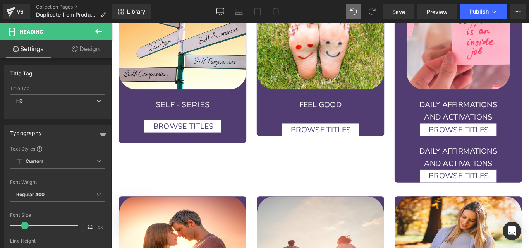
scroll to position [1009, 0]
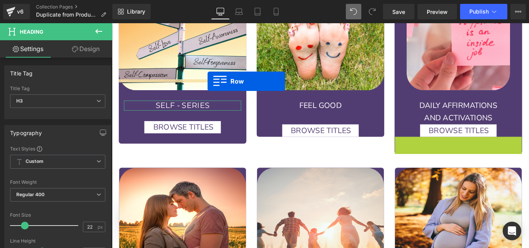
drag, startPoint x: 447, startPoint y: 145, endPoint x: 219, endPoint y: 89, distance: 234.8
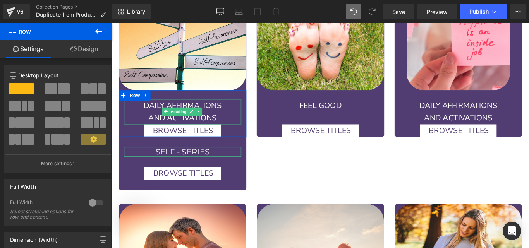
click at [220, 110] on span "DAILY AFFIRMATIONS" at bounding box center [192, 116] width 88 height 12
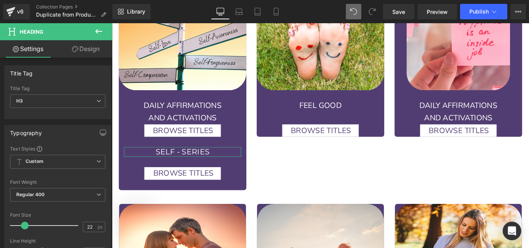
click at [220, 110] on span "DAILY AFFIRMATIONS" at bounding box center [192, 116] width 88 height 12
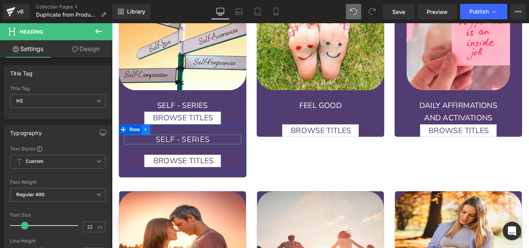
click at [149, 141] on icon at bounding box center [150, 142] width 2 height 3
click at [169, 137] on link at bounding box center [170, 143] width 10 height 12
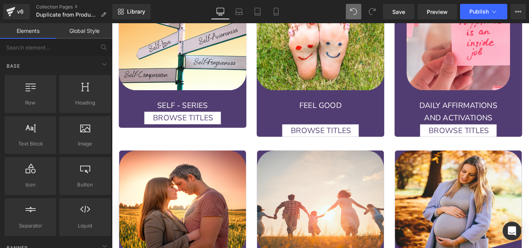
click at [221, 109] on div "SELF - SERIES" at bounding box center [192, 116] width 132 height 14
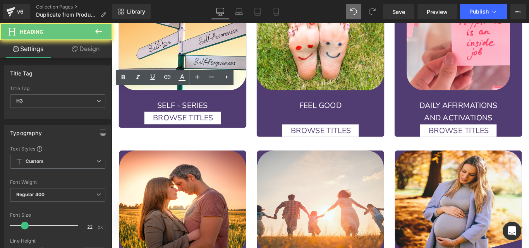
click at [218, 109] on div "SELF - SERIES" at bounding box center [192, 116] width 132 height 14
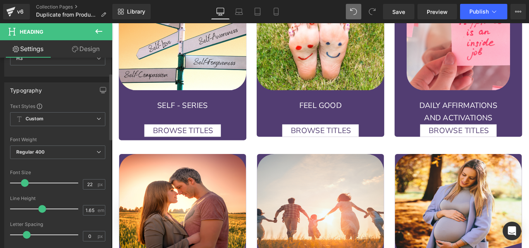
scroll to position [46, 0]
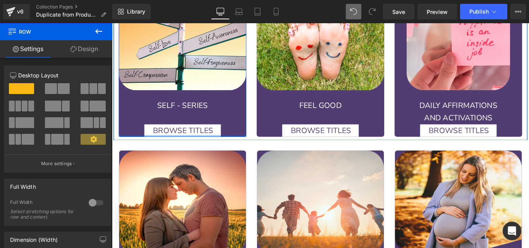
drag, startPoint x: 195, startPoint y: 141, endPoint x: 197, endPoint y: 132, distance: 8.8
click at [197, 132] on div "Image SELF - SERIES Heading BROWSE TITLES Button Row Row" at bounding box center [191, 67] width 143 height 169
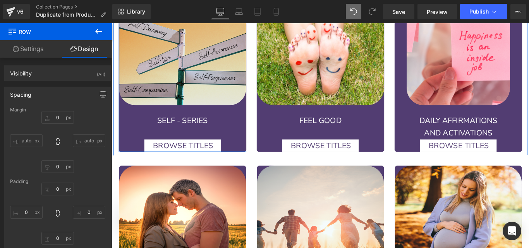
scroll to position [992, 0]
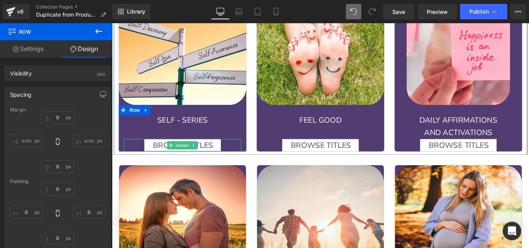
click at [234, 154] on div "BROWSE TITLES" at bounding box center [192, 161] width 132 height 14
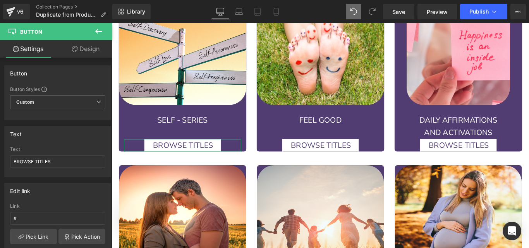
click at [83, 50] on link "Design" at bounding box center [86, 48] width 56 height 17
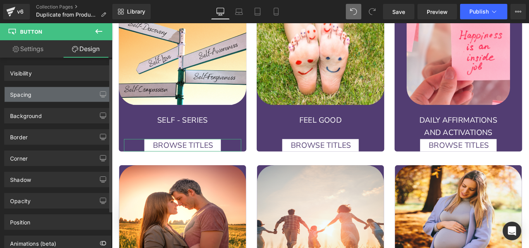
click at [50, 95] on div "Spacing" at bounding box center [58, 94] width 106 height 15
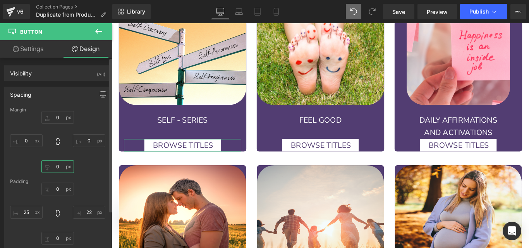
click at [56, 168] on input "text" at bounding box center [57, 166] width 33 height 13
type input "10"
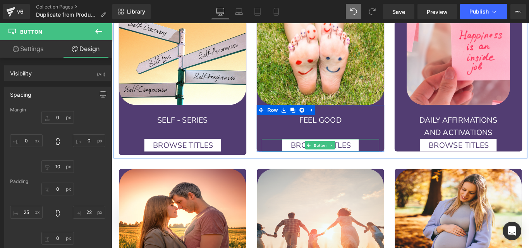
click at [395, 154] on div "BROWSE TITLES" at bounding box center [347, 161] width 132 height 14
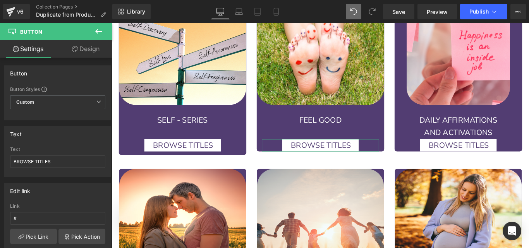
click at [83, 48] on link "Design" at bounding box center [86, 48] width 56 height 17
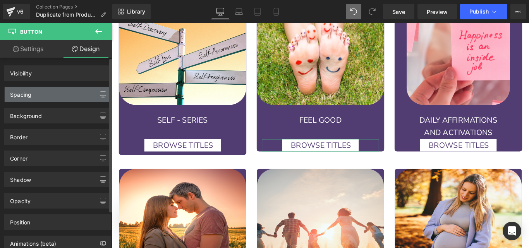
click at [67, 91] on div "Spacing" at bounding box center [58, 94] width 106 height 15
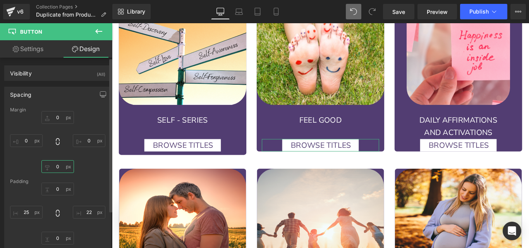
click at [52, 167] on input "text" at bounding box center [57, 166] width 33 height 13
type input "10"
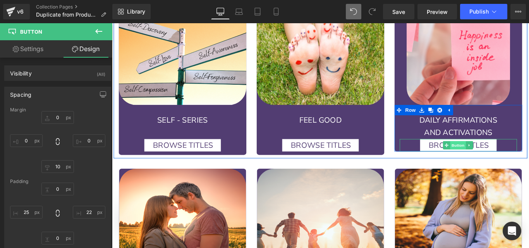
click at [503, 156] on span "Button" at bounding box center [501, 160] width 18 height 9
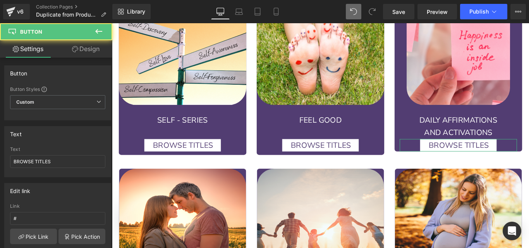
click at [82, 51] on link "Design" at bounding box center [86, 48] width 56 height 17
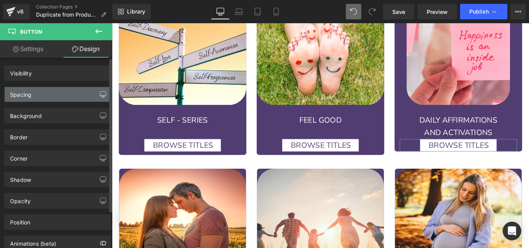
click at [59, 92] on div "Spacing" at bounding box center [58, 94] width 106 height 15
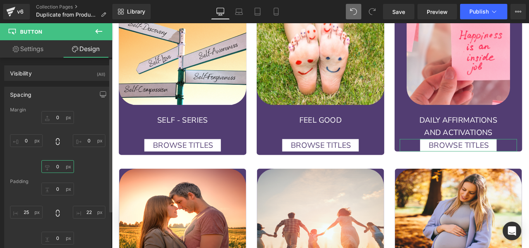
click at [55, 165] on input "text" at bounding box center [57, 166] width 33 height 13
type input "10"
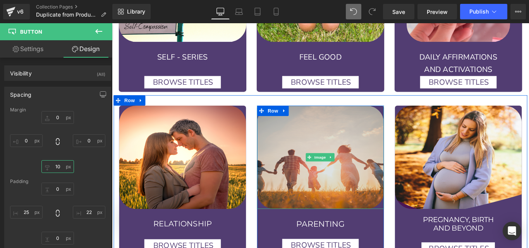
scroll to position [1063, 0]
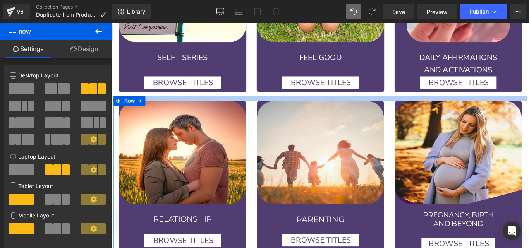
drag, startPoint x: 317, startPoint y: 102, endPoint x: 416, endPoint y: 173, distance: 121.9
click at [317, 105] on div at bounding box center [346, 108] width 465 height 6
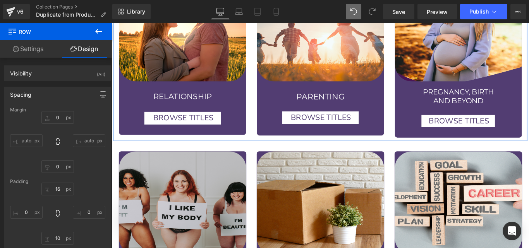
scroll to position [1180, 0]
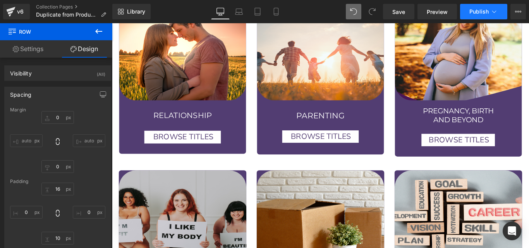
click at [486, 12] on span "Publish" at bounding box center [479, 12] width 19 height 6
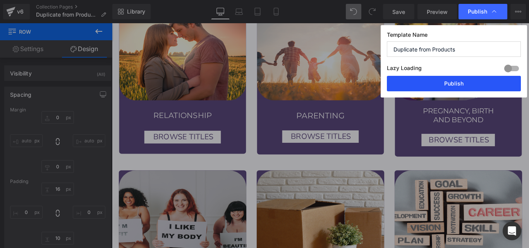
click at [458, 88] on button "Publish" at bounding box center [454, 84] width 134 height 16
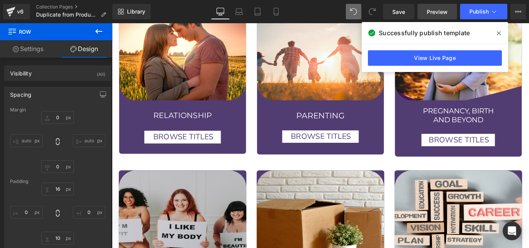
click at [433, 9] on span "Preview" at bounding box center [437, 12] width 21 height 8
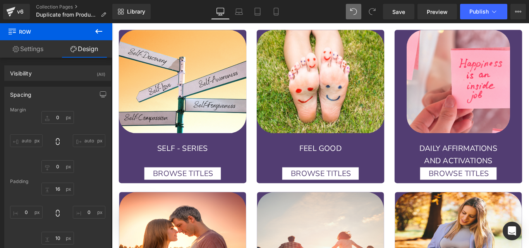
scroll to position [1212, 0]
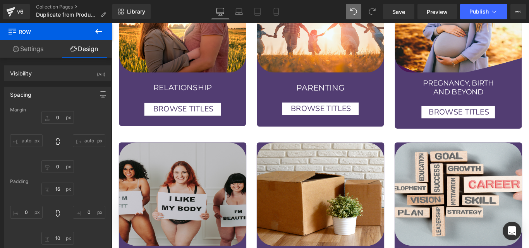
click at [183, 121] on div "RELATIONSHIP Heading BROWSE TITLES Button Row Row" at bounding box center [191, 107] width 143 height 56
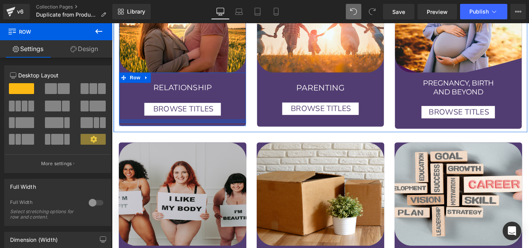
click at [183, 131] on div at bounding box center [191, 133] width 143 height 4
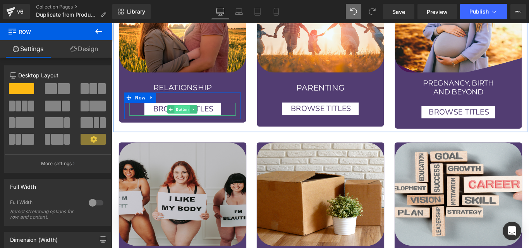
drag, startPoint x: 183, startPoint y: 121, endPoint x: 188, endPoint y: 110, distance: 11.6
click at [188, 110] on div "RELATIONSHIP Heading BROWSE TITLES Button Row Row" at bounding box center [191, 105] width 143 height 52
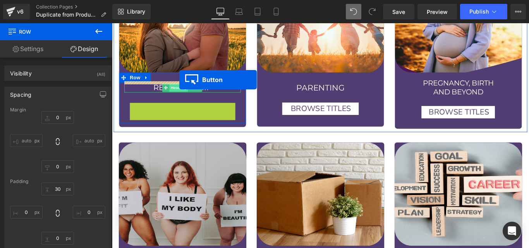
drag, startPoint x: 185, startPoint y: 107, endPoint x: 188, endPoint y: 87, distance: 20.7
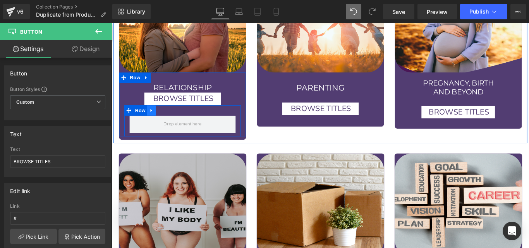
click at [158, 115] on link at bounding box center [157, 121] width 10 height 12
click at [177, 119] on icon at bounding box center [176, 121] width 5 height 5
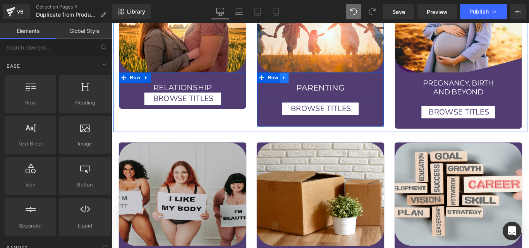
click at [304, 81] on icon at bounding box center [305, 84] width 5 height 6
click at [152, 81] on icon at bounding box center [150, 84] width 5 height 6
click at [160, 82] on icon at bounding box center [160, 84] width 5 height 5
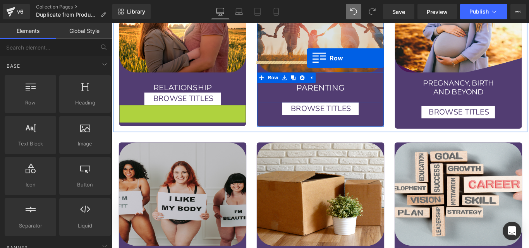
drag, startPoint x: 136, startPoint y: 107, endPoint x: 330, endPoint y: 62, distance: 199.3
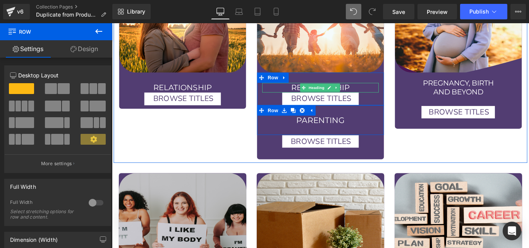
click at [377, 90] on h1 "RELATIONSHIP" at bounding box center [346, 95] width 131 height 11
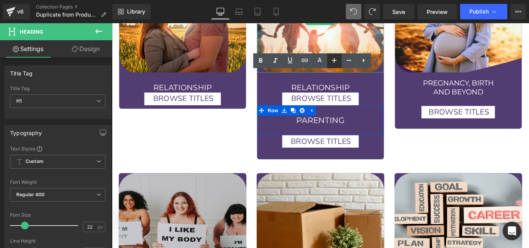
click at [370, 90] on h1 "RELATIONSHIP" at bounding box center [346, 95] width 131 height 11
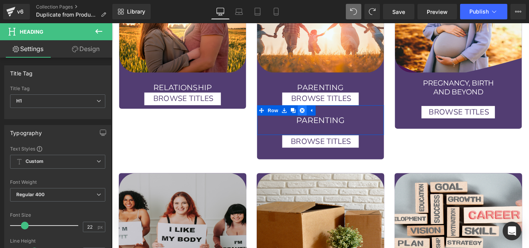
click at [325, 119] on icon at bounding box center [325, 121] width 5 height 5
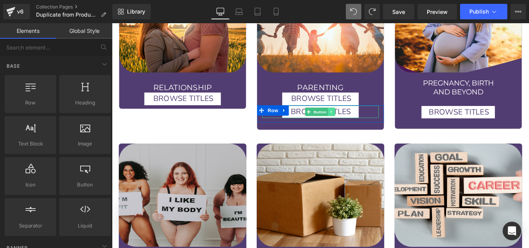
click at [357, 121] on icon at bounding box center [359, 123] width 4 height 5
click at [297, 115] on span "Row" at bounding box center [293, 121] width 16 height 12
click at [301, 115] on link at bounding box center [306, 121] width 10 height 12
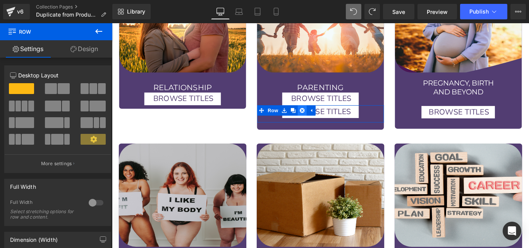
click at [323, 119] on icon at bounding box center [325, 121] width 5 height 5
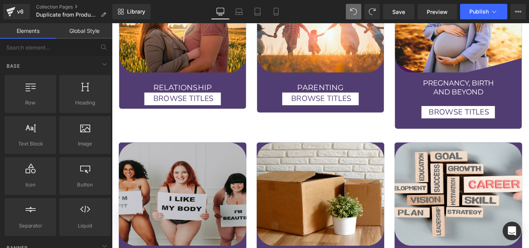
click at [379, 107] on div "Image PARENTING Heading BROWSE TITLES Button Row Row" at bounding box center [346, 42] width 143 height 161
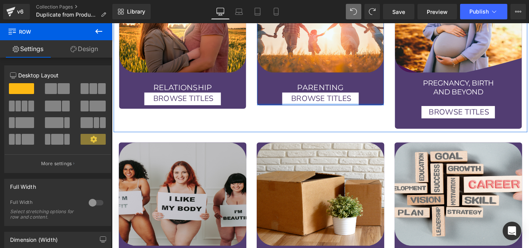
drag, startPoint x: 342, startPoint y: 110, endPoint x: 339, endPoint y: 99, distance: 11.4
click at [339, 99] on div "Image PARENTING Heading BROWSE TITLES Button Row Row" at bounding box center [346, 38] width 143 height 153
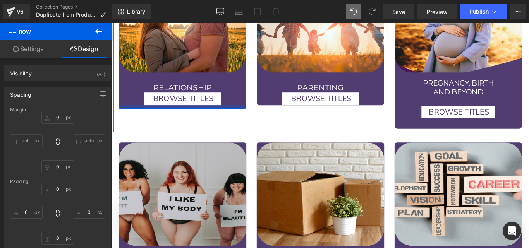
click at [236, 115] on div at bounding box center [191, 117] width 143 height 4
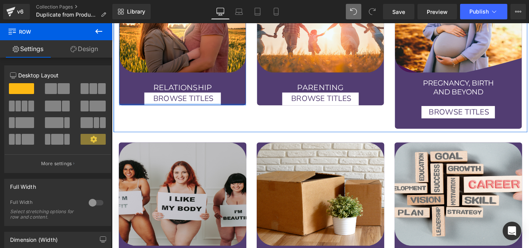
drag, startPoint x: 236, startPoint y: 103, endPoint x: 240, endPoint y: 96, distance: 8.7
click at [240, 96] on div "Image RELATIONSHIP Heading BROWSE TITLES Button Row Row" at bounding box center [191, 38] width 143 height 153
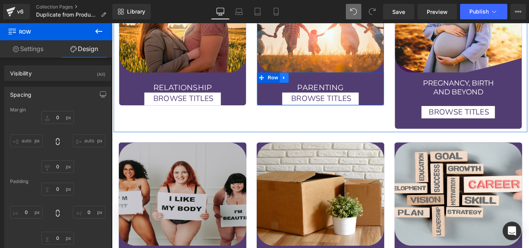
click at [301, 79] on link at bounding box center [306, 85] width 10 height 12
click at [313, 82] on icon at bounding box center [315, 84] width 5 height 5
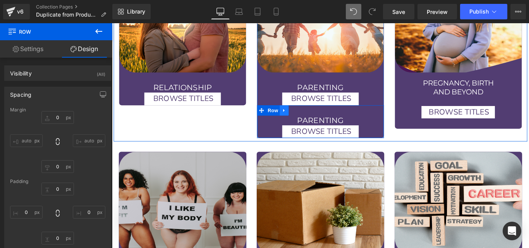
click at [303, 118] on icon at bounding box center [305, 121] width 5 height 6
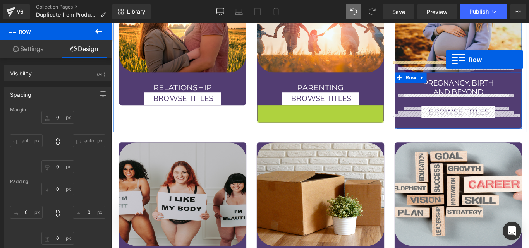
drag, startPoint x: 288, startPoint y: 109, endPoint x: 487, endPoint y: 64, distance: 204.6
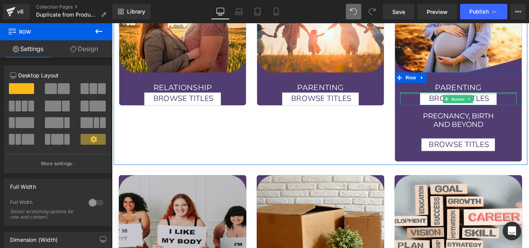
click at [492, 91] on span "Heading" at bounding box center [497, 95] width 21 height 9
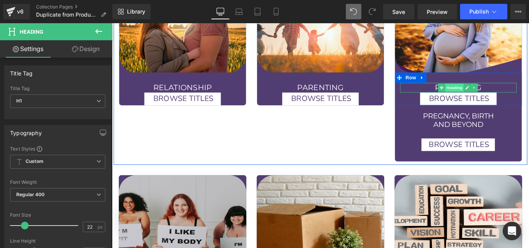
click at [492, 91] on span "Heading" at bounding box center [497, 95] width 21 height 9
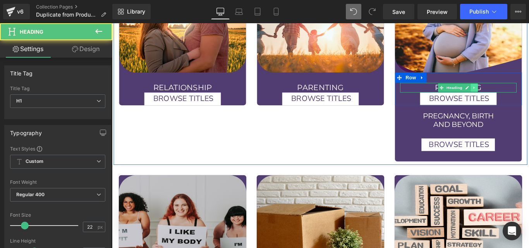
click at [517, 93] on icon at bounding box center [519, 95] width 4 height 5
click at [529, 90] on h1 "PARENTING" at bounding box center [501, 95] width 131 height 11
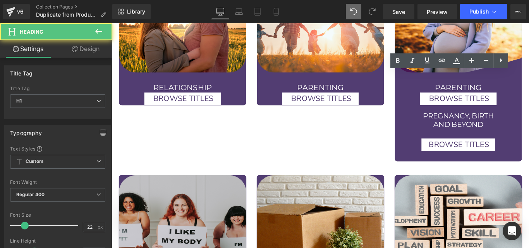
click at [516, 90] on h1 "PARENTING" at bounding box center [501, 95] width 131 height 11
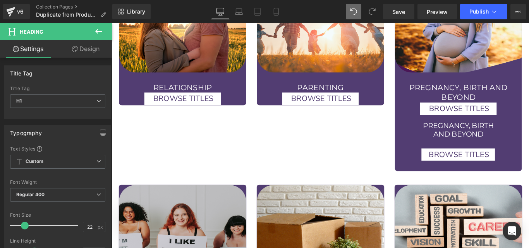
click at [453, 90] on h1 "PREGNANCY, BIRTH AND BEYOND" at bounding box center [501, 101] width 131 height 22
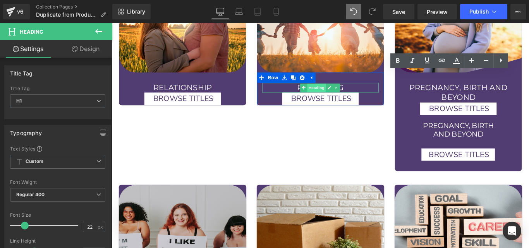
click at [344, 91] on span "Heading" at bounding box center [342, 95] width 21 height 9
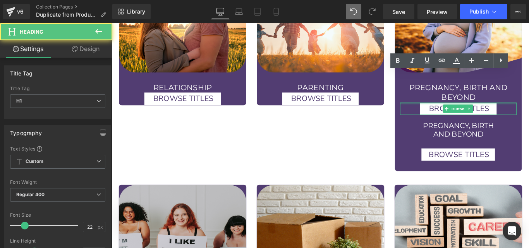
click at [519, 112] on div at bounding box center [501, 113] width 131 height 2
drag, startPoint x: 519, startPoint y: 101, endPoint x: 488, endPoint y: 118, distance: 35.5
click at [519, 112] on div "BROWSE TITLES Button" at bounding box center [501, 119] width 131 height 14
click at [491, 133] on h1 "pregnancy, birth" at bounding box center [501, 138] width 131 height 10
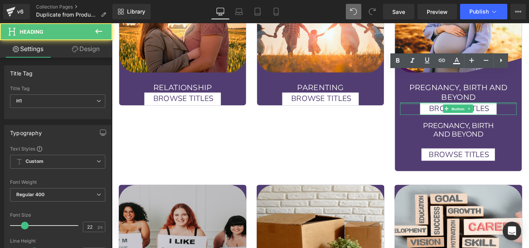
click at [491, 133] on h1 "pregnancy, birth" at bounding box center [501, 138] width 131 height 10
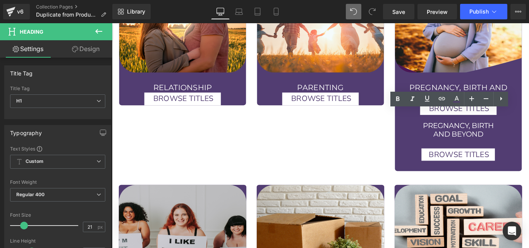
click at [529, 90] on h1 "PREGNANCY, BIRTH AND BEYOND" at bounding box center [501, 101] width 131 height 22
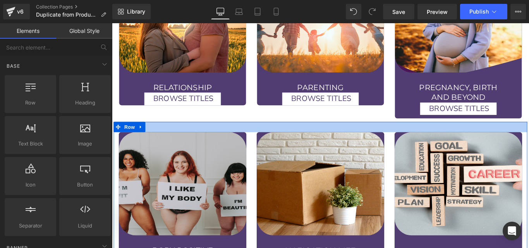
scroll to position [1212, 0]
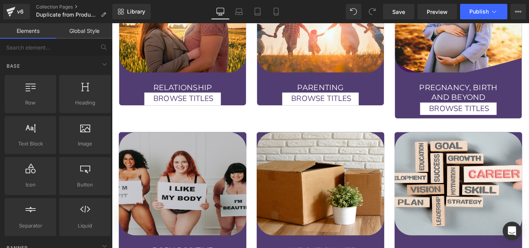
drag, startPoint x: 481, startPoint y: 114, endPoint x: 482, endPoint y: 109, distance: 5.2
click at [482, 109] on div "Image PREGNANCY, BIRTH AND BEYOND Heading BROWSE TITLES Button Row Row" at bounding box center [501, 46] width 143 height 168
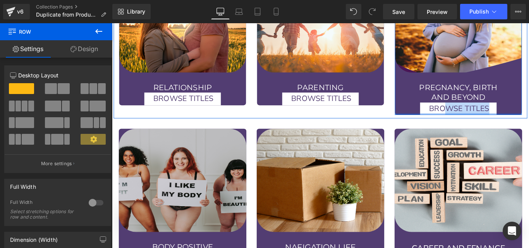
drag, startPoint x: 466, startPoint y: 116, endPoint x: 467, endPoint y: 110, distance: 6.2
click at [467, 110] on div "Image PREGNANCY, BIRTH AND BEYOND Heading BROWSE TITLES Button Row Row" at bounding box center [501, 44] width 143 height 164
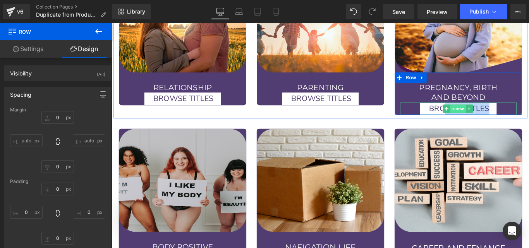
click at [494, 115] on span "Button" at bounding box center [501, 119] width 18 height 9
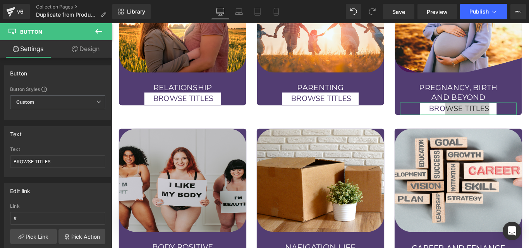
click at [86, 47] on link "Design" at bounding box center [86, 48] width 56 height 17
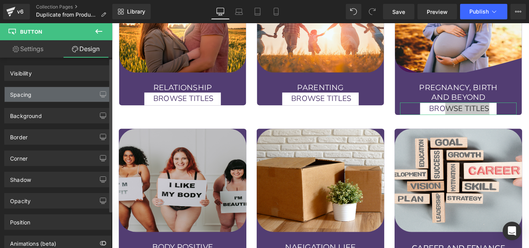
click at [44, 94] on div "Spacing" at bounding box center [58, 94] width 106 height 15
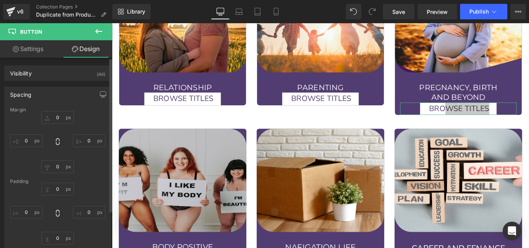
type input "0"
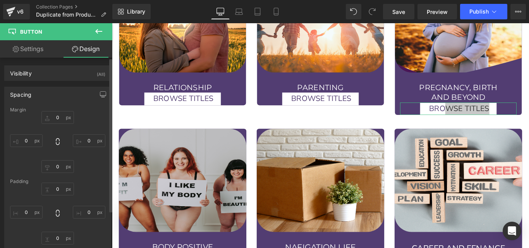
type input "21"
type input "0"
type input "26"
click at [55, 165] on input "0" at bounding box center [57, 166] width 33 height 13
type input "10"
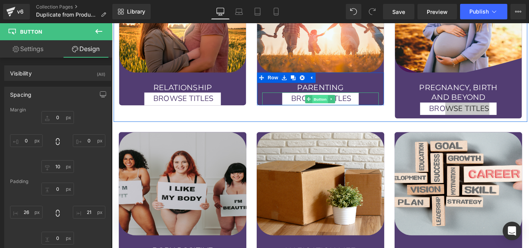
click at [343, 104] on span "Button" at bounding box center [346, 108] width 18 height 9
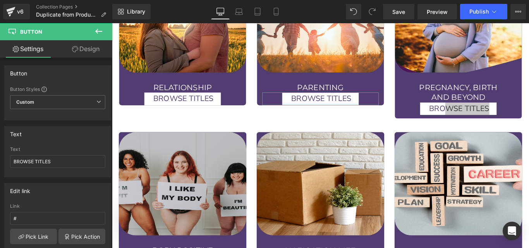
click at [74, 49] on icon at bounding box center [75, 49] width 6 height 6
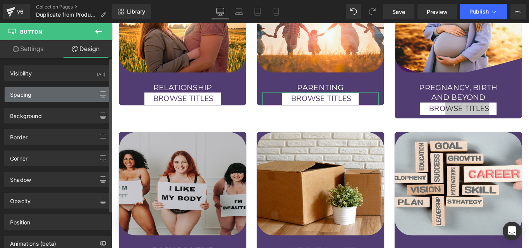
click at [45, 90] on div "Spacing" at bounding box center [58, 94] width 106 height 15
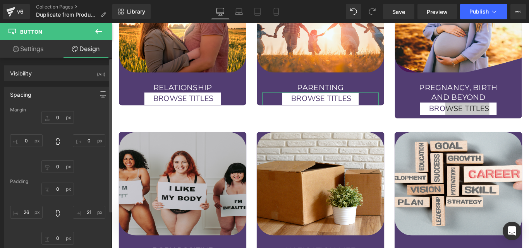
type input "0"
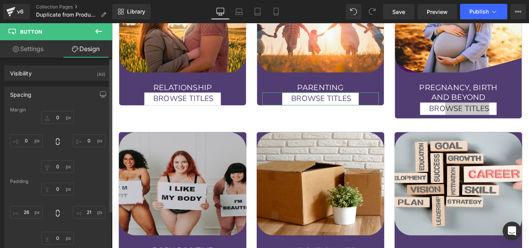
type input "21"
type input "0"
type input "26"
click at [62, 165] on input "0" at bounding box center [57, 166] width 33 height 13
type input "10"
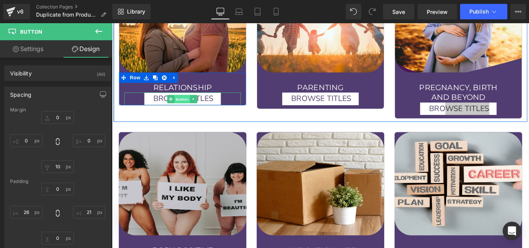
click at [187, 104] on span "Button" at bounding box center [191, 108] width 18 height 9
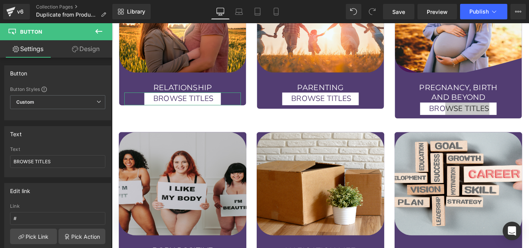
click at [84, 44] on link "Design" at bounding box center [86, 48] width 56 height 17
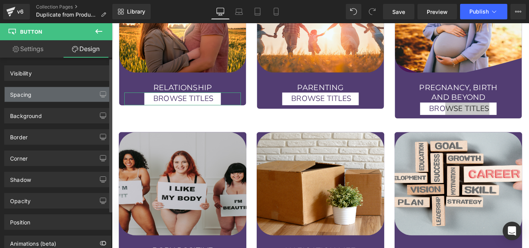
click at [35, 97] on div "Spacing" at bounding box center [58, 94] width 106 height 15
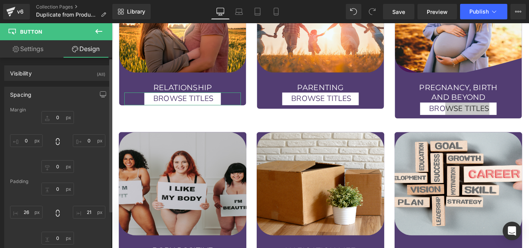
type input "0"
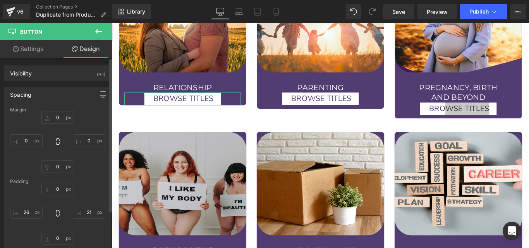
type input "21"
type input "0"
type input "26"
click at [56, 165] on input "0" at bounding box center [57, 166] width 33 height 13
type input "10"
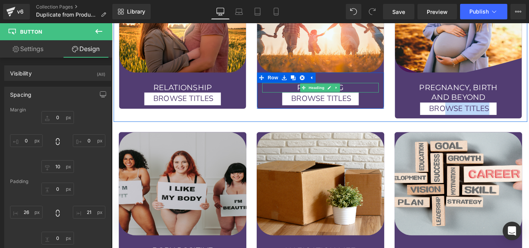
click at [374, 90] on h1 "PARENTING" at bounding box center [346, 95] width 131 height 11
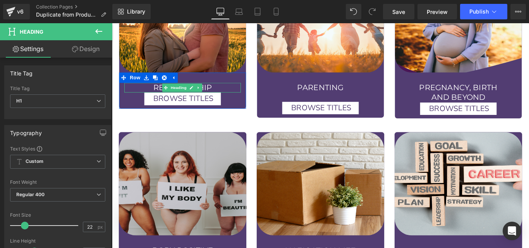
click at [222, 90] on h1 "RELATIONSHIP" at bounding box center [191, 95] width 131 height 11
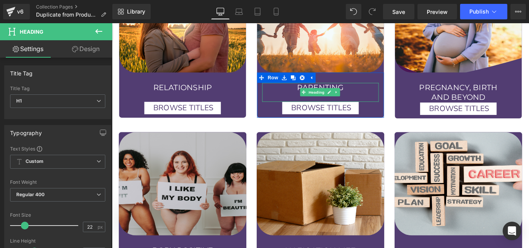
click at [315, 101] on div at bounding box center [346, 106] width 131 height 10
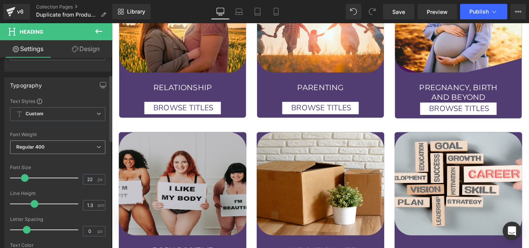
scroll to position [48, 0]
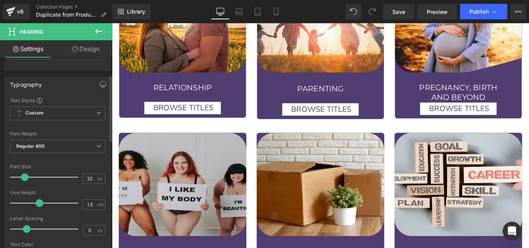
drag, startPoint x: 32, startPoint y: 203, endPoint x: 36, endPoint y: 203, distance: 4.3
click at [36, 203] on span at bounding box center [40, 204] width 8 height 8
type input "1.4"
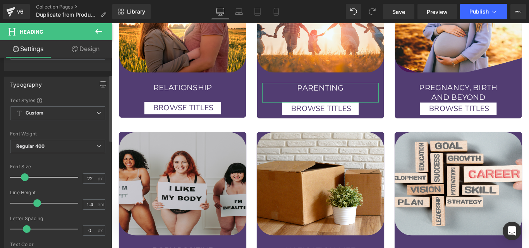
click at [35, 203] on span at bounding box center [37, 204] width 8 height 8
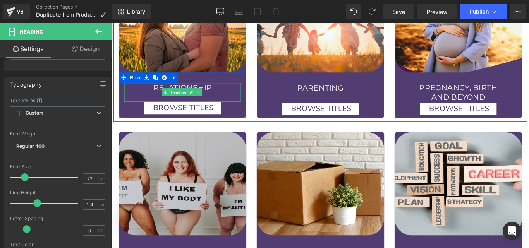
click at [161, 101] on div at bounding box center [191, 106] width 131 height 10
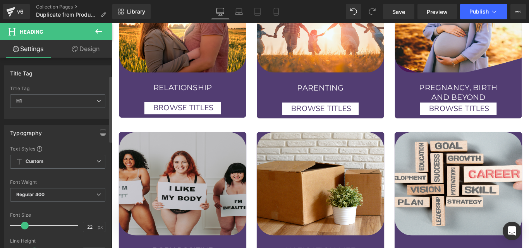
scroll to position [52, 0]
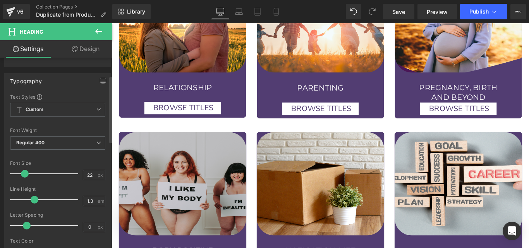
type input "1.4"
click at [35, 199] on span at bounding box center [37, 200] width 8 height 8
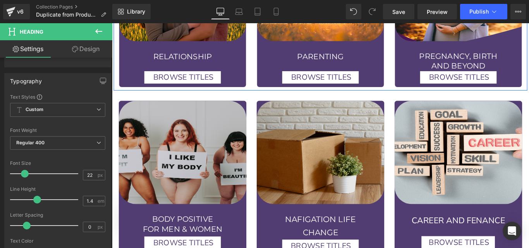
scroll to position [1247, 0]
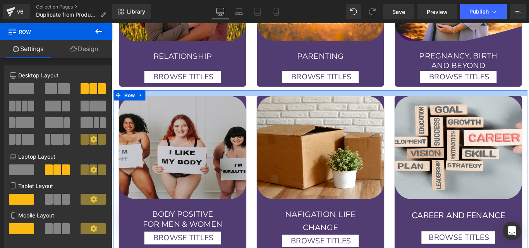
drag, startPoint x: 326, startPoint y: 96, endPoint x: 325, endPoint y: 91, distance: 5.2
click at [325, 98] on div at bounding box center [346, 101] width 465 height 7
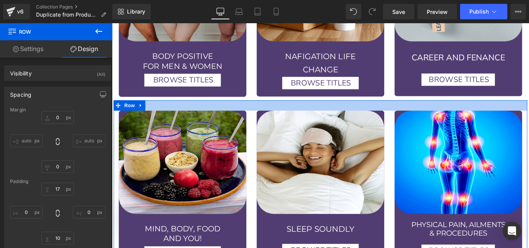
scroll to position [1425, 0]
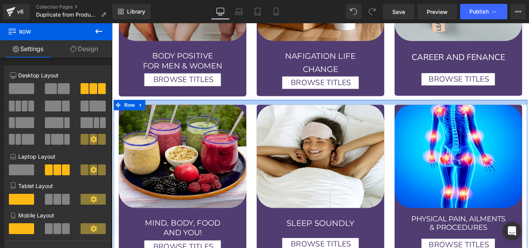
drag, startPoint x: 269, startPoint y: 108, endPoint x: 272, endPoint y: 102, distance: 7.1
click at [272, 110] on div at bounding box center [346, 112] width 465 height 5
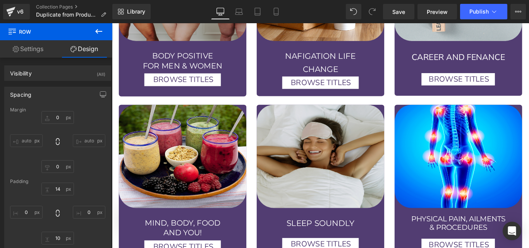
scroll to position [1539, 0]
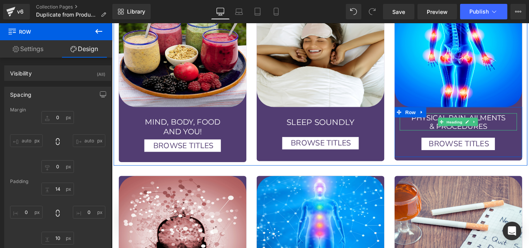
click at [468, 134] on h1 "& PROCEDURES" at bounding box center [502, 139] width 132 height 10
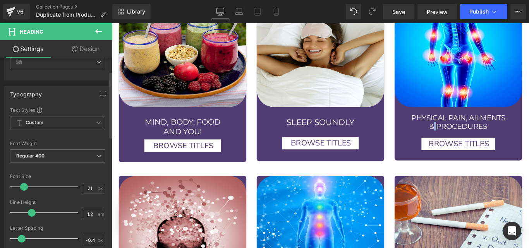
scroll to position [40, 0]
click at [36, 212] on span at bounding box center [35, 212] width 8 height 8
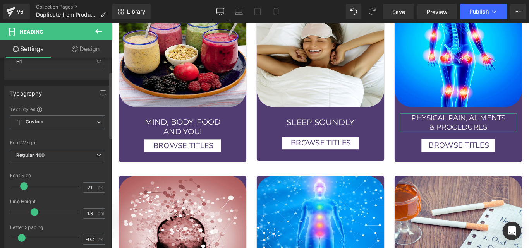
type input "1.2"
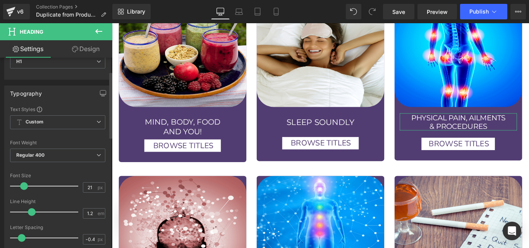
click at [31, 214] on span at bounding box center [32, 212] width 8 height 8
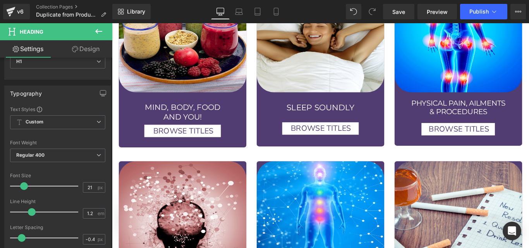
scroll to position [1555, 0]
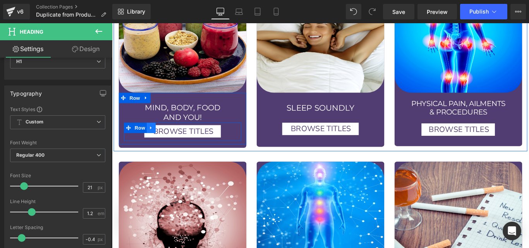
click at [151, 135] on link at bounding box center [156, 141] width 10 height 12
click at [203, 143] on icon at bounding box center [204, 145] width 4 height 5
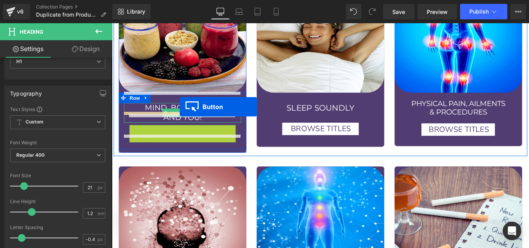
drag, startPoint x: 176, startPoint y: 135, endPoint x: 188, endPoint y: 117, distance: 21.2
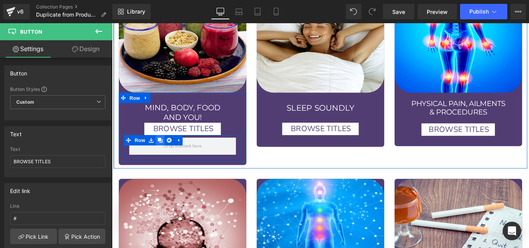
click at [169, 149] on link at bounding box center [166, 155] width 10 height 12
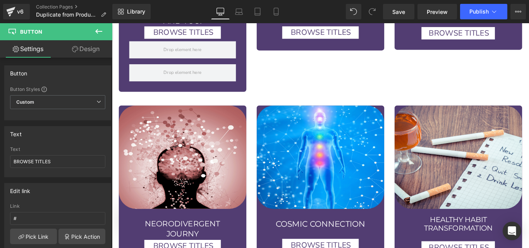
scroll to position [1590, 0]
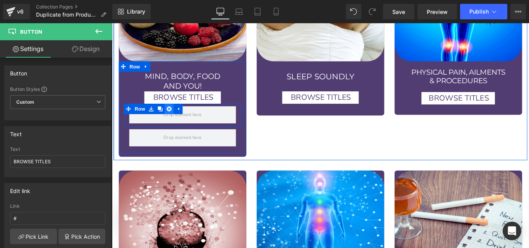
click at [177, 117] on icon at bounding box center [176, 119] width 5 height 5
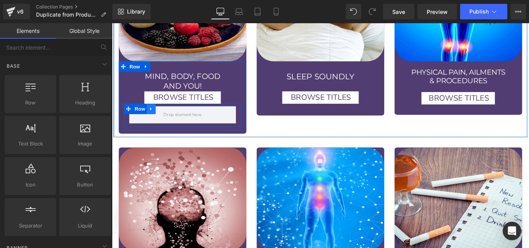
click at [158, 114] on link at bounding box center [156, 120] width 10 height 12
click at [174, 117] on icon at bounding box center [176, 119] width 5 height 5
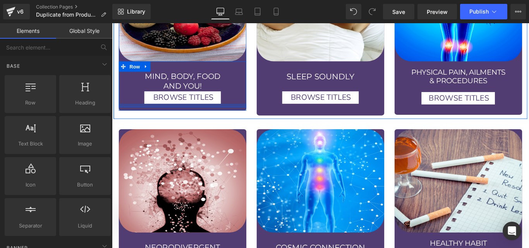
click at [174, 114] on div at bounding box center [191, 116] width 143 height 4
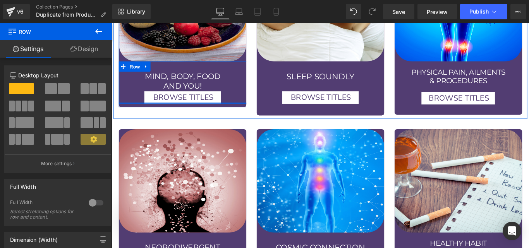
drag, startPoint x: 174, startPoint y: 105, endPoint x: 175, endPoint y: 98, distance: 6.6
click at [175, 98] on div "MIND, BODY, FOOD AND YOU! Heading BROWSE TITLES Button Row" at bounding box center [191, 90] width 143 height 48
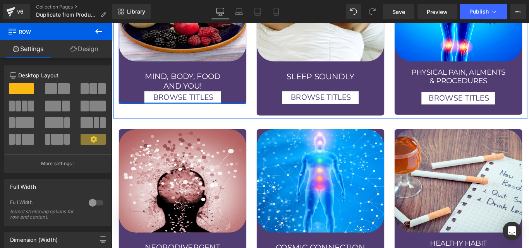
drag, startPoint x: 185, startPoint y: 104, endPoint x: 184, endPoint y: 98, distance: 6.2
click at [184, 98] on div "Image MIND, BODY, FOOD AND YOU! Heading BROWSE TITLES Button Row Row" at bounding box center [191, 32] width 143 height 164
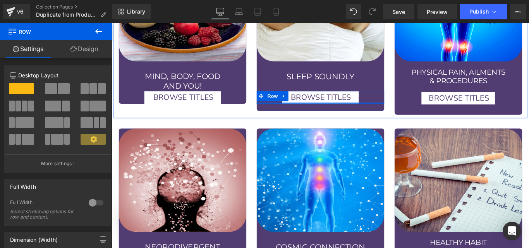
drag, startPoint x: 336, startPoint y: 104, endPoint x: 337, endPoint y: 98, distance: 5.9
click at [337, 100] on div "BROWSE TITLES Button Row" at bounding box center [346, 107] width 143 height 14
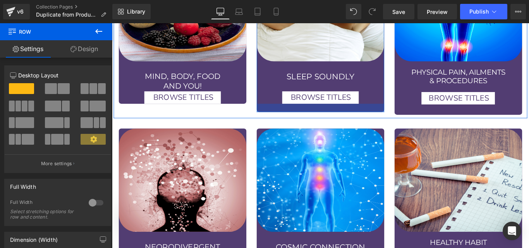
drag, startPoint x: 345, startPoint y: 108, endPoint x: 346, endPoint y: 101, distance: 7.1
click at [345, 114] on div at bounding box center [346, 118] width 143 height 9
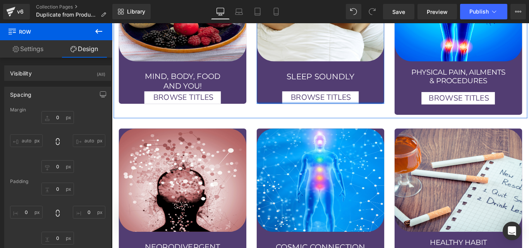
click at [346, 112] on div at bounding box center [346, 113] width 143 height 2
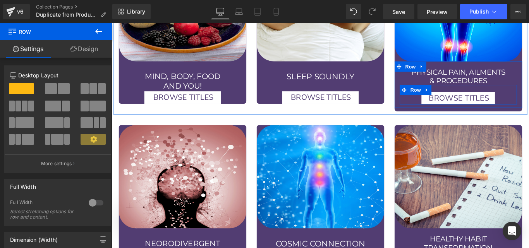
drag, startPoint x: 502, startPoint y: 105, endPoint x: 501, endPoint y: 101, distance: 4.0
click at [501, 101] on div "BROWSE TITLES Button Row" at bounding box center [502, 104] width 132 height 22
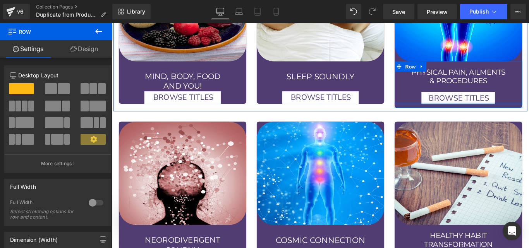
drag, startPoint x: 499, startPoint y: 106, endPoint x: 499, endPoint y: 101, distance: 4.7
click at [499, 113] on div at bounding box center [501, 114] width 143 height 2
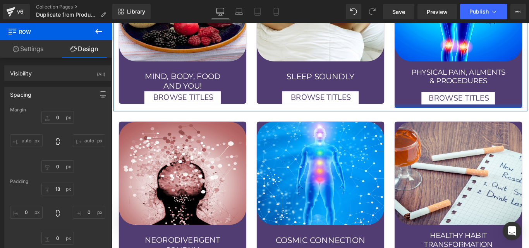
click at [506, 101] on div "Image PHYSICAL PAIN, AILMENTS & PROCEDURES Heading BROWSE TITLES Button Row Row…" at bounding box center [501, 34] width 143 height 169
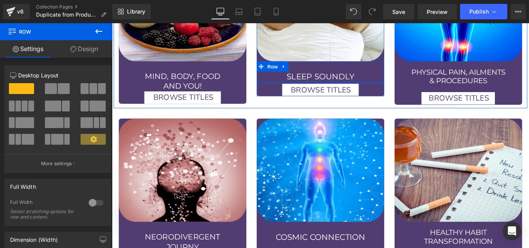
drag, startPoint x: 330, startPoint y: 84, endPoint x: 478, endPoint y: 65, distance: 149.6
click at [336, 67] on div "SLEEP SOUNDLY Heading Row" at bounding box center [346, 78] width 143 height 25
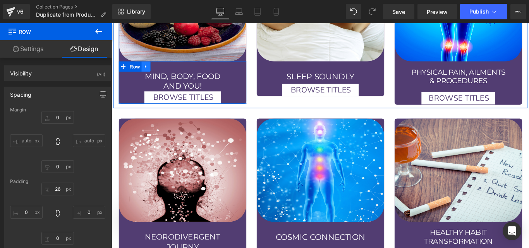
click at [150, 69] on icon at bounding box center [150, 72] width 5 height 6
click at [160, 69] on icon at bounding box center [160, 72] width 5 height 6
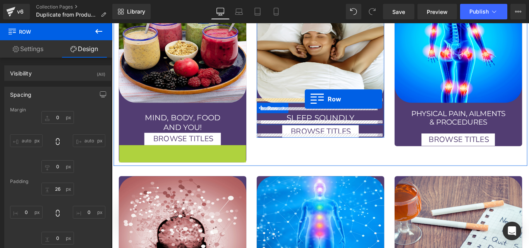
scroll to position [1536, 0]
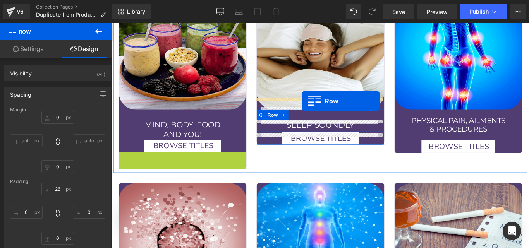
drag, startPoint x: 134, startPoint y: 107, endPoint x: 326, endPoint y: 111, distance: 191.8
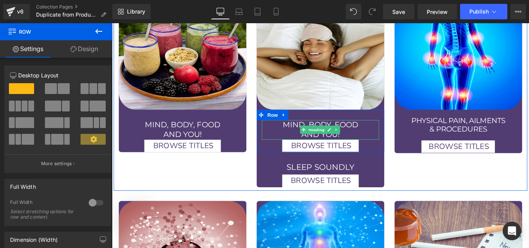
click at [315, 132] on h1 "MIND, BODY, FOOD" at bounding box center [347, 137] width 132 height 11
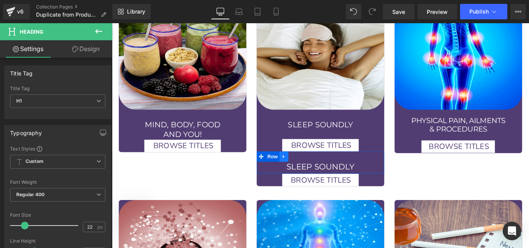
click at [305, 171] on icon at bounding box center [305, 174] width 5 height 6
click at [323, 171] on icon at bounding box center [325, 174] width 5 height 6
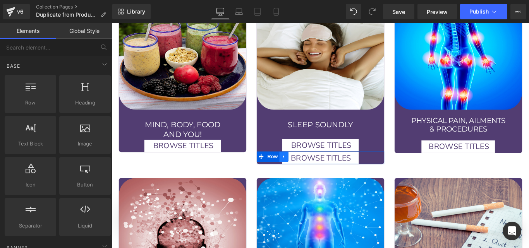
click at [303, 171] on icon at bounding box center [305, 174] width 5 height 6
click at [323, 171] on icon at bounding box center [325, 174] width 5 height 6
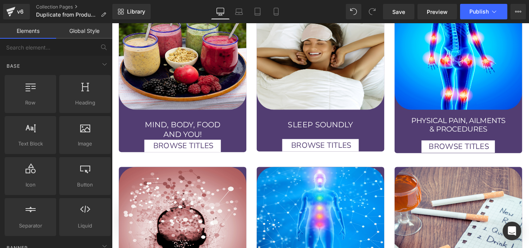
click at [311, 132] on h1 "SLEEP SOUNDLY" at bounding box center [347, 137] width 132 height 11
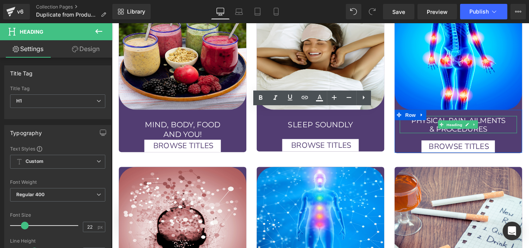
click at [439, 127] on h1 "PHYSICAL PAIN, AILMENTS" at bounding box center [502, 132] width 132 height 10
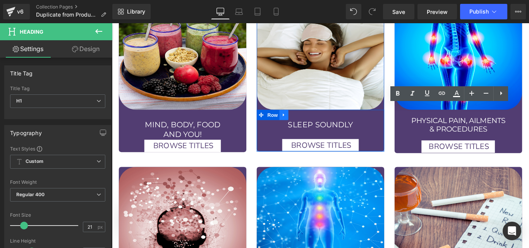
click at [306, 121] on link at bounding box center [305, 127] width 10 height 12
click at [314, 123] on icon at bounding box center [315, 126] width 5 height 6
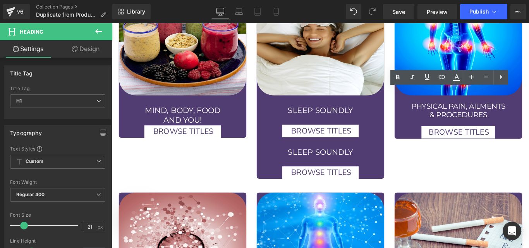
scroll to position [1552, 0]
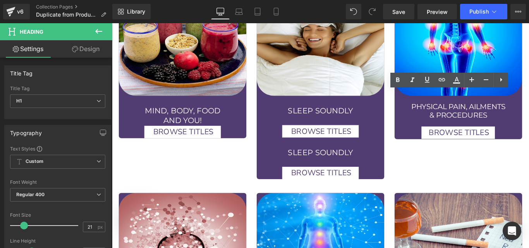
click at [500, 112] on h1 "PHYSICAL PAIN, AILMENTS" at bounding box center [502, 117] width 132 height 10
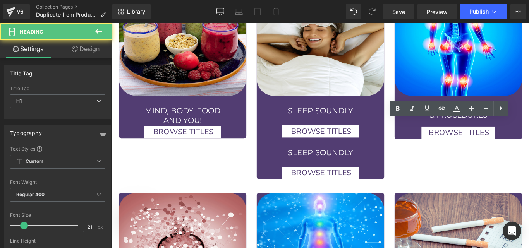
scroll to position [1519, 0]
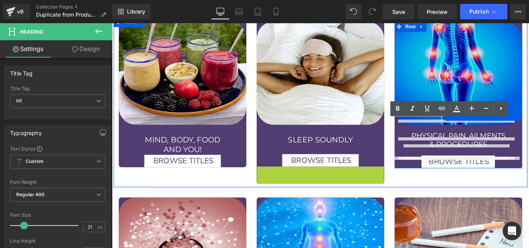
drag, startPoint x: 290, startPoint y: 179, endPoint x: 557, endPoint y: 134, distance: 270.4
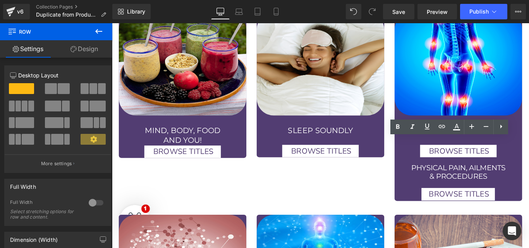
scroll to position [1526, 0]
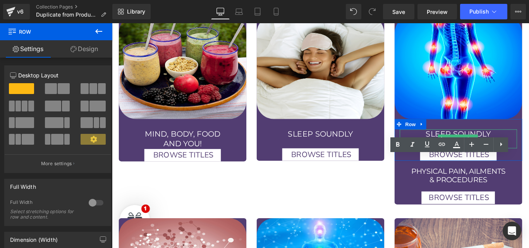
click at [529, 143] on h1 "SLEEP SOUNDLY" at bounding box center [502, 148] width 132 height 11
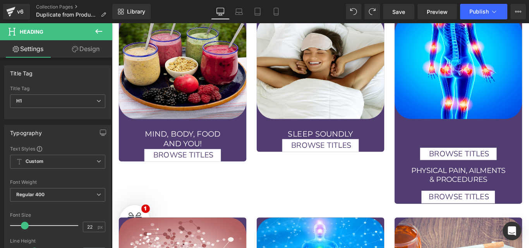
click at [501, 143] on div at bounding box center [502, 153] width 132 height 21
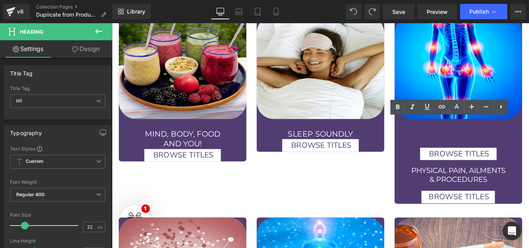
click at [513, 143] on div at bounding box center [502, 153] width 132 height 21
click at [511, 143] on div at bounding box center [502, 153] width 132 height 21
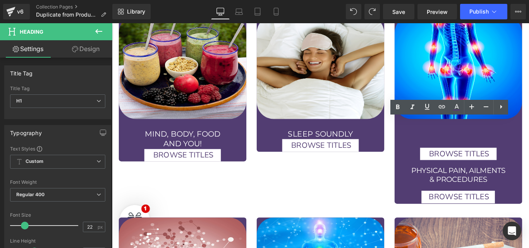
click at [511, 143] on div at bounding box center [502, 153] width 132 height 21
click at [499, 143] on div at bounding box center [502, 153] width 132 height 21
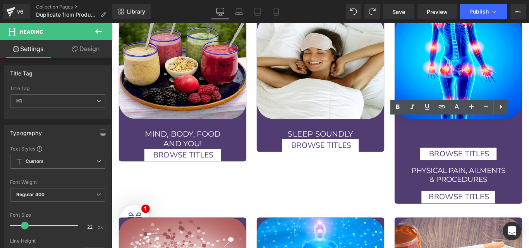
click at [499, 143] on div at bounding box center [502, 153] width 132 height 21
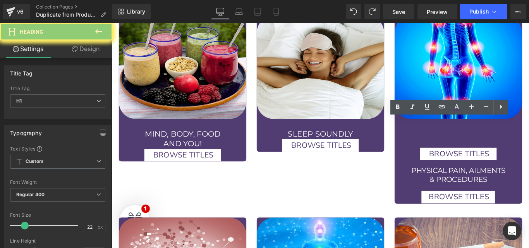
click at [499, 143] on div at bounding box center [502, 153] width 132 height 21
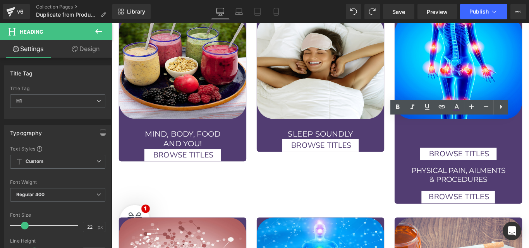
click at [495, 143] on div at bounding box center [502, 153] width 132 height 21
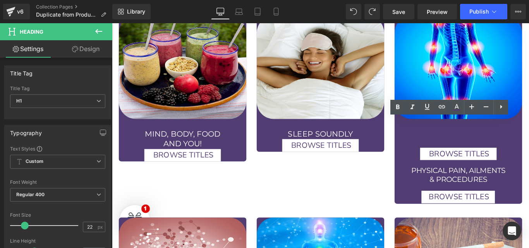
click at [495, 143] on div at bounding box center [502, 153] width 132 height 21
click at [529, 143] on div at bounding box center [502, 153] width 132 height 21
drag, startPoint x: 530, startPoint y: 133, endPoint x: 475, endPoint y: 134, distance: 54.7
click at [529, 143] on div at bounding box center [502, 153] width 132 height 21
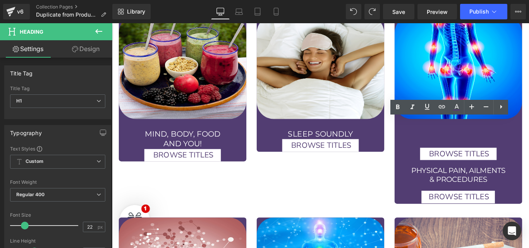
click at [529, 143] on div at bounding box center [502, 153] width 132 height 21
click at [527, 184] on h1 "PHYSICAL PAIN, AILMENTS" at bounding box center [502, 189] width 132 height 10
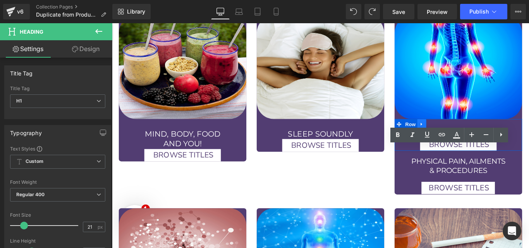
click at [459, 134] on icon at bounding box center [460, 137] width 5 height 6
click at [478, 134] on icon at bounding box center [480, 136] width 5 height 5
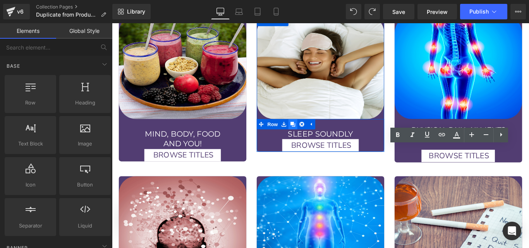
click at [313, 134] on icon at bounding box center [315, 136] width 5 height 5
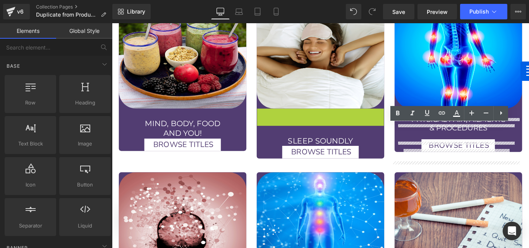
scroll to position [1514, 0]
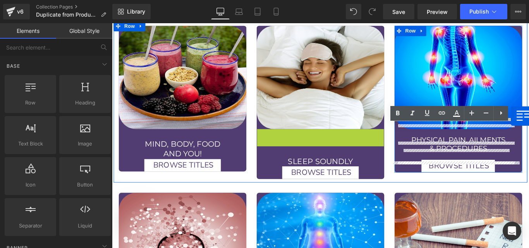
drag, startPoint x: 295, startPoint y: 50, endPoint x: 560, endPoint y: 128, distance: 276.9
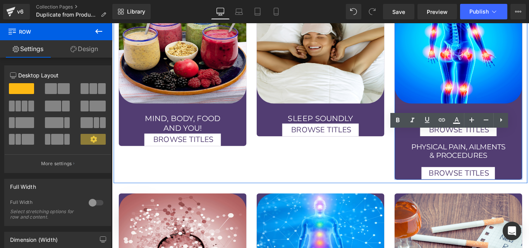
scroll to position [1543, 0]
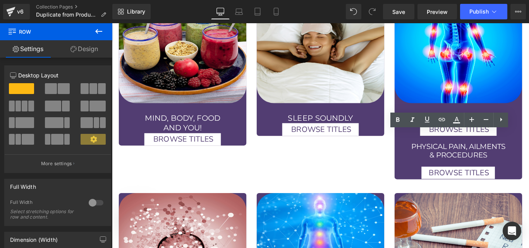
click at [480, 167] on h1 "& PROCEDURES" at bounding box center [502, 172] width 132 height 10
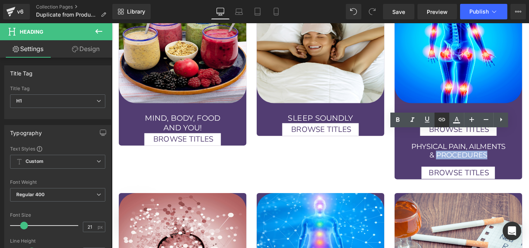
click at [481, 125] on div "SLEEP SOUNDLY Heading" at bounding box center [502, 130] width 132 height 11
click at [481, 125] on h1 "SLEEP SOUNDLY" at bounding box center [502, 130] width 132 height 11
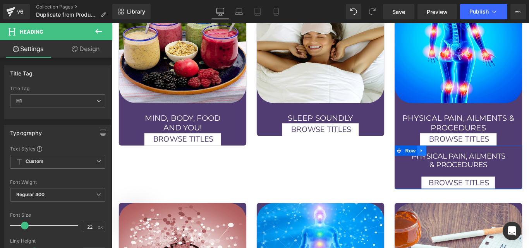
click at [455, 161] on link at bounding box center [460, 167] width 10 height 12
click at [478, 164] on icon at bounding box center [480, 166] width 5 height 5
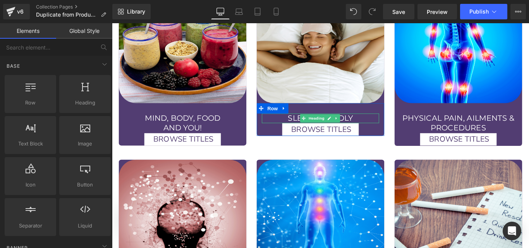
click at [381, 125] on h1 "SLEEP SOUNDLY" at bounding box center [347, 130] width 132 height 11
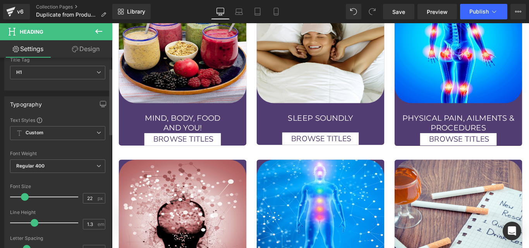
scroll to position [29, 0]
type input "1.4"
click at [35, 219] on span at bounding box center [37, 223] width 8 height 8
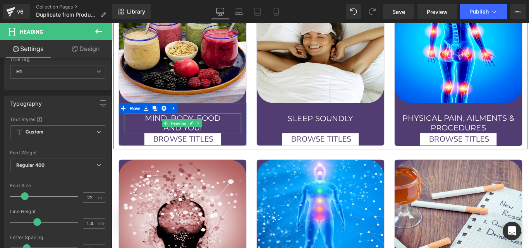
click at [225, 136] on h1 "AND YOU!" at bounding box center [192, 141] width 132 height 11
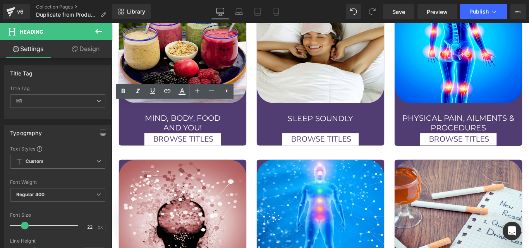
click at [413, 150] on div "Image MIND, BODY, FOOD AND YOU! Heading BROWSE TITLES Button Row Row Image SLEE…" at bounding box center [346, 78] width 465 height 174
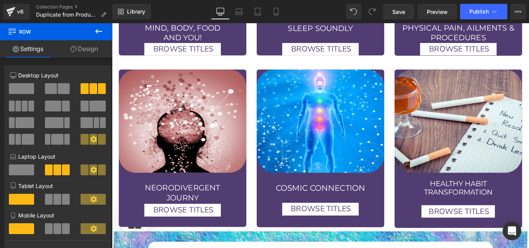
scroll to position [1651, 0]
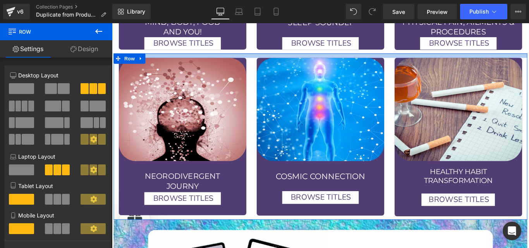
drag, startPoint x: 347, startPoint y: 53, endPoint x: 344, endPoint y: 47, distance: 7.3
click at [344, 57] on div at bounding box center [346, 59] width 465 height 5
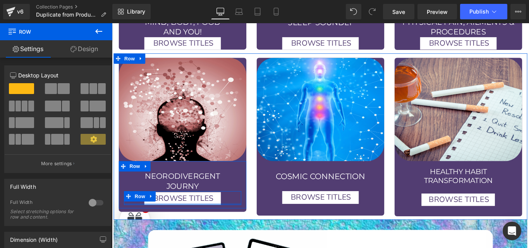
drag, startPoint x: 193, startPoint y: 217, endPoint x: 193, endPoint y: 211, distance: 6.6
click at [193, 212] on div "BROWSE TITLES Button Row" at bounding box center [192, 219] width 132 height 15
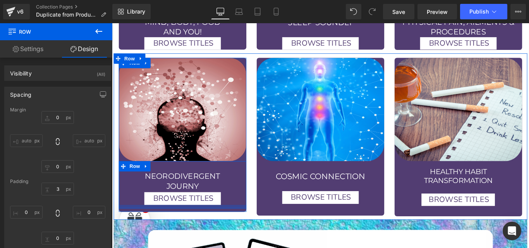
drag, startPoint x: 174, startPoint y: 217, endPoint x: 172, endPoint y: 210, distance: 7.2
click at [172, 210] on div "NEORODIVERGENT JOURNY Heading BROWSE TITLES Button Row Row" at bounding box center [191, 205] width 143 height 53
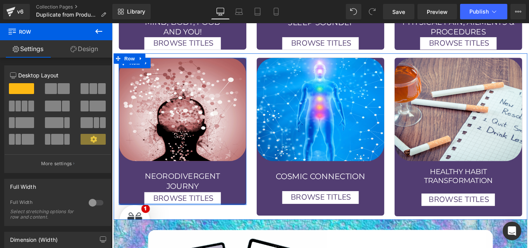
drag, startPoint x: 177, startPoint y: 218, endPoint x: 178, endPoint y: 214, distance: 4.3
click at [178, 226] on div at bounding box center [191, 227] width 143 height 2
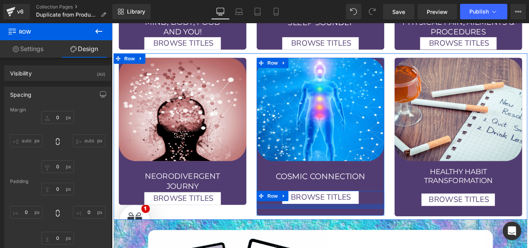
drag, startPoint x: 346, startPoint y: 219, endPoint x: 345, endPoint y: 209, distance: 9.7
click at [349, 212] on div "BROWSE TITLES Button Row" at bounding box center [346, 221] width 143 height 19
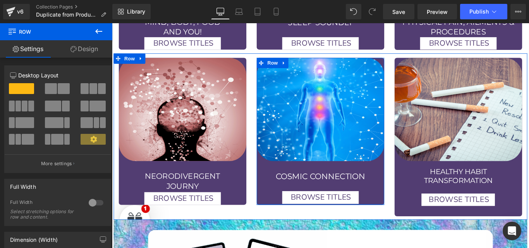
drag, startPoint x: 337, startPoint y: 221, endPoint x: 336, endPoint y: 214, distance: 7.1
click at [336, 227] on div at bounding box center [346, 227] width 143 height 1
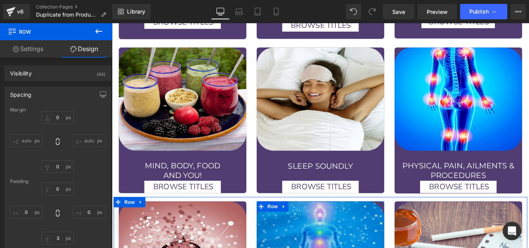
scroll to position [1494, 0]
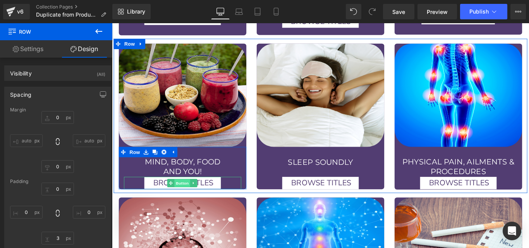
click at [190, 198] on span "Button" at bounding box center [191, 202] width 18 height 9
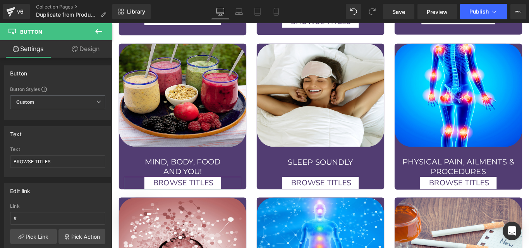
click at [81, 47] on link "Design" at bounding box center [86, 48] width 56 height 17
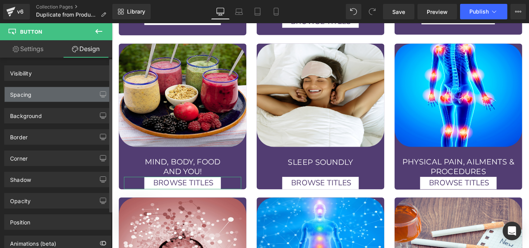
click at [45, 96] on div "Spacing" at bounding box center [58, 94] width 106 height 15
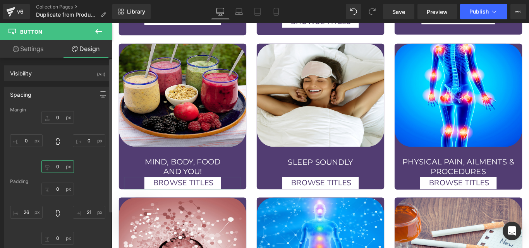
click at [53, 167] on input "0" at bounding box center [57, 166] width 33 height 13
type input "10"
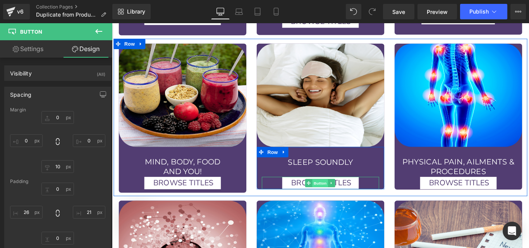
click at [339, 198] on span "Button" at bounding box center [346, 202] width 18 height 9
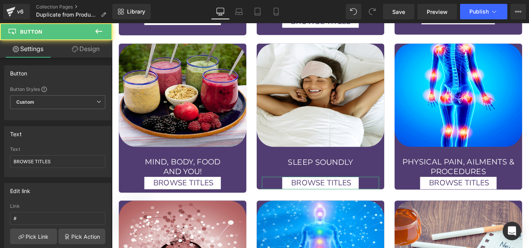
click at [82, 53] on link "Design" at bounding box center [86, 48] width 56 height 17
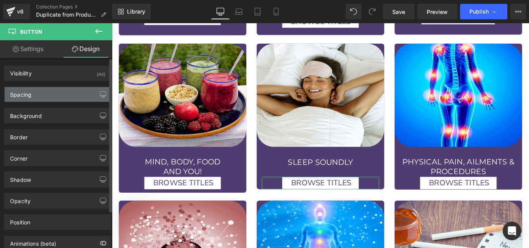
click at [59, 93] on div "Spacing" at bounding box center [58, 94] width 106 height 15
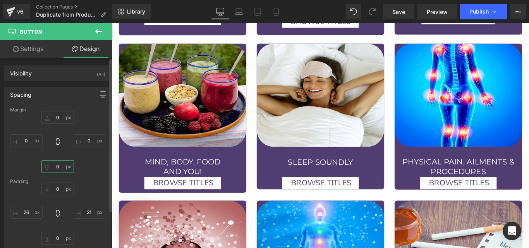
click at [54, 167] on input "0" at bounding box center [57, 166] width 33 height 13
type input "1P"
type input "10"
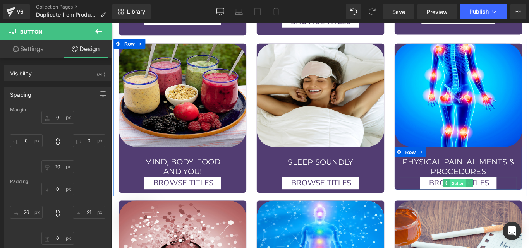
click at [499, 198] on span "Button" at bounding box center [501, 202] width 18 height 9
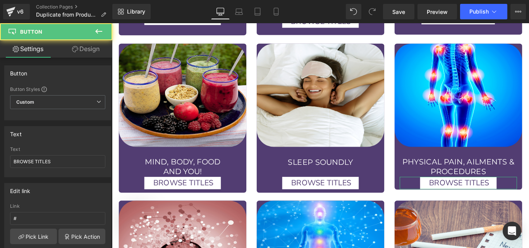
click at [80, 52] on link "Design" at bounding box center [86, 48] width 56 height 17
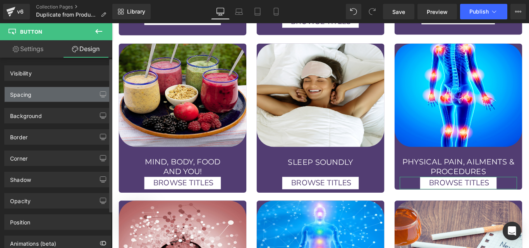
click at [48, 91] on div "Spacing" at bounding box center [58, 94] width 106 height 15
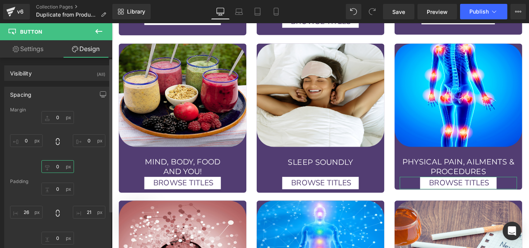
click at [57, 166] on input "0" at bounding box center [57, 166] width 33 height 13
type input "10"
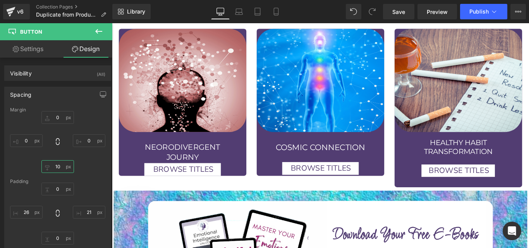
scroll to position [1690, 0]
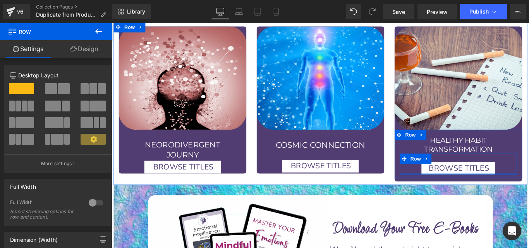
drag, startPoint x: 487, startPoint y: 185, endPoint x: 491, endPoint y: 184, distance: 4.7
click at [480, 176] on div "BROWSE TITLES Button Row" at bounding box center [502, 182] width 132 height 24
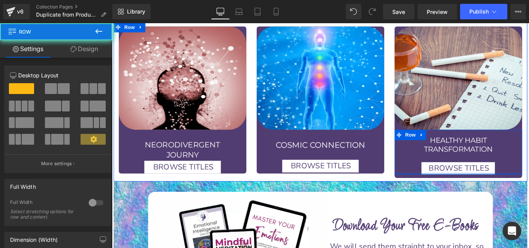
drag, startPoint x: 491, startPoint y: 184, endPoint x: 500, endPoint y: 186, distance: 9.0
click at [489, 176] on div "HEALTHY HABIT TRANSFORMATION Heading BROWSE TITLES Button Row Row" at bounding box center [501, 168] width 143 height 50
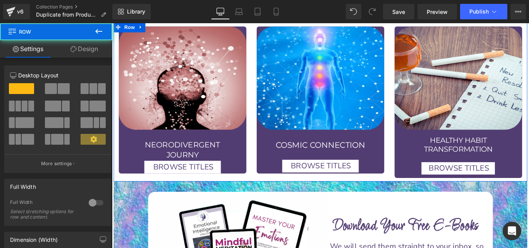
click at [497, 183] on div "Image HEALTHY HABIT TRANSFORMATION Heading BROWSE TITLES Button Row Row Row" at bounding box center [501, 112] width 143 height 171
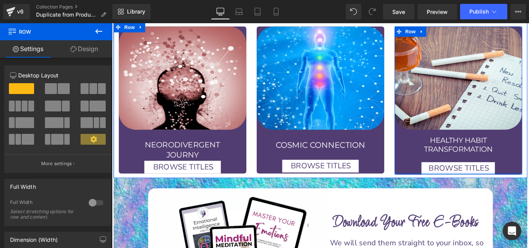
drag, startPoint x: 492, startPoint y: 184, endPoint x: 491, endPoint y: 179, distance: 4.7
click at [491, 192] on div at bounding box center [501, 193] width 143 height 2
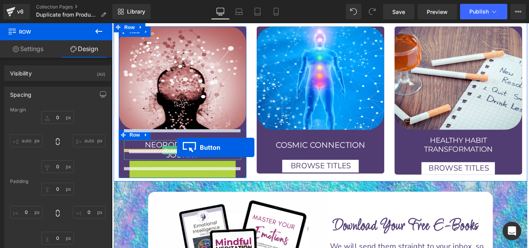
drag, startPoint x: 183, startPoint y: 171, endPoint x: 185, endPoint y: 163, distance: 7.7
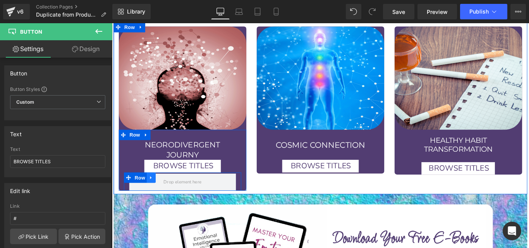
click at [155, 195] on icon at bounding box center [156, 196] width 2 height 3
click at [174, 195] on icon at bounding box center [176, 197] width 5 height 5
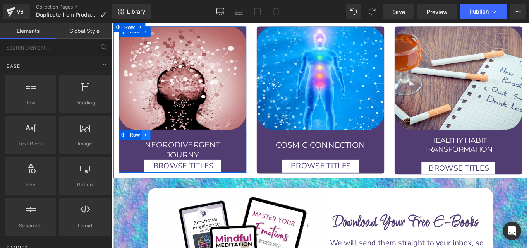
click at [148, 146] on icon at bounding box center [150, 149] width 5 height 6
click at [159, 146] on icon at bounding box center [160, 148] width 5 height 5
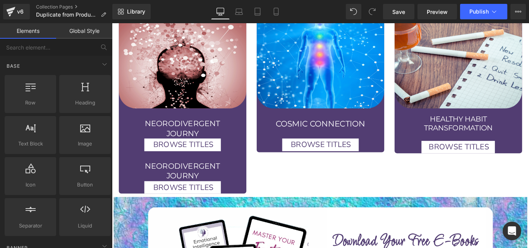
scroll to position [1711, 0]
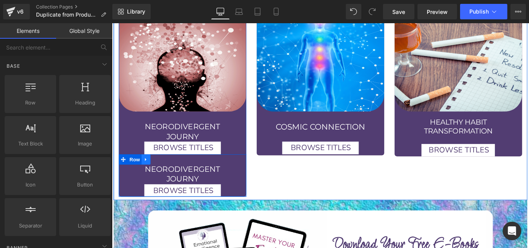
click at [149, 175] on icon at bounding box center [150, 176] width 2 height 3
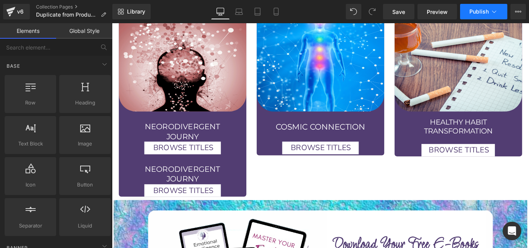
click at [473, 10] on span "Publish" at bounding box center [479, 12] width 19 height 6
click at [495, 11] on icon at bounding box center [495, 12] width 8 height 8
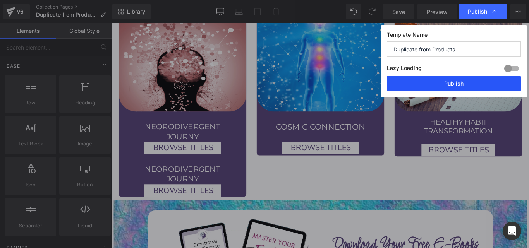
click at [463, 84] on button "Publish" at bounding box center [454, 84] width 134 height 16
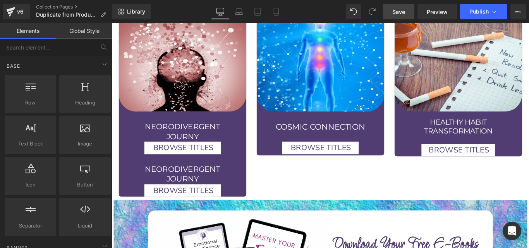
click at [391, 11] on link "Save" at bounding box center [398, 12] width 31 height 16
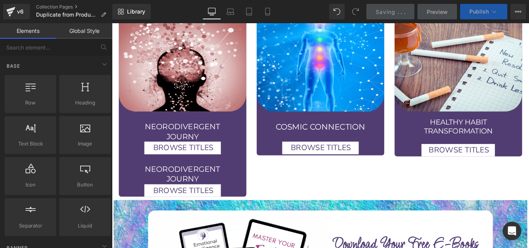
click at [494, 16] on button "Publish" at bounding box center [483, 12] width 47 height 16
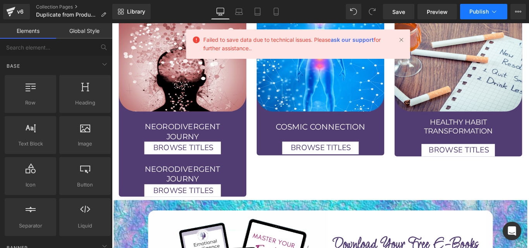
click at [489, 12] on button "Publish" at bounding box center [483, 12] width 47 height 16
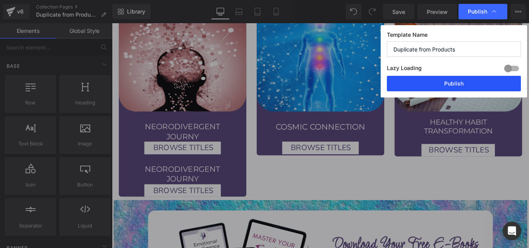
click at [466, 83] on button "Publish" at bounding box center [454, 84] width 134 height 16
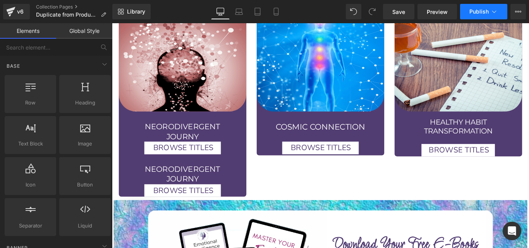
click at [487, 6] on button "Publish" at bounding box center [483, 12] width 47 height 16
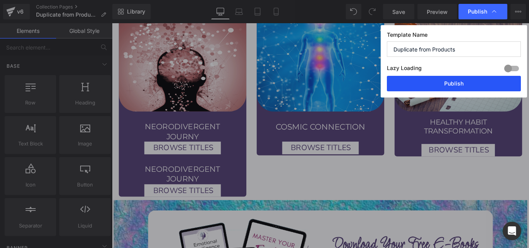
click at [470, 87] on button "Publish" at bounding box center [454, 84] width 134 height 16
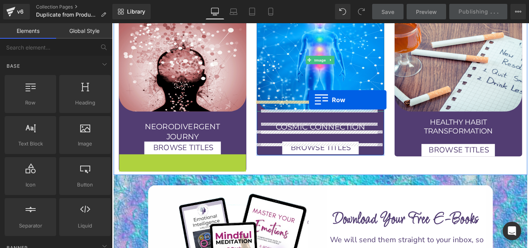
drag, startPoint x: 140, startPoint y: 165, endPoint x: 333, endPoint y: 110, distance: 200.8
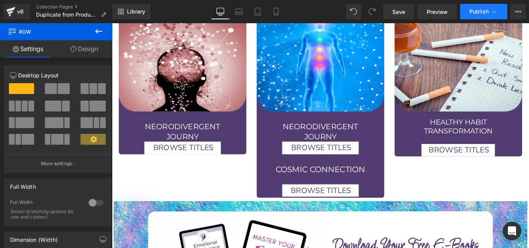
click at [479, 13] on span "Publish" at bounding box center [479, 12] width 19 height 6
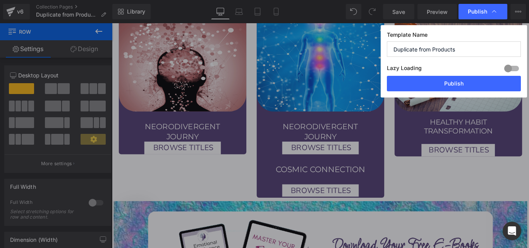
click at [479, 13] on span "Publish" at bounding box center [477, 11] width 19 height 7
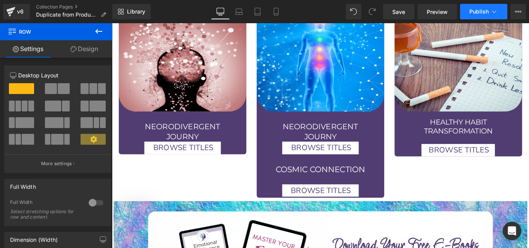
click at [479, 13] on span "Publish" at bounding box center [479, 12] width 19 height 6
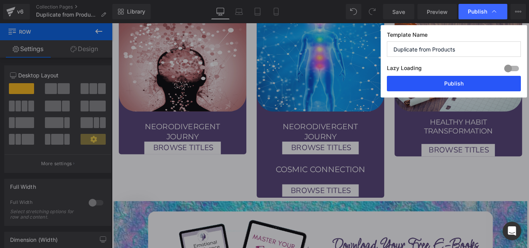
click at [453, 83] on button "Publish" at bounding box center [454, 84] width 134 height 16
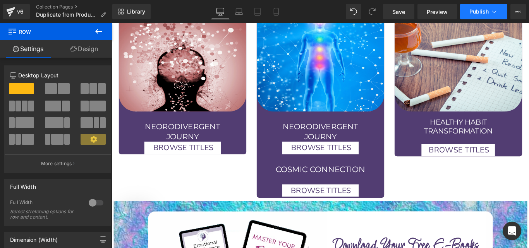
click at [469, 10] on button "Publish" at bounding box center [483, 12] width 47 height 16
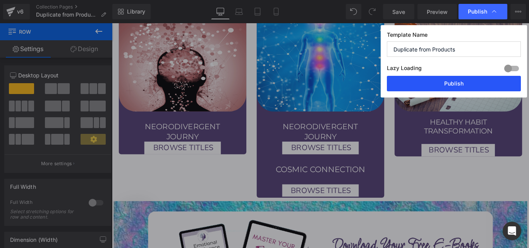
click at [448, 83] on button "Publish" at bounding box center [454, 84] width 134 height 16
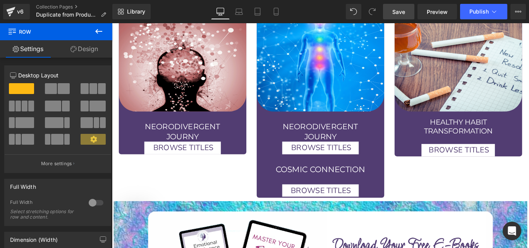
drag, startPoint x: 408, startPoint y: 10, endPoint x: 310, endPoint y: 15, distance: 97.4
click at [408, 10] on link "Save" at bounding box center [398, 12] width 31 height 16
click at [395, 10] on span "Save" at bounding box center [399, 12] width 13 height 8
click at [403, 10] on span "Save" at bounding box center [399, 12] width 13 height 8
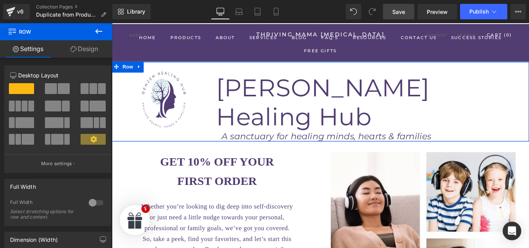
scroll to position [0, 0]
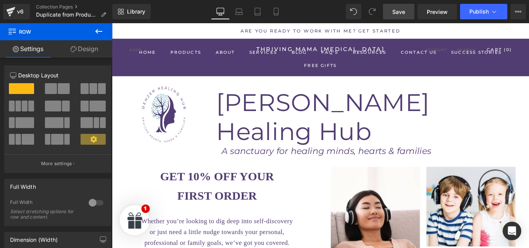
click at [405, 13] on span "Save" at bounding box center [399, 12] width 13 height 8
click at [395, 13] on span "Save" at bounding box center [399, 12] width 13 height 8
click at [392, 14] on link "Save" at bounding box center [398, 12] width 31 height 16
click at [392, 15] on link "Save" at bounding box center [398, 12] width 31 height 16
click at [489, 12] on span "Publish" at bounding box center [479, 12] width 19 height 6
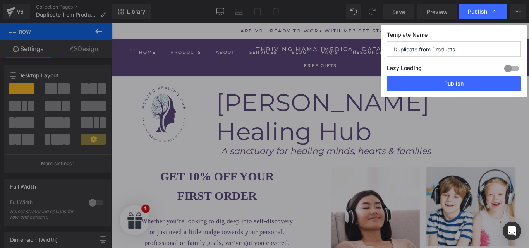
drag, startPoint x: 489, startPoint y: 12, endPoint x: 378, endPoint y: 64, distance: 122.2
click at [495, 11] on icon at bounding box center [495, 11] width 4 height 2
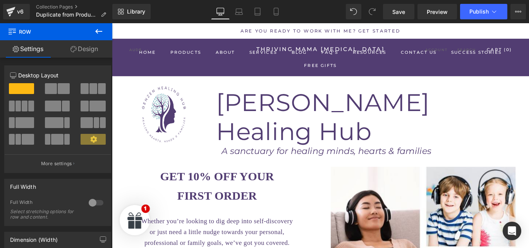
click at [491, 87] on div "[PERSON_NAME] Healing Hub" at bounding box center [405, 122] width 352 height 77
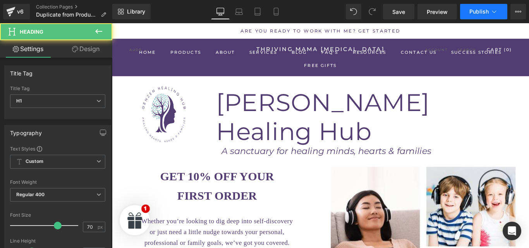
click at [497, 8] on icon at bounding box center [495, 12] width 8 height 8
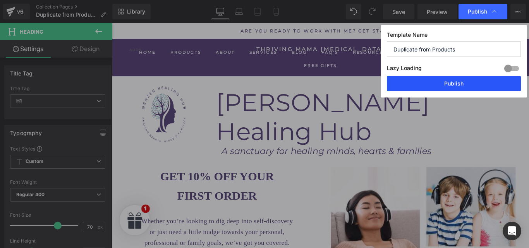
click at [449, 85] on button "Publish" at bounding box center [454, 84] width 134 height 16
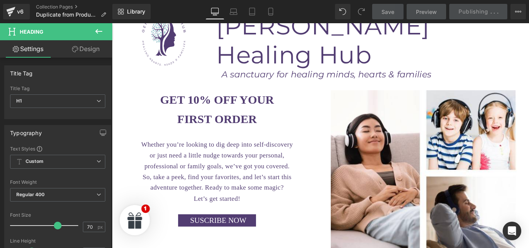
scroll to position [86, 0]
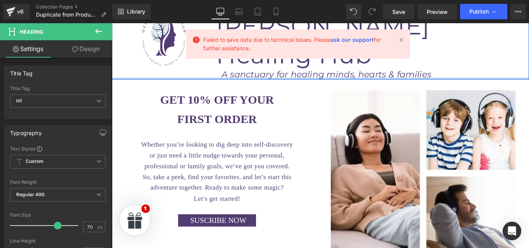
click at [377, 85] on div at bounding box center [346, 86] width 469 height 2
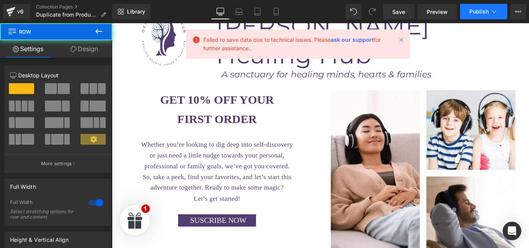
click at [487, 17] on button "Publish" at bounding box center [483, 12] width 47 height 16
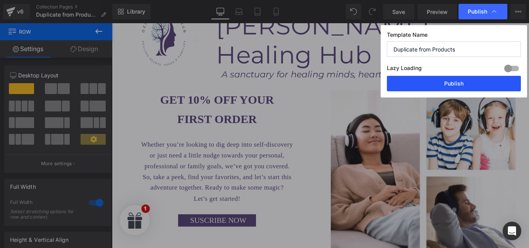
click at [468, 79] on button "Publish" at bounding box center [454, 84] width 134 height 16
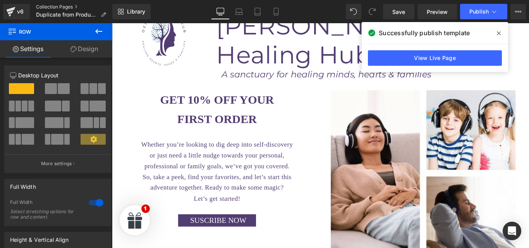
click at [64, 5] on link "Collection Pages" at bounding box center [74, 7] width 76 height 6
